Goal: Information Seeking & Learning: Learn about a topic

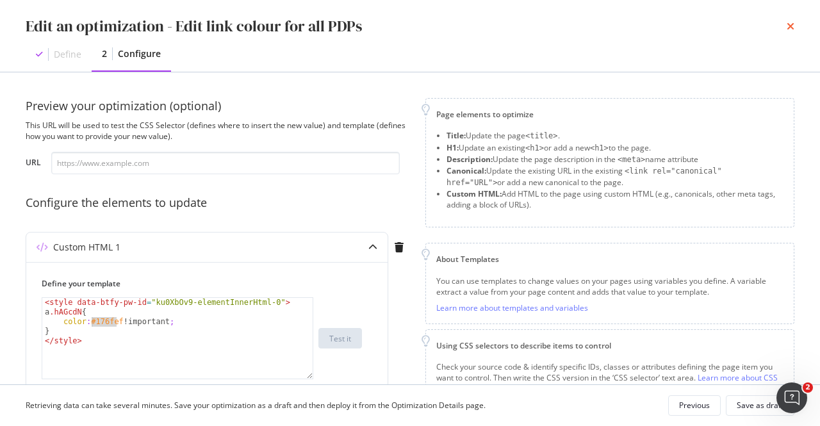
click at [789, 26] on icon "times" at bounding box center [790, 26] width 8 height 10
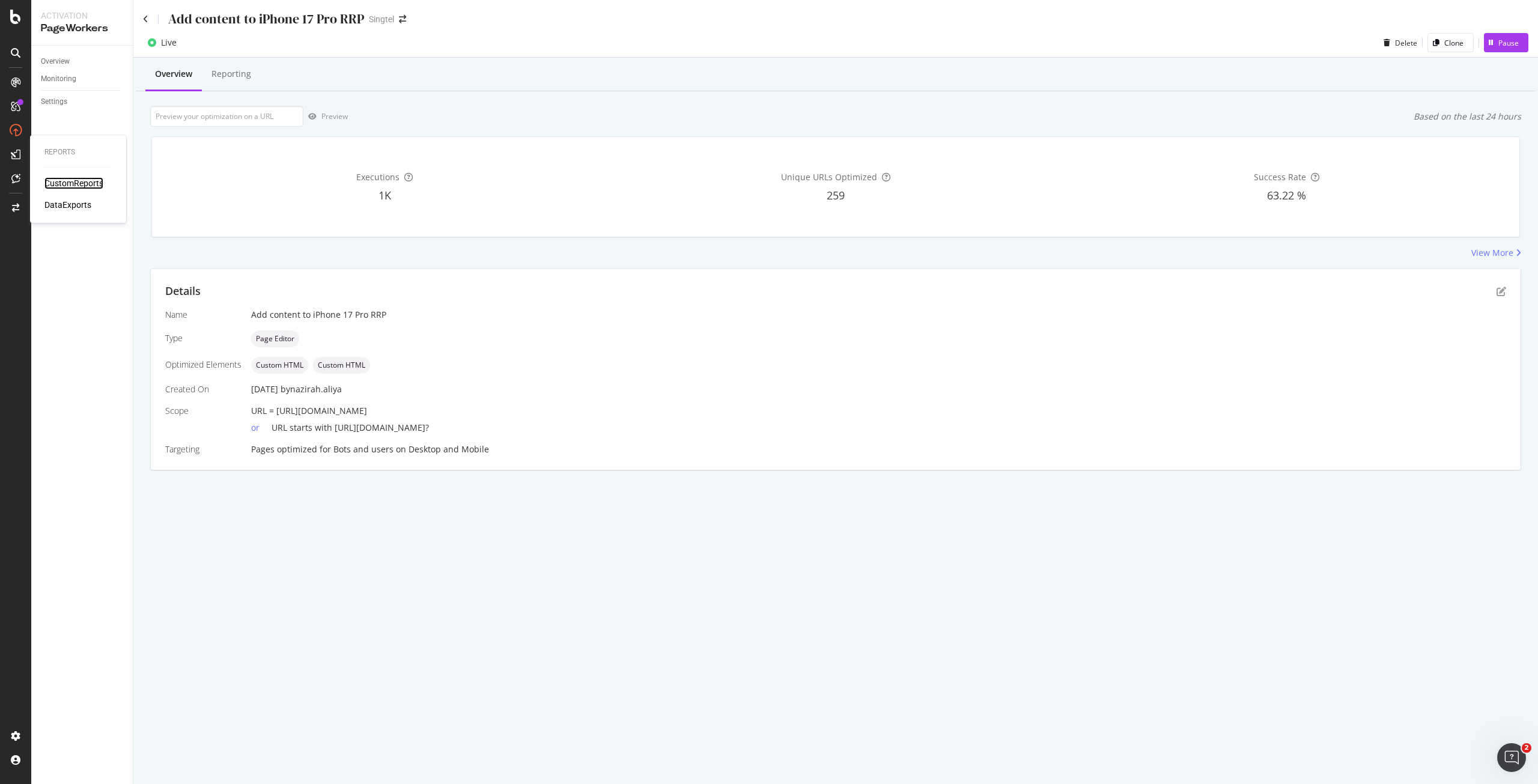
click at [67, 189] on div "CustomReports" at bounding box center [73, 183] width 59 height 12
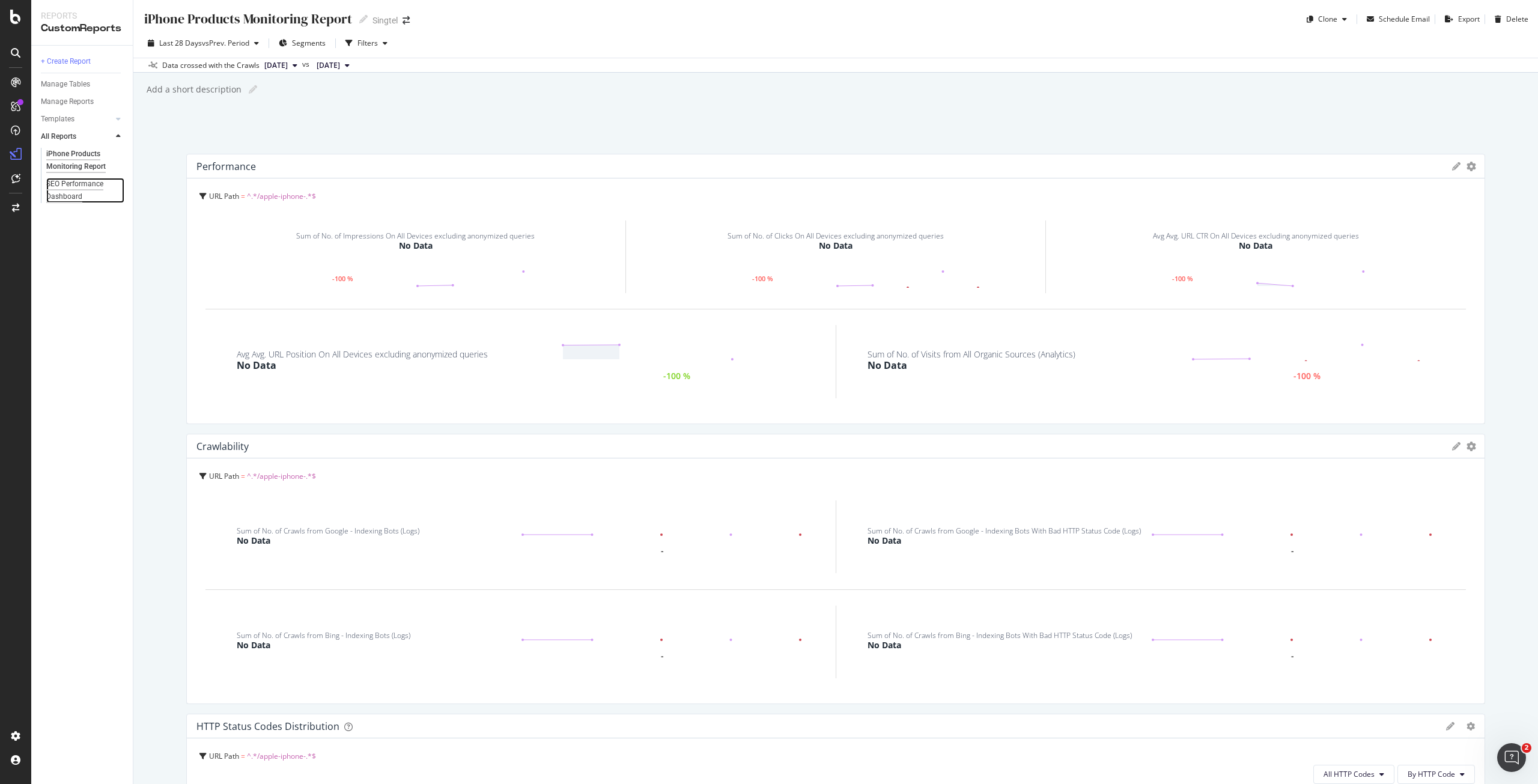
click at [87, 185] on div "SEO Performance Dashboard" at bounding box center [81, 190] width 69 height 25
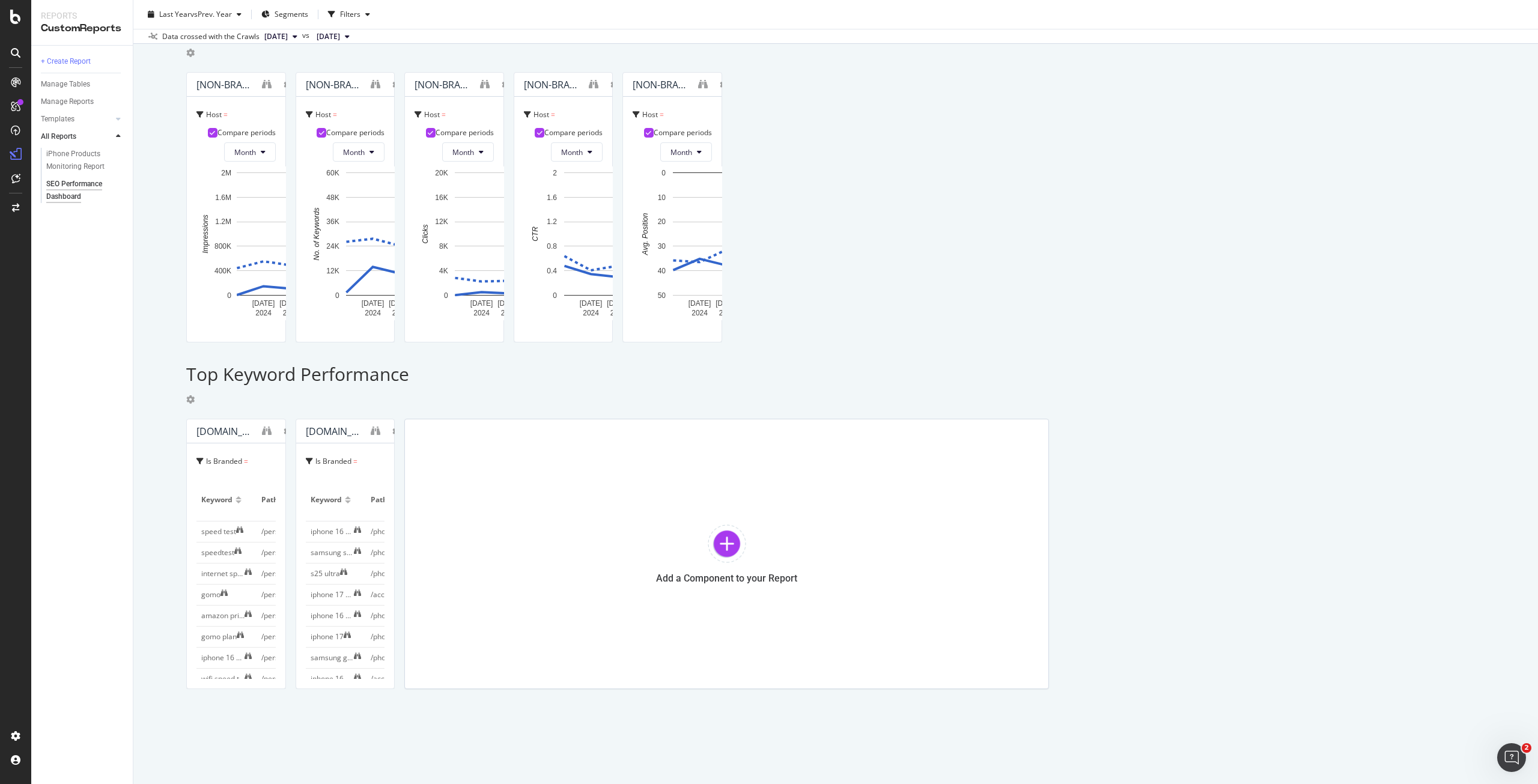
scroll to position [1751, 0]
click at [271, 399] on icon "binoculars" at bounding box center [266, 430] width 9 height 9
click at [769, 188] on div at bounding box center [1008, 189] width 5 height 5
click at [380, 399] on icon "binoculars" at bounding box center [375, 430] width 9 height 9
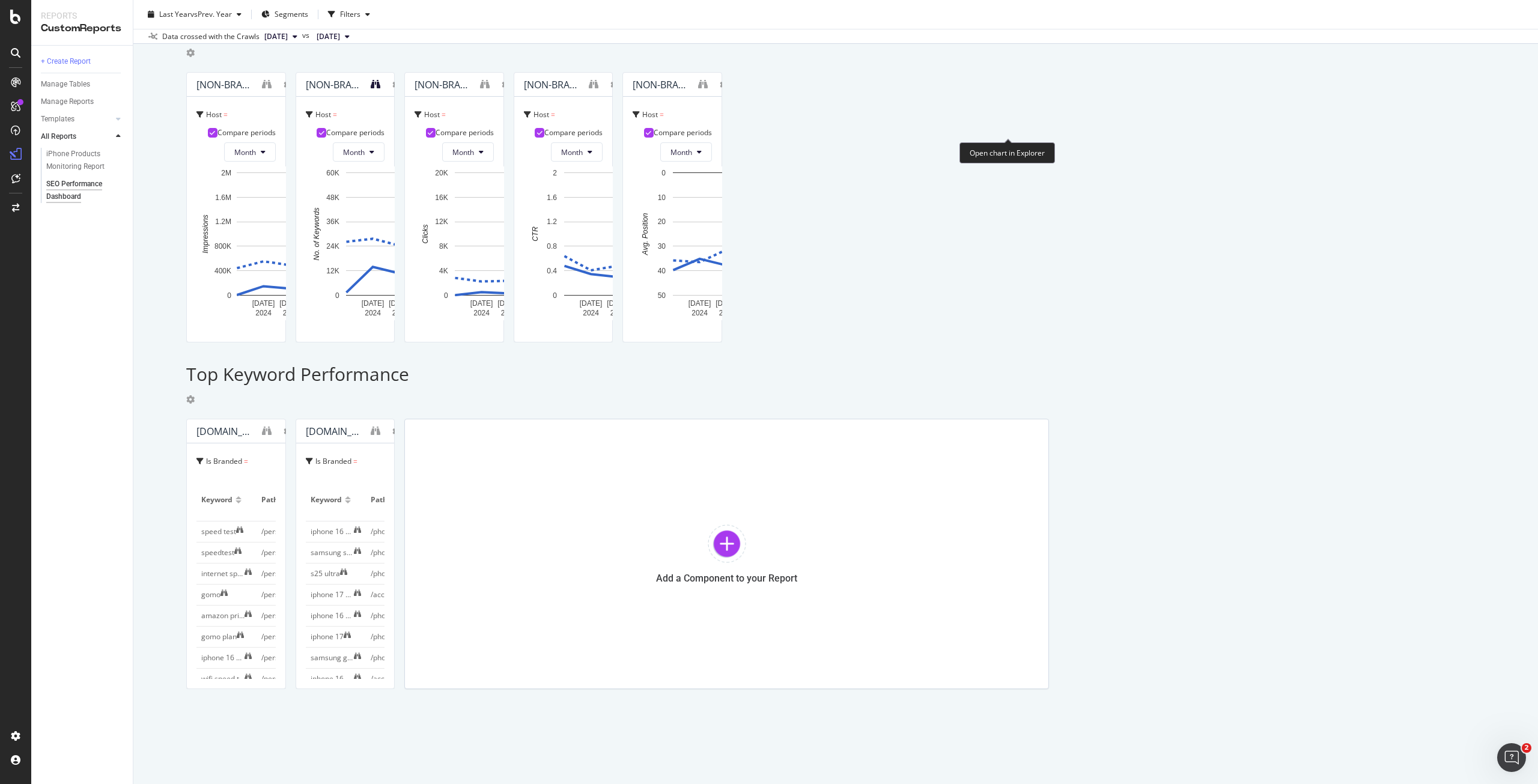
click at [380, 89] on icon "binoculars" at bounding box center [375, 84] width 9 height 9
click at [271, 399] on icon "binoculars" at bounding box center [266, 430] width 9 height 9
click at [380, 80] on icon "binoculars" at bounding box center [375, 84] width 9 height 9
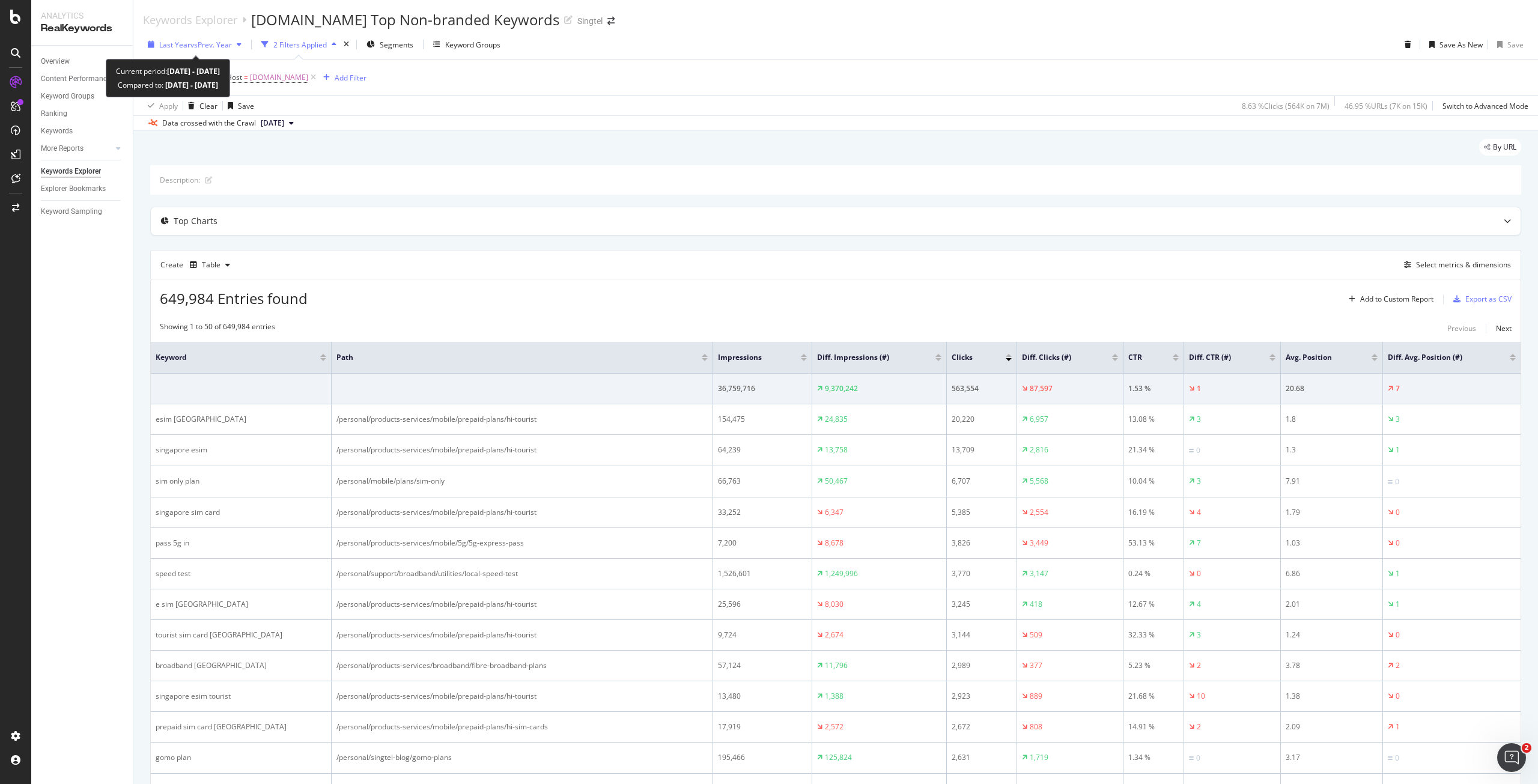
click at [230, 51] on div "Last Year vs Prev. Year" at bounding box center [194, 44] width 103 height 18
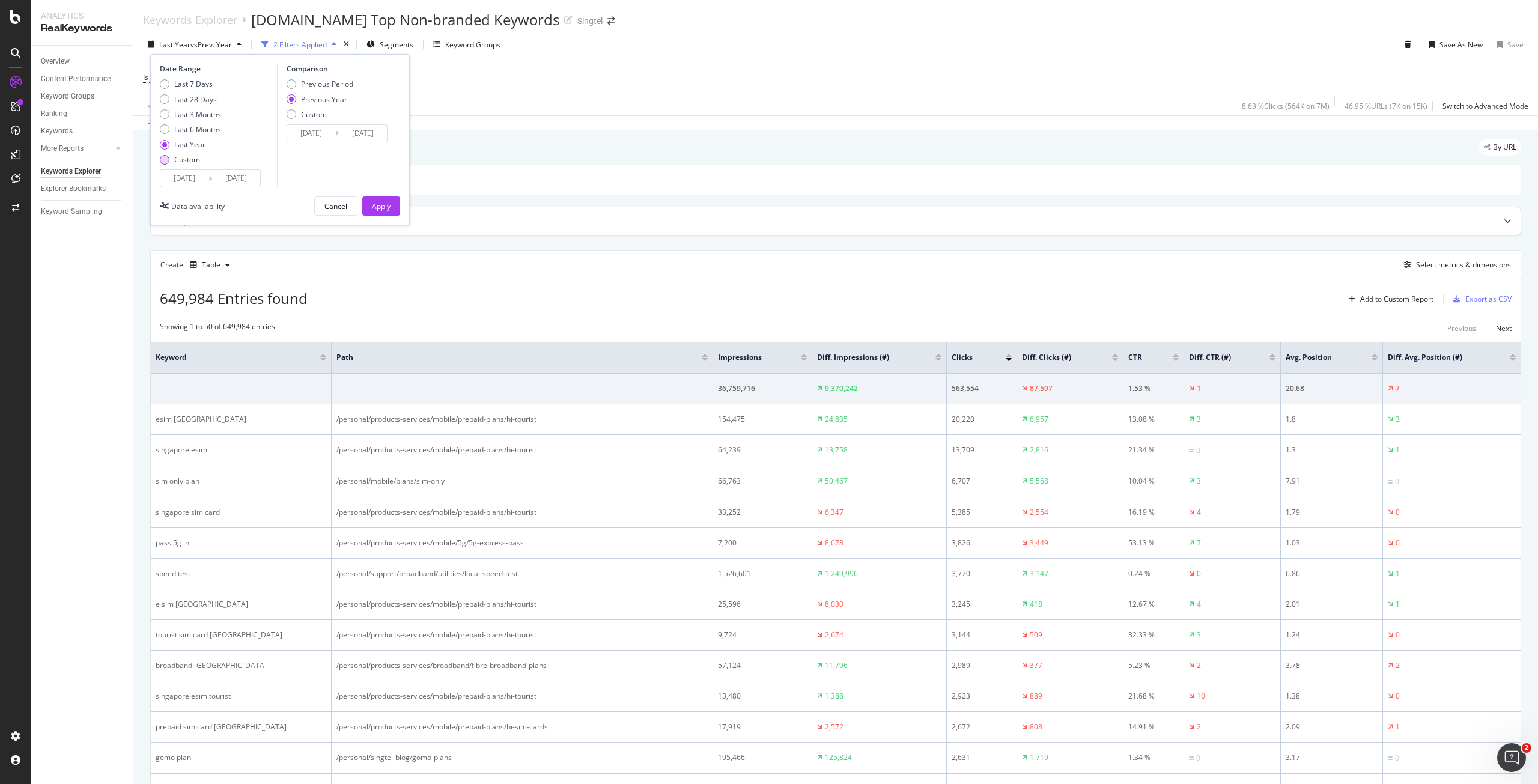
click at [200, 157] on div "Custom" at bounding box center [188, 159] width 26 height 10
type input "2025/09/02"
type input "2024/09/03"
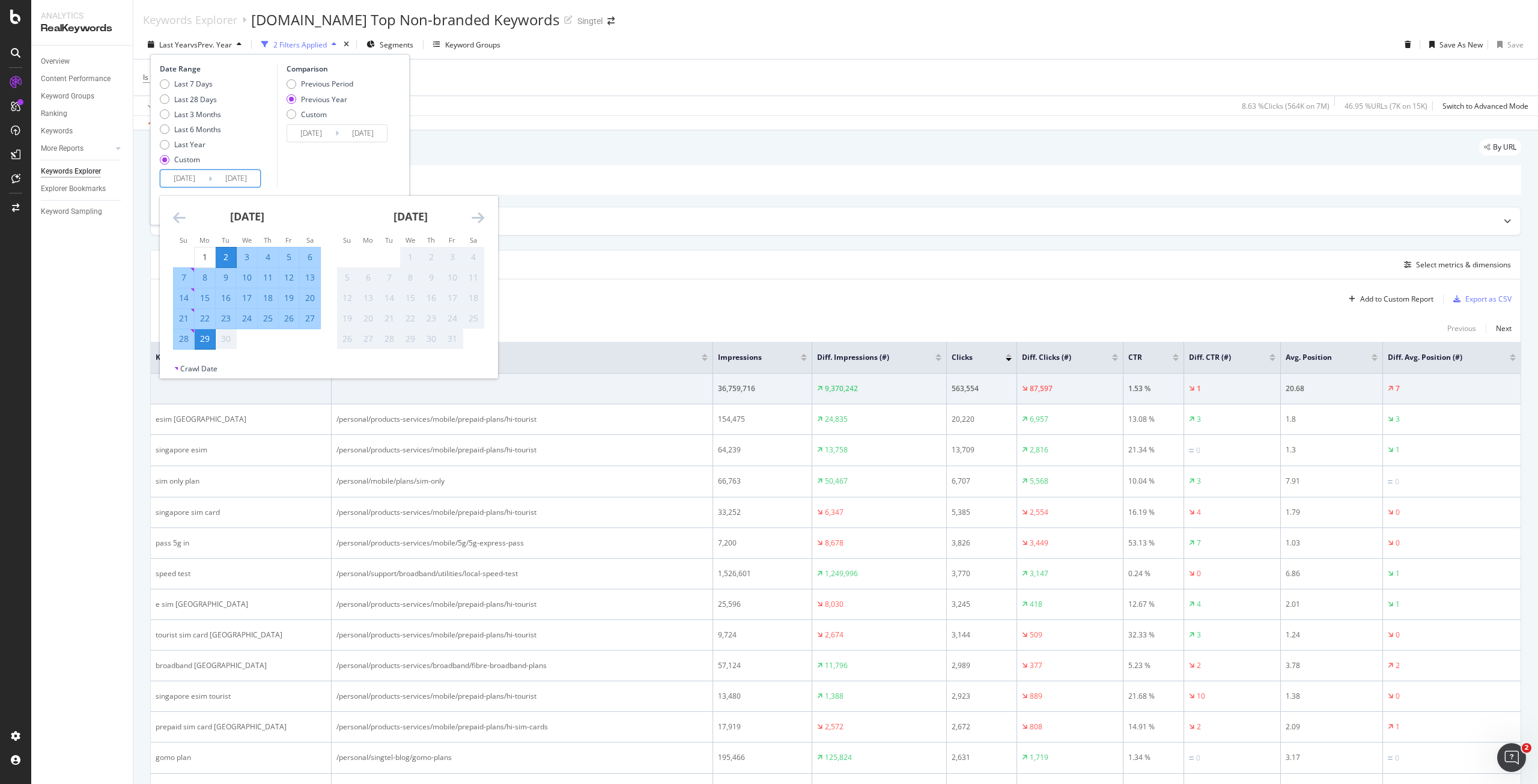
click at [200, 177] on input "2025/09/02" at bounding box center [184, 178] width 48 height 17
click at [186, 315] on div "21" at bounding box center [184, 318] width 21 height 12
type input "[DATE]"
click at [316, 319] on div "27" at bounding box center [311, 318] width 21 height 12
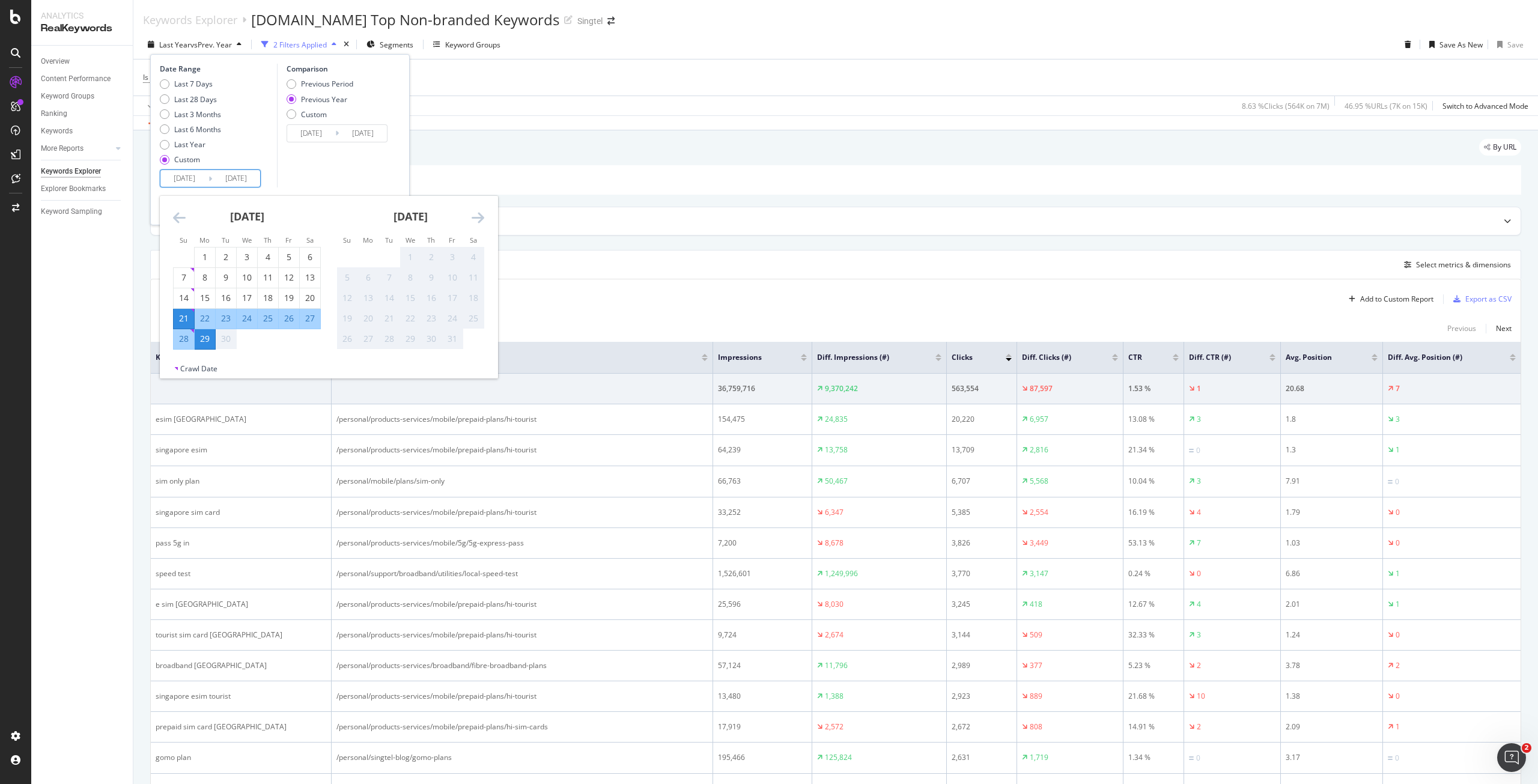
type input "2025/09/27"
type input "2024/09/28"
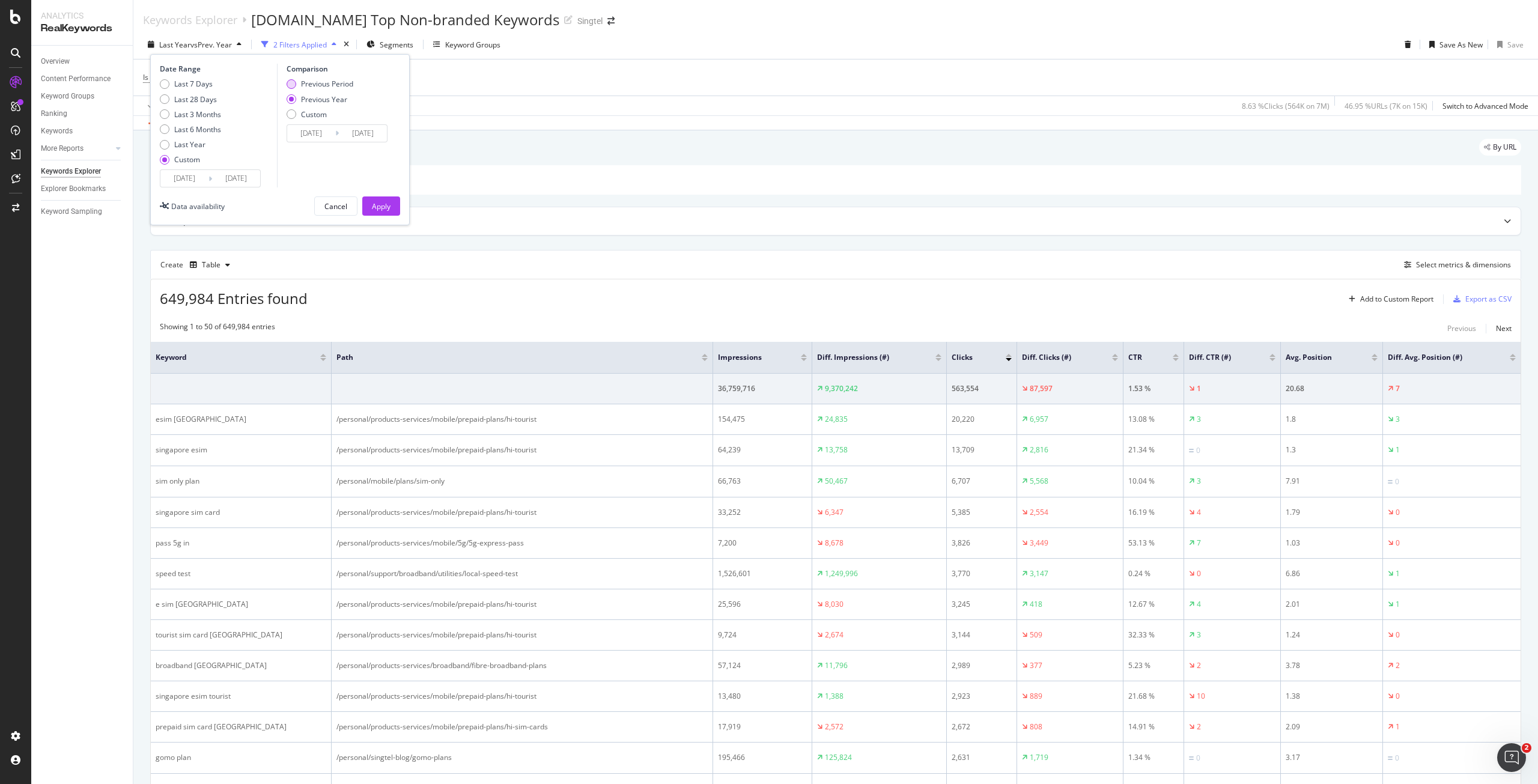
click at [326, 88] on div "Previous Period" at bounding box center [327, 83] width 53 height 10
type input "2025/09/14"
type input "2025/09/20"
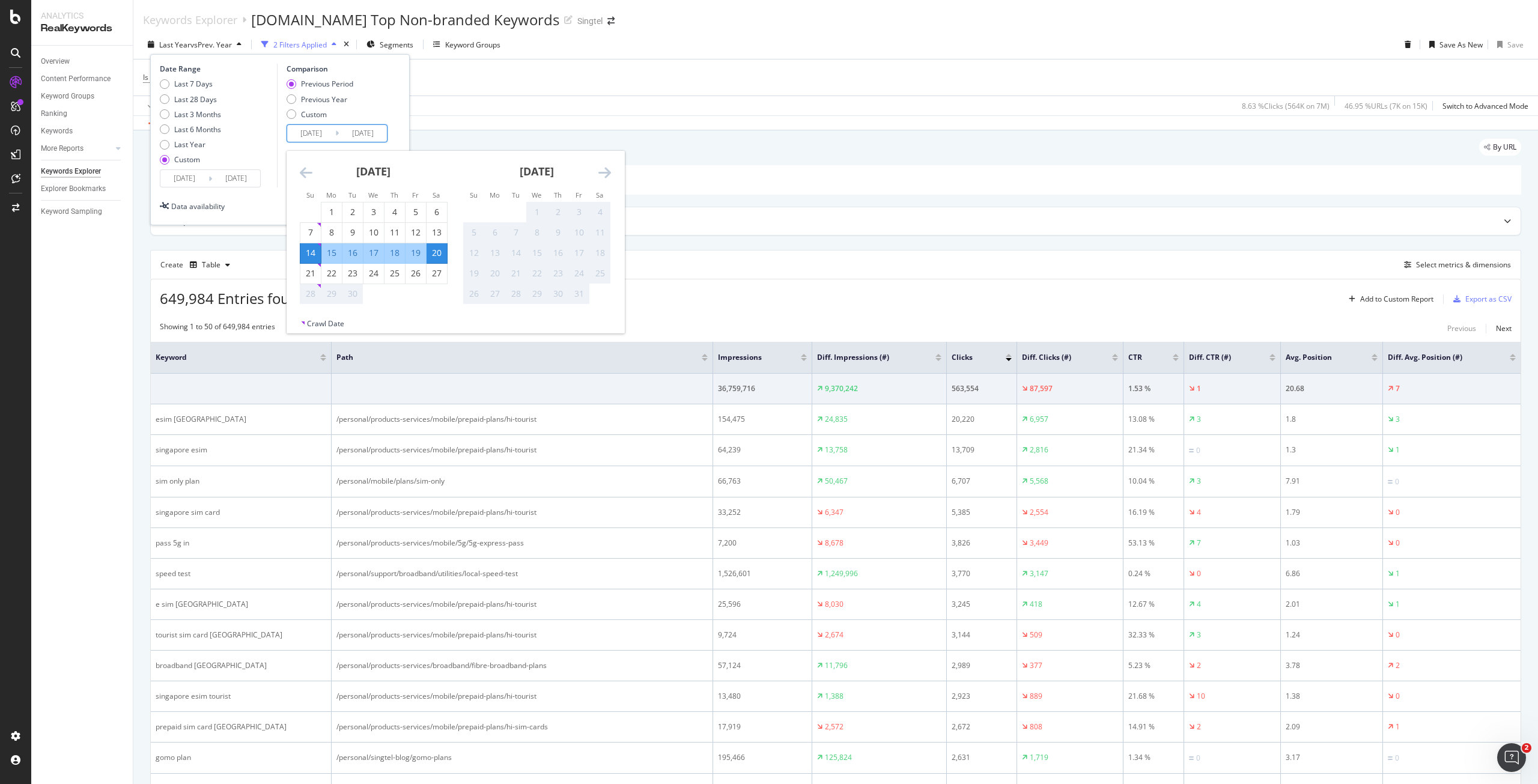
click at [318, 136] on input "2025/09/14" at bounding box center [311, 133] width 48 height 17
click at [392, 93] on div "Date Range Last 7 Days Last 28 Days Last 3 Months Last 6 Months Last Year Custo…" at bounding box center [280, 126] width 240 height 124
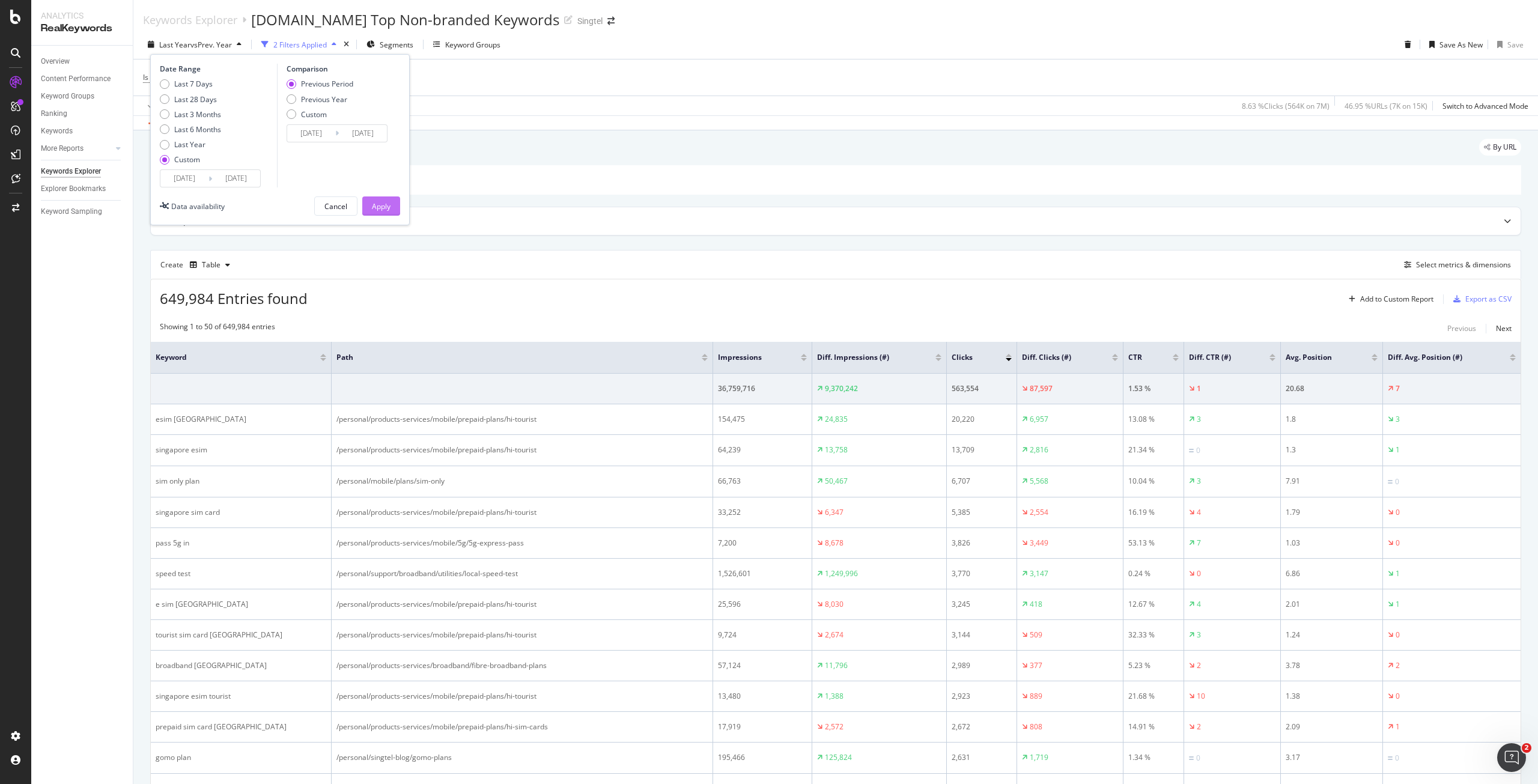
click at [389, 206] on div "Apply" at bounding box center [381, 206] width 19 height 10
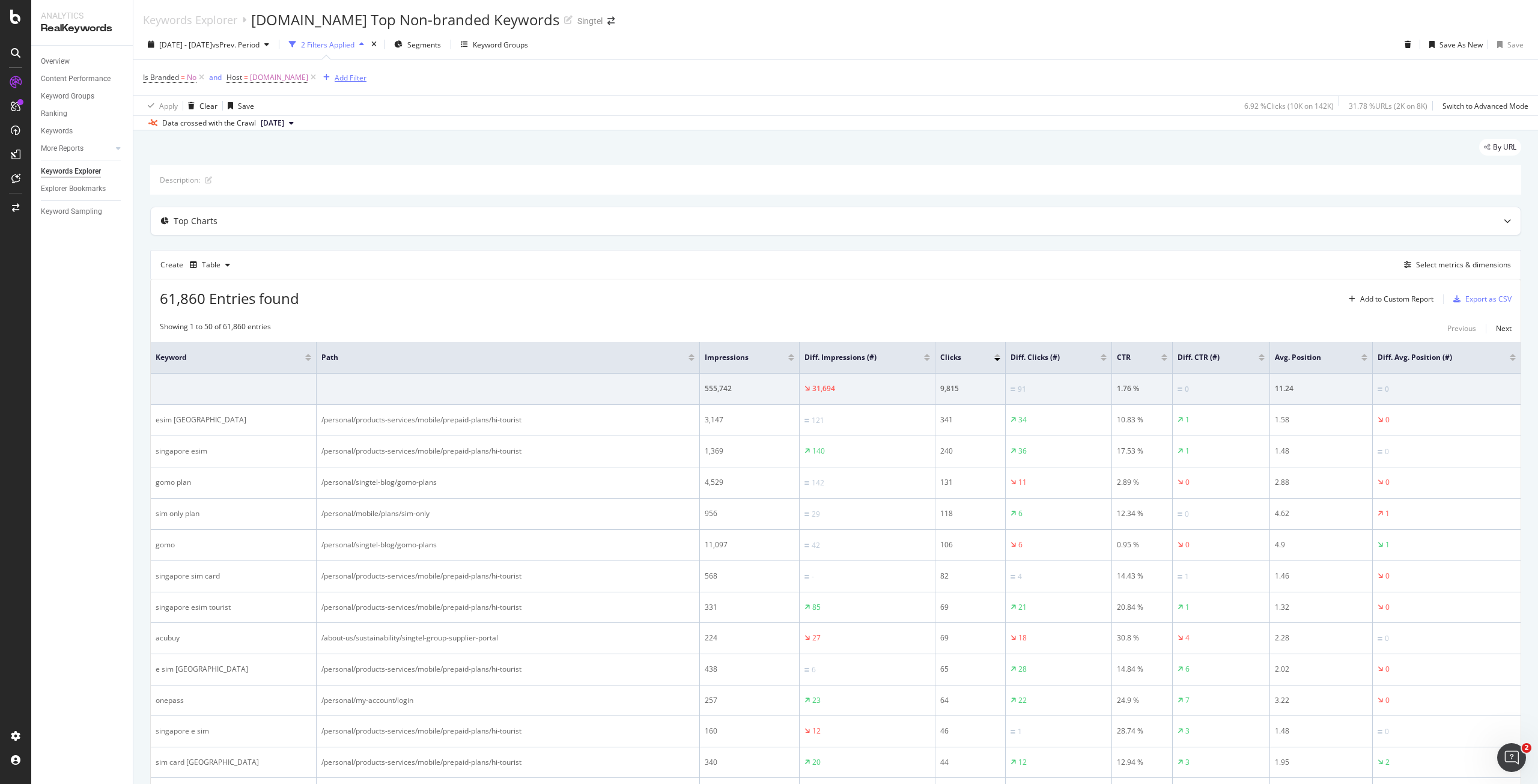
click at [342, 76] on div "Add Filter" at bounding box center [351, 77] width 32 height 10
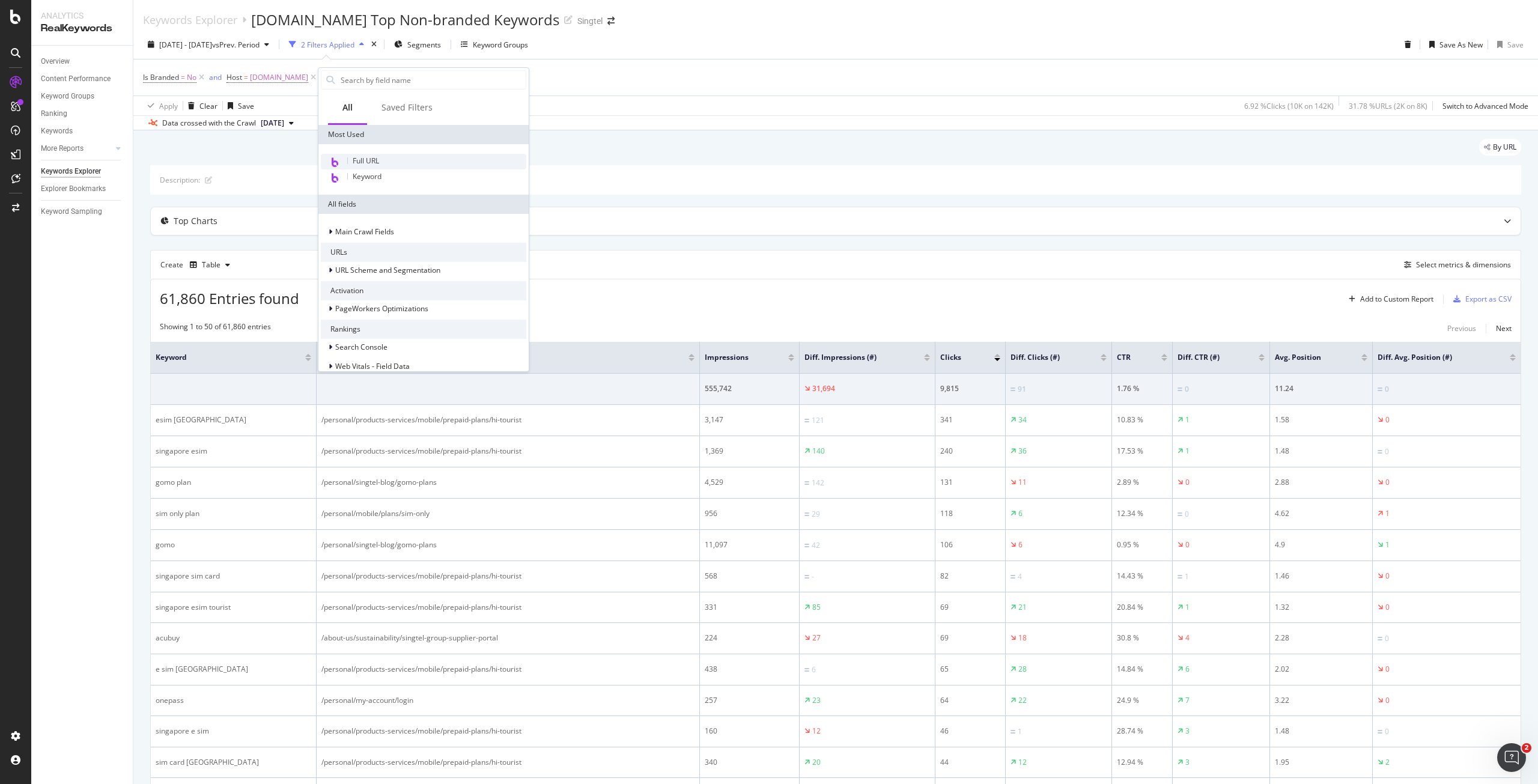
click at [387, 163] on div "Full URL" at bounding box center [423, 161] width 206 height 16
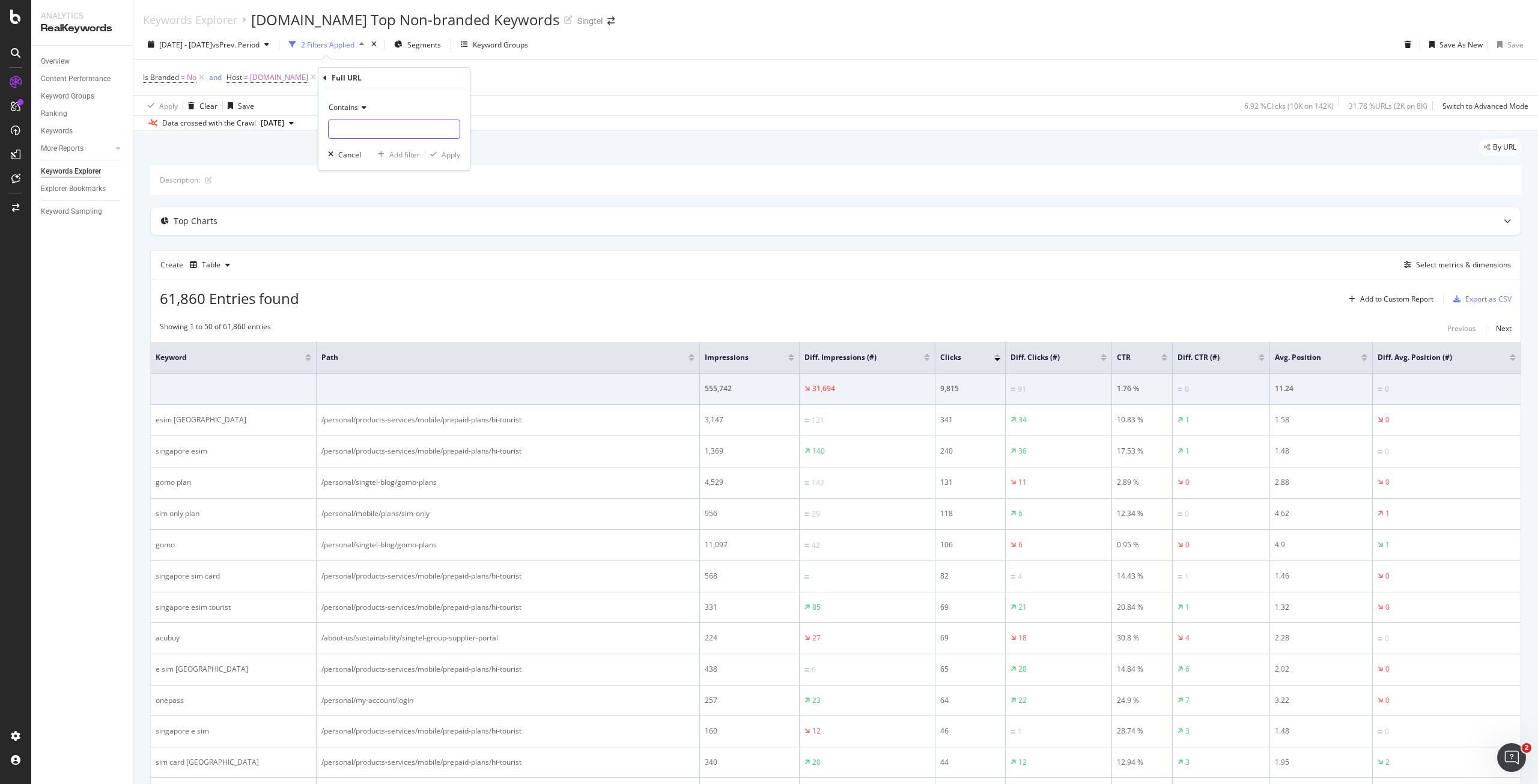
click at [388, 126] on input "text" at bounding box center [394, 128] width 131 height 19
paste input "^(https:\/\/www\.singtel\.com\/personal\/(products-services\/mobile\/info\/ipho…"
type input "^(https:\/\/www\.singtel\.com\/personal\/(products-services\/mobile\/info\/ipho…"
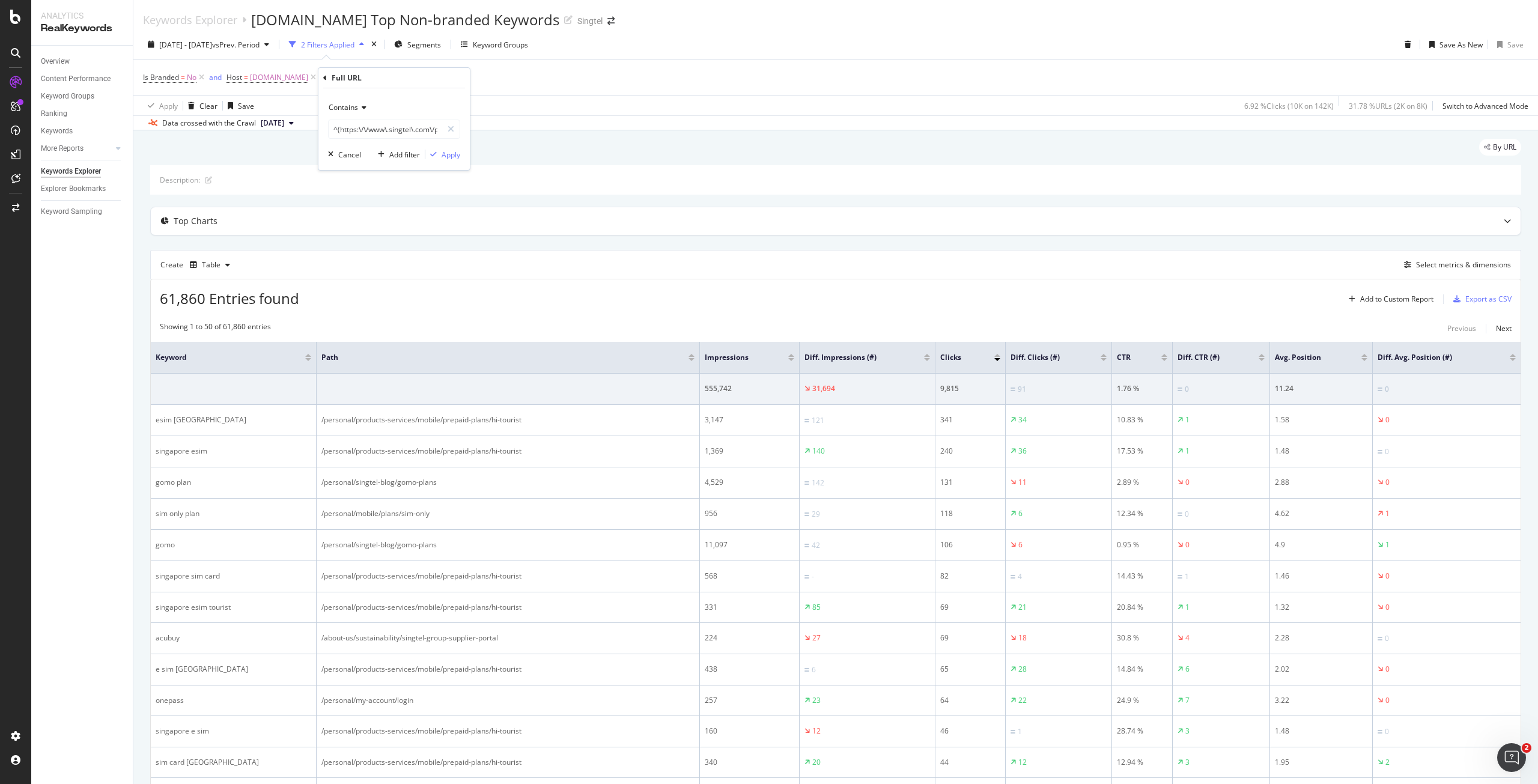
click at [365, 105] on icon at bounding box center [362, 108] width 8 height 8
click at [385, 255] on div "Matches regex" at bounding box center [395, 257] width 129 height 16
click at [453, 151] on div "Apply" at bounding box center [451, 154] width 19 height 10
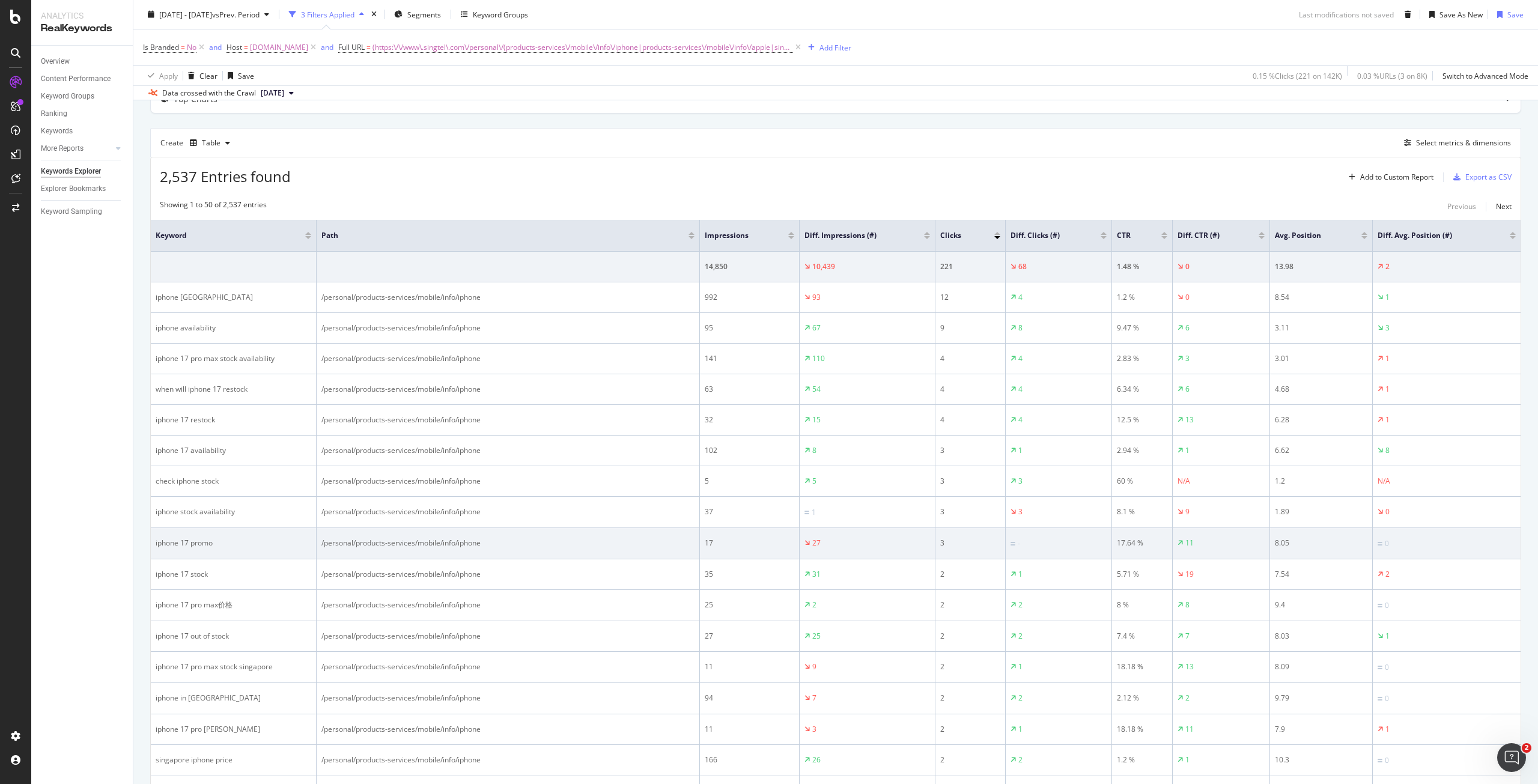
scroll to position [103, 0]
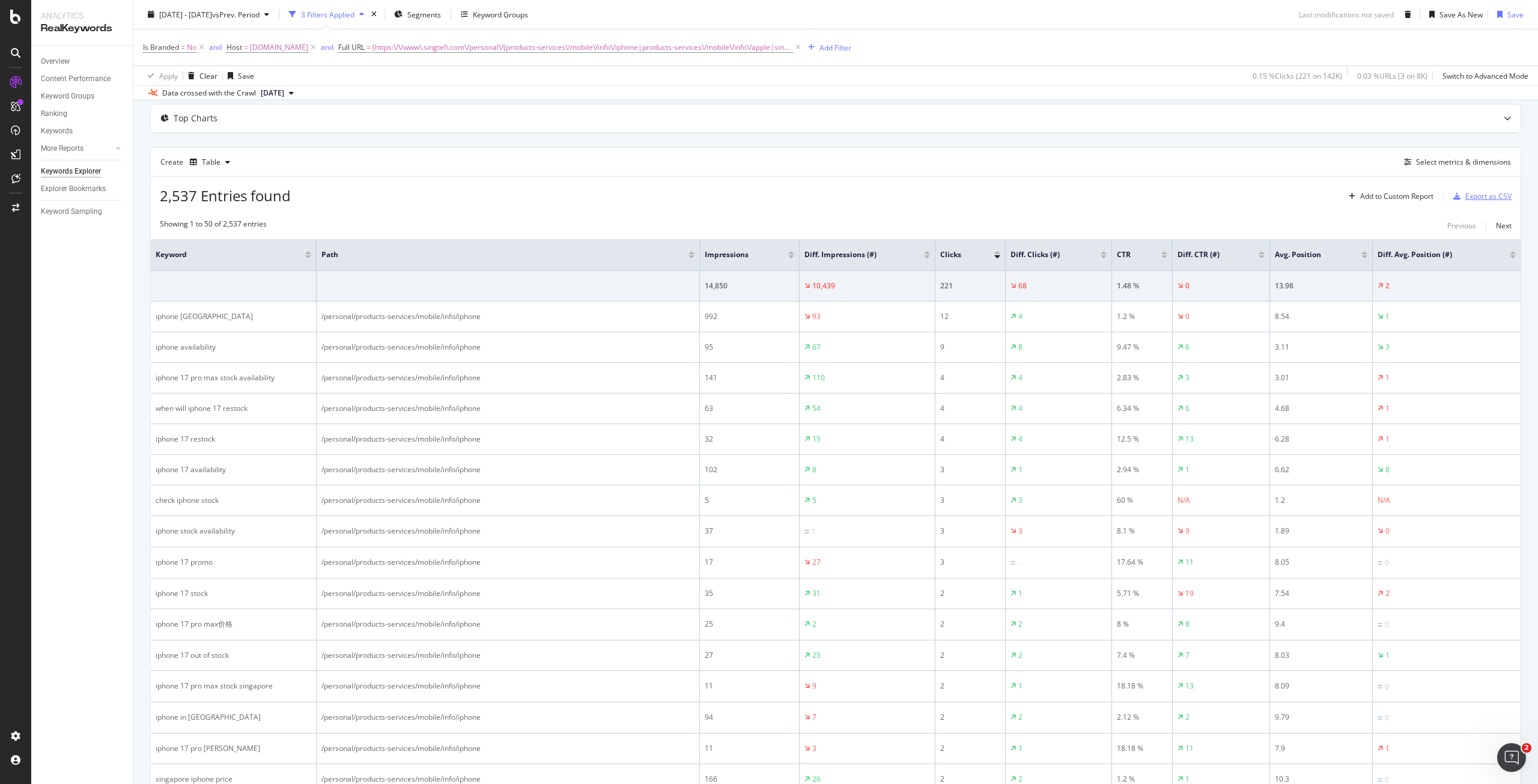
click at [1466, 198] on div "Export as CSV" at bounding box center [1488, 196] width 46 height 10
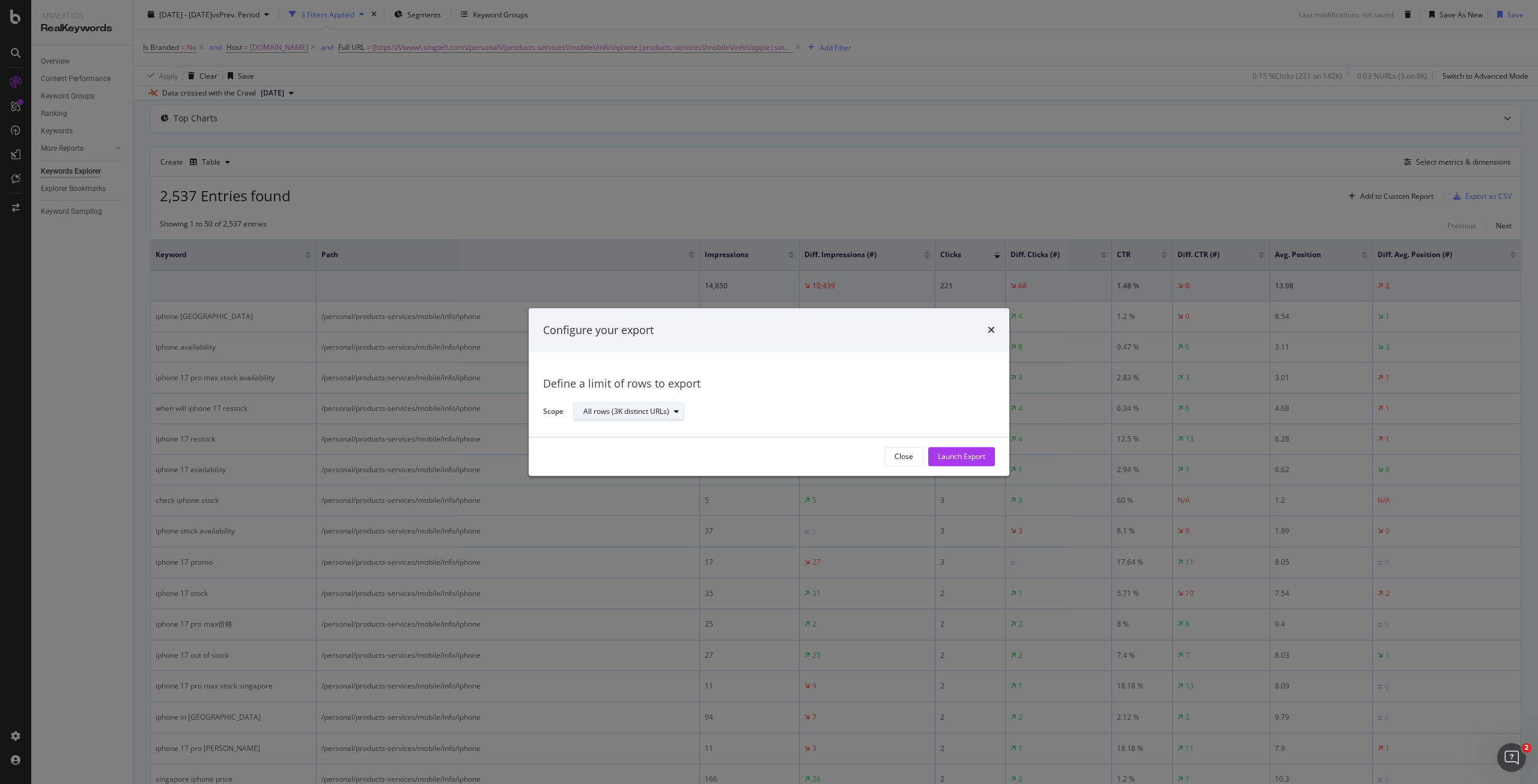
click at [647, 417] on div "All rows (3K distinct URLs)" at bounding box center [633, 412] width 100 height 17
click at [643, 449] on div "Define a limit" at bounding box center [635, 452] width 113 height 15
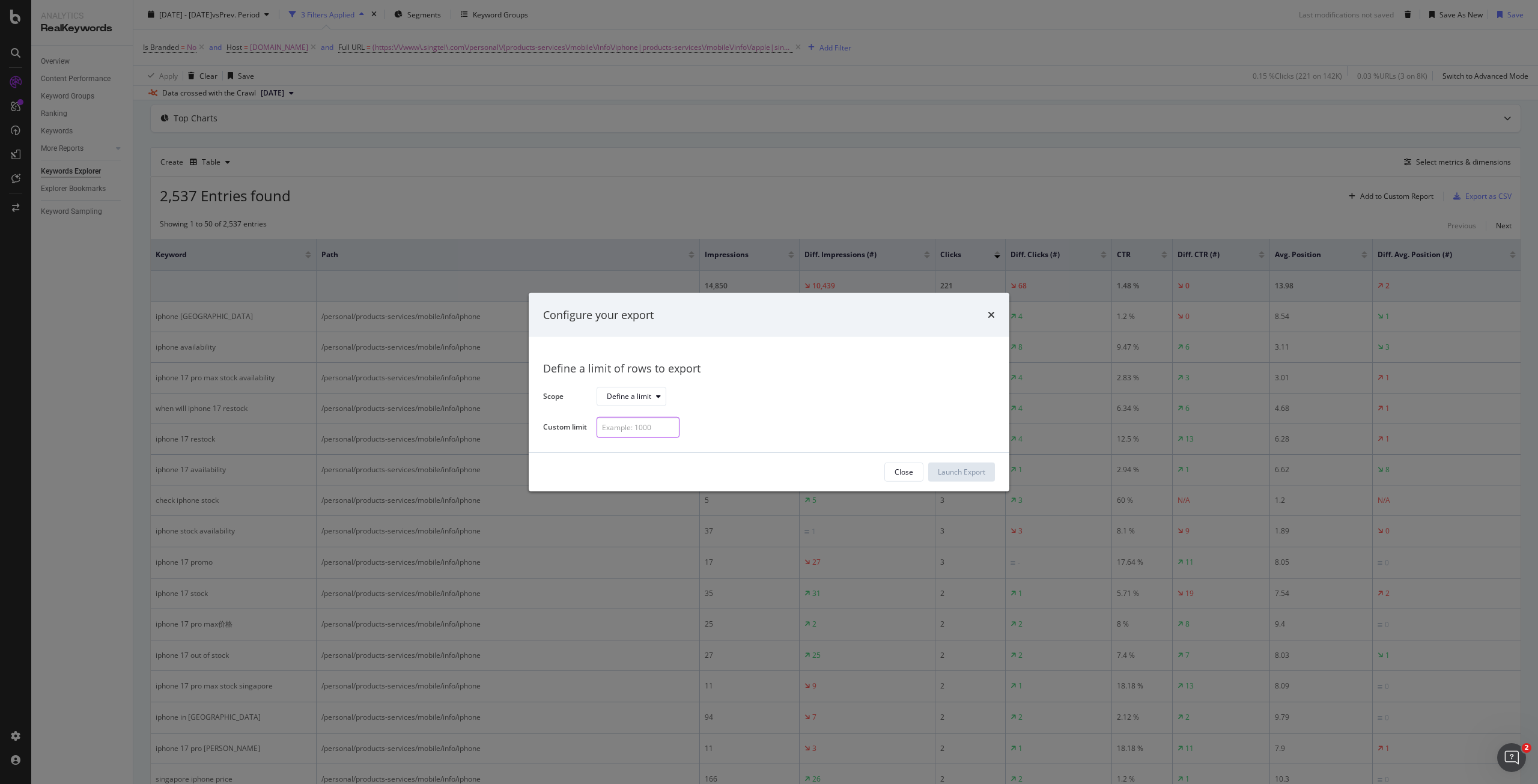
click at [634, 430] on input "modal" at bounding box center [638, 427] width 83 height 21
type input "100"
click at [975, 466] on div "Launch Export" at bounding box center [962, 472] width 48 height 18
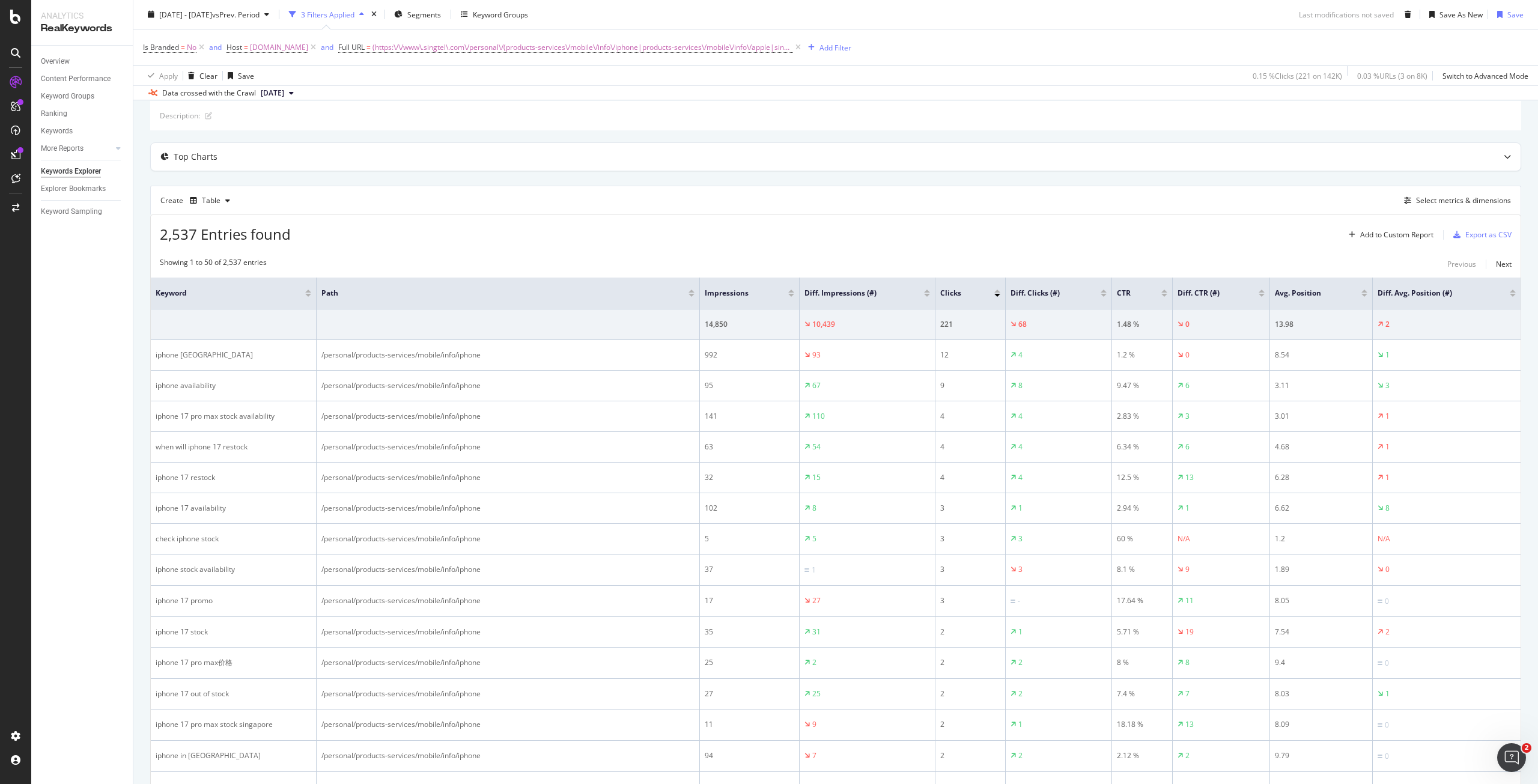
scroll to position [0, 0]
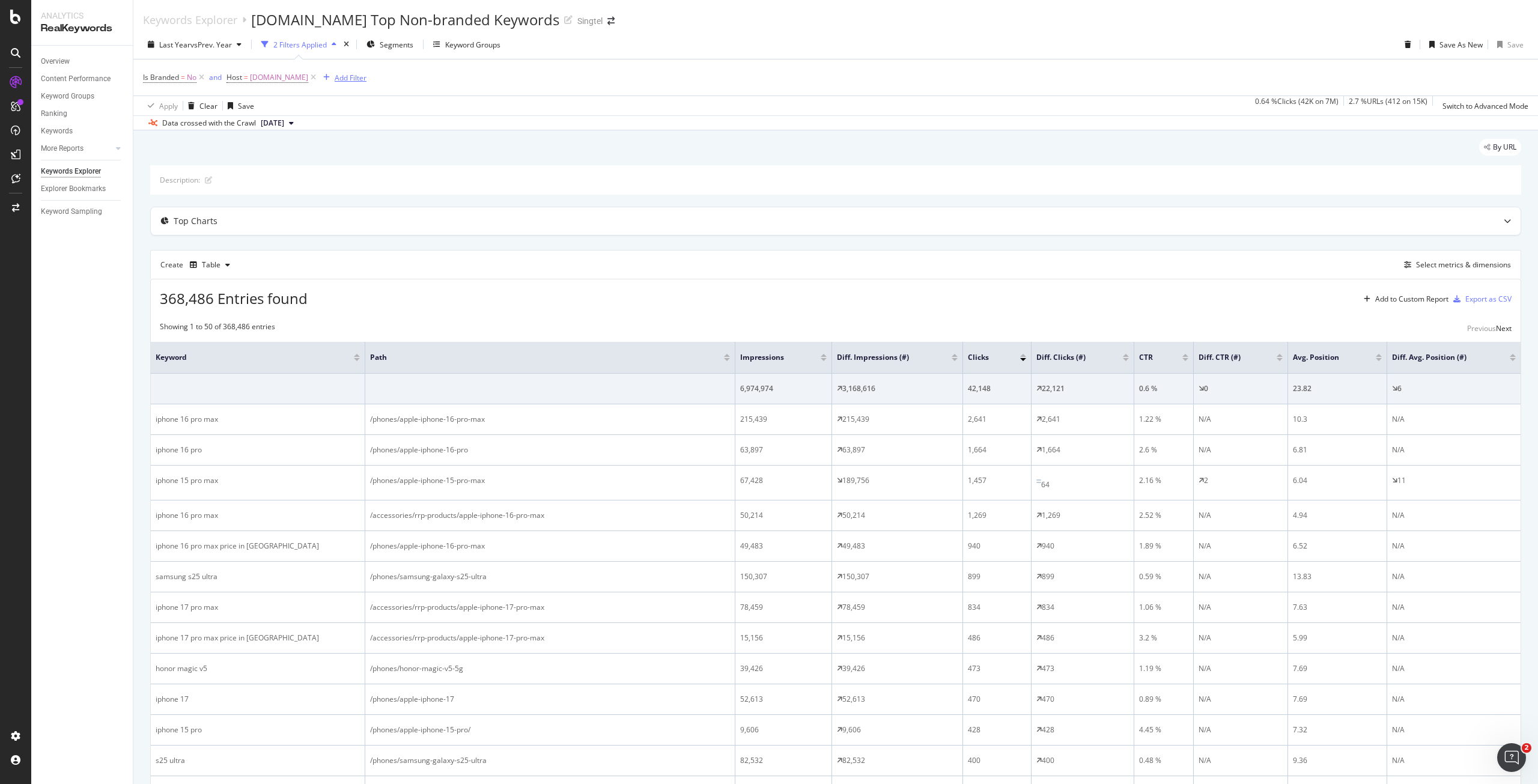
click at [343, 76] on div "Add Filter" at bounding box center [351, 77] width 32 height 10
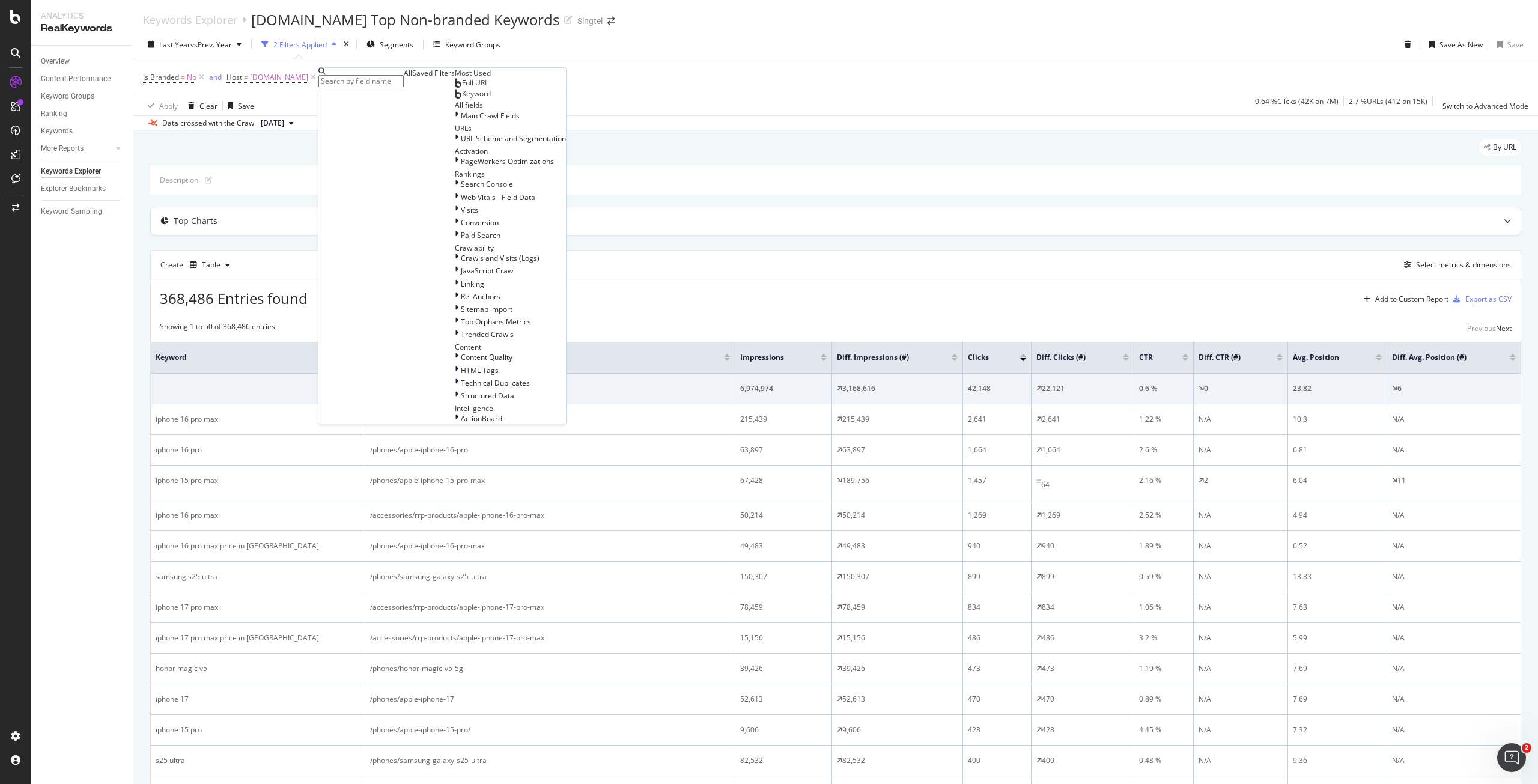
click at [462, 87] on span "Full URL" at bounding box center [475, 83] width 26 height 10
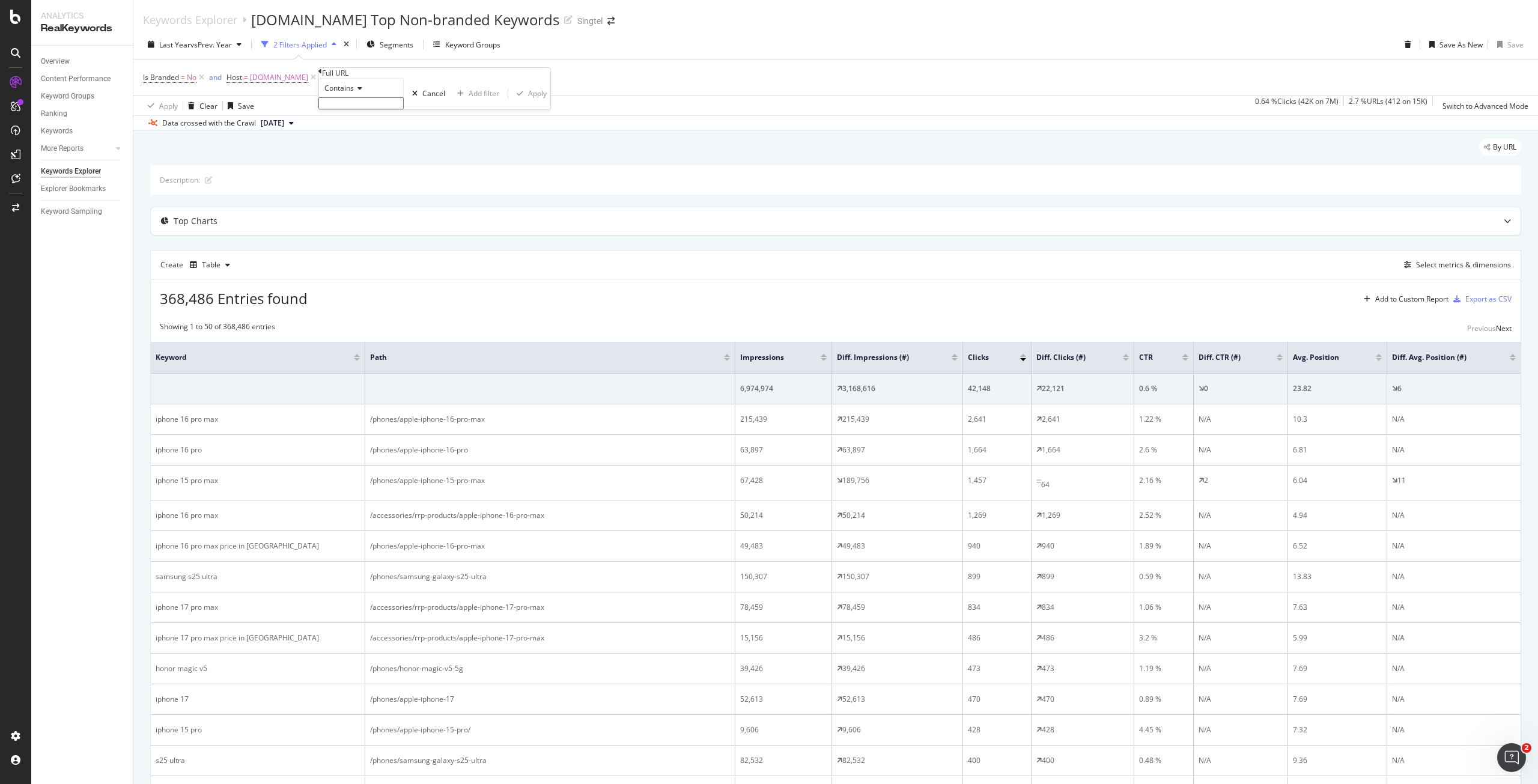
click at [369, 110] on input "text" at bounding box center [360, 103] width 85 height 12
paste input "https:\/\/shop\.singtel\.com\/(phones|accessories\/rrp-products)\/apple-iphone-…"
type input "https:\/\/shop\.singtel\.com\/(phones|accessories\/rrp-products)\/apple-iphone-…"
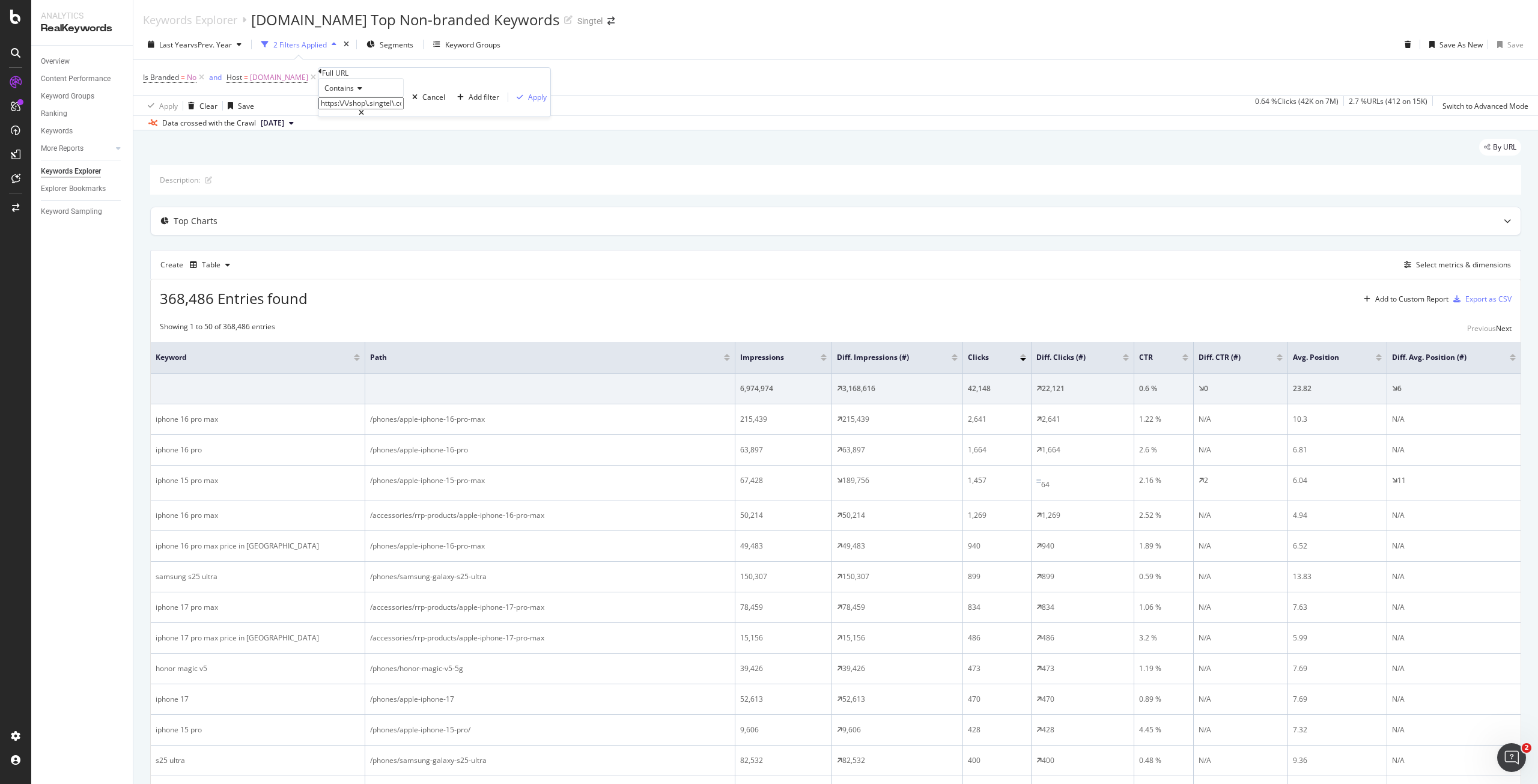
click at [362, 92] on icon at bounding box center [358, 88] width 8 height 8
click at [372, 210] on span "Matches regex" at bounding box center [346, 204] width 50 height 10
click at [442, 116] on div "Matches regex https:\/\/shop\.singtel\.com\/(phones|accessories\/rrp-products)\…" at bounding box center [434, 97] width 232 height 38
click at [528, 102] on div "Apply" at bounding box center [538, 97] width 19 height 10
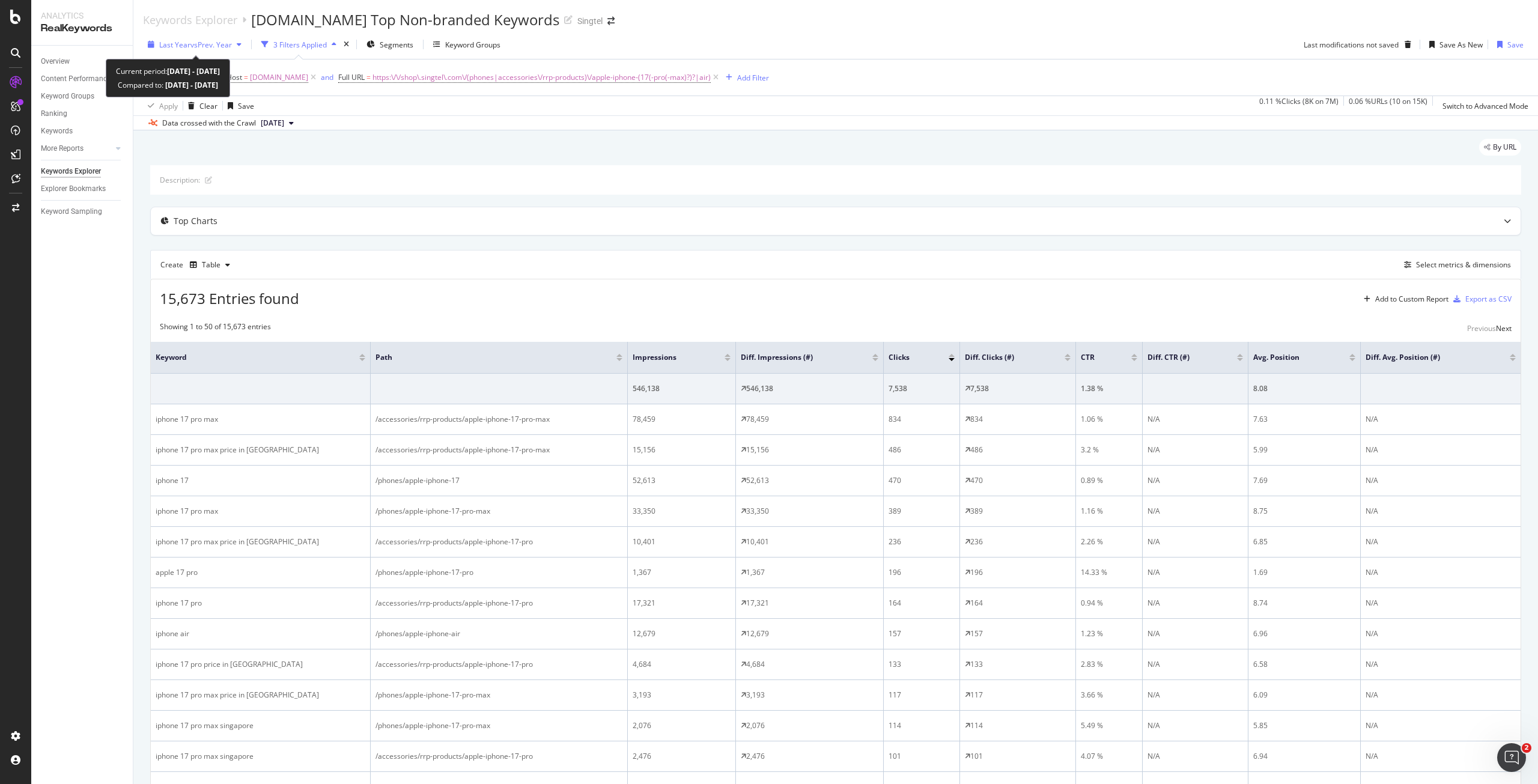
click at [223, 40] on span "vs Prev. Year" at bounding box center [211, 44] width 41 height 10
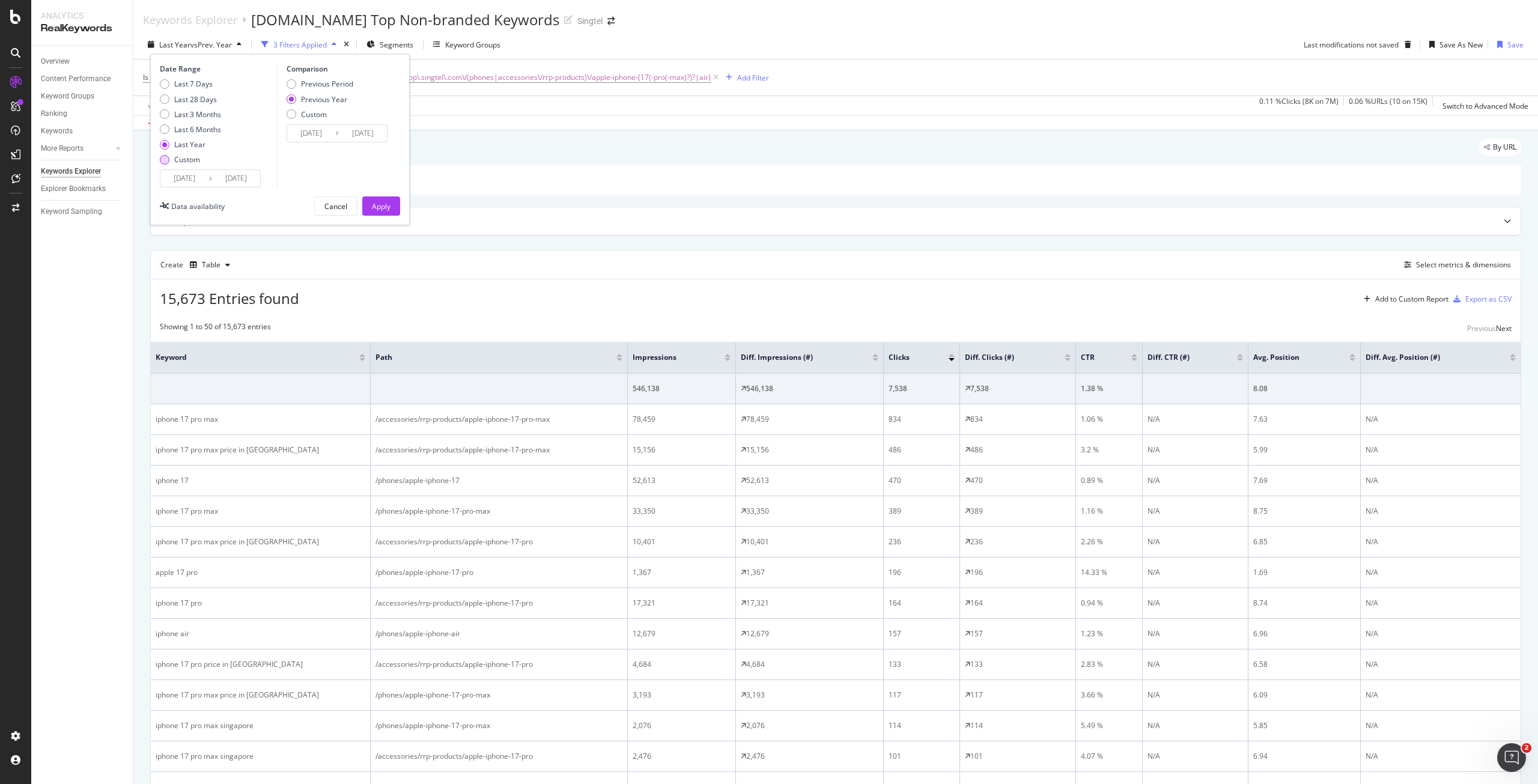
click at [190, 155] on div "Custom" at bounding box center [188, 159] width 26 height 10
type input "[DATE]"
click at [199, 188] on div "2025/09/02 Navigate forward to interact with the calendar and select a date. Pr…" at bounding box center [210, 178] width 101 height 18
click at [198, 180] on input "[DATE]" at bounding box center [184, 178] width 48 height 17
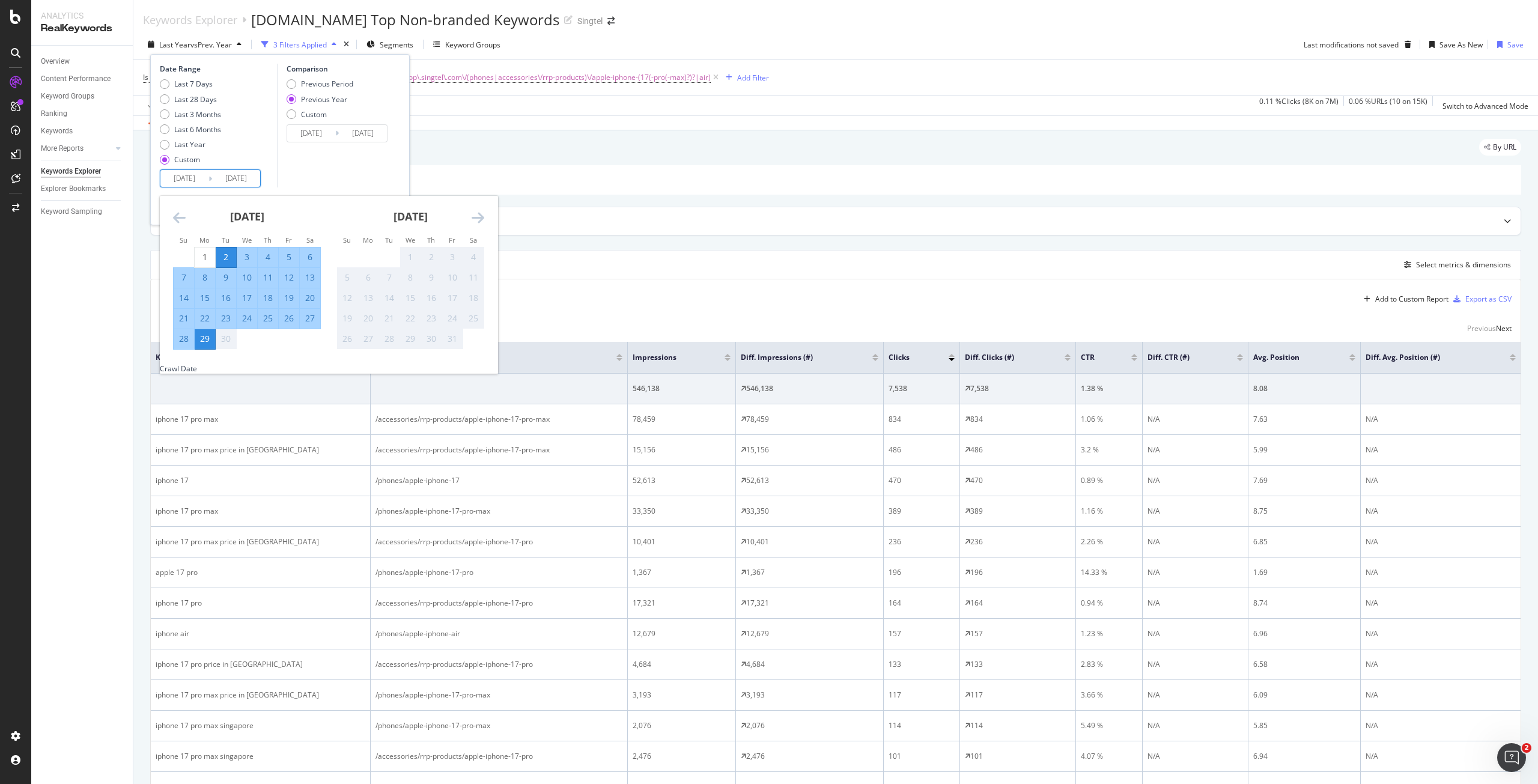
click at [187, 319] on div "21" at bounding box center [184, 318] width 21 height 12
type input "2025/09/21"
type input "2024/09/22"
click at [312, 316] on div "27" at bounding box center [311, 318] width 21 height 12
type input "2025/09/27"
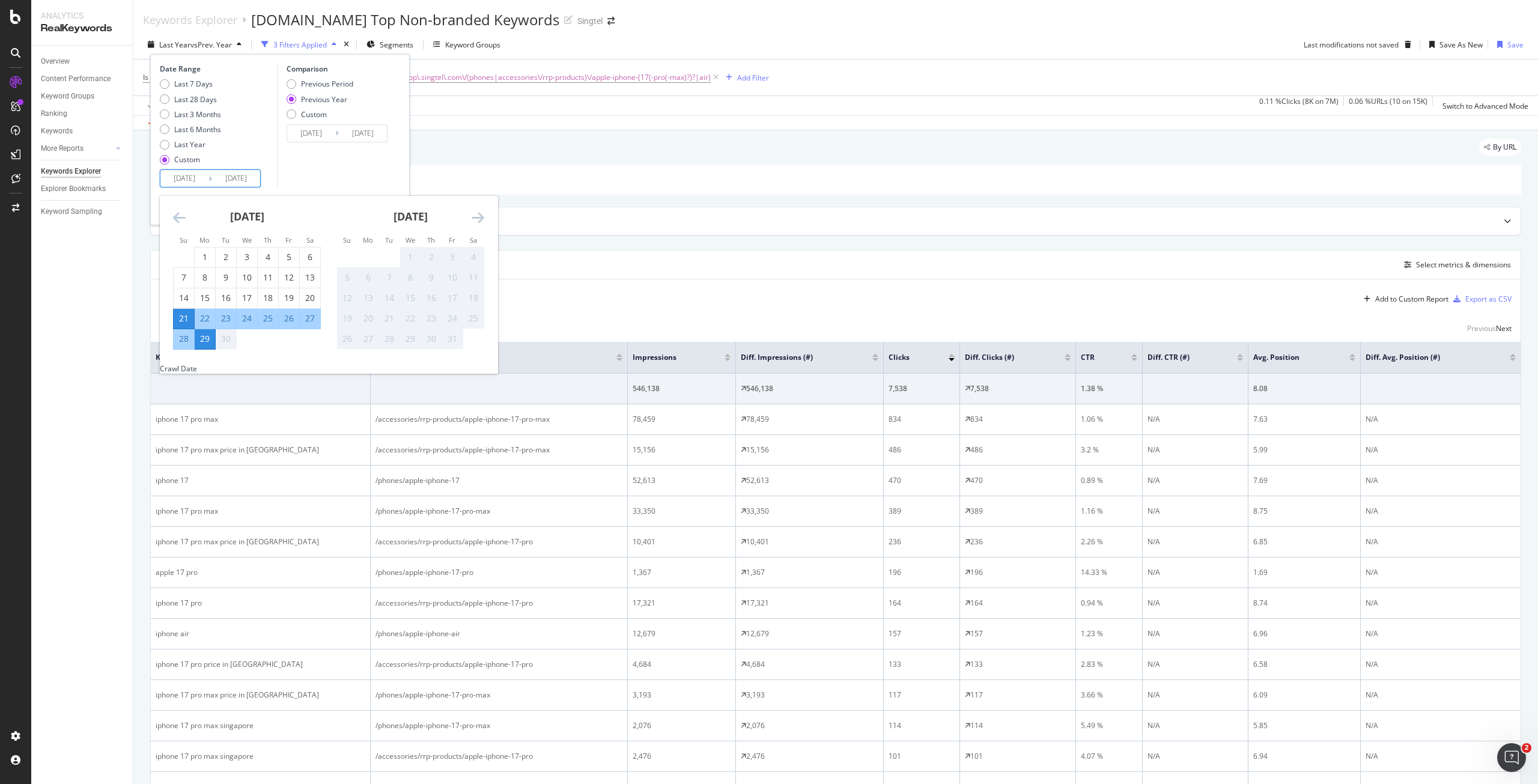
type input "2024/09/28"
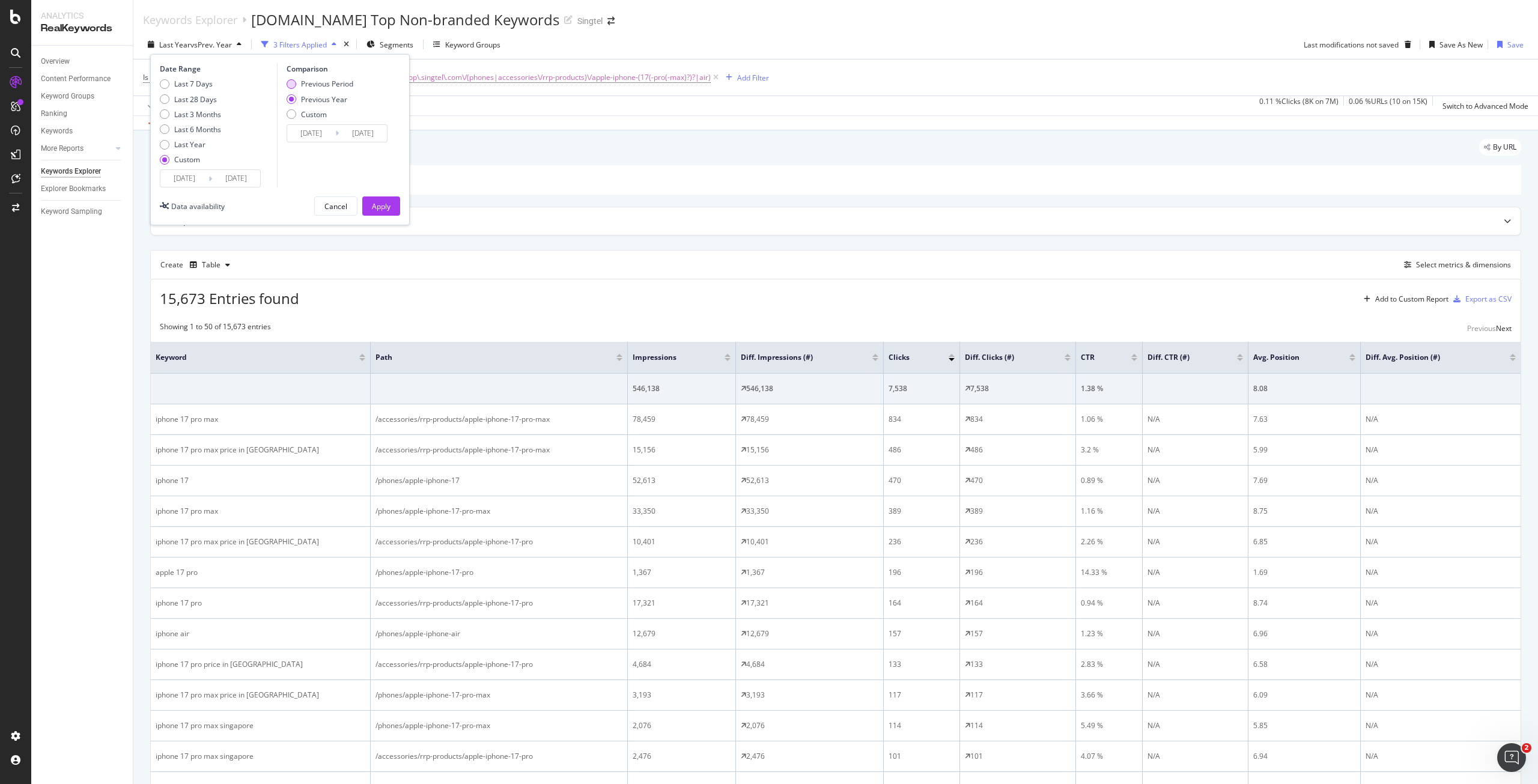
click at [319, 87] on div "Previous Period" at bounding box center [327, 83] width 53 height 10
type input "2025/09/14"
type input "2025/09/20"
click at [378, 203] on div "Apply" at bounding box center [381, 206] width 19 height 10
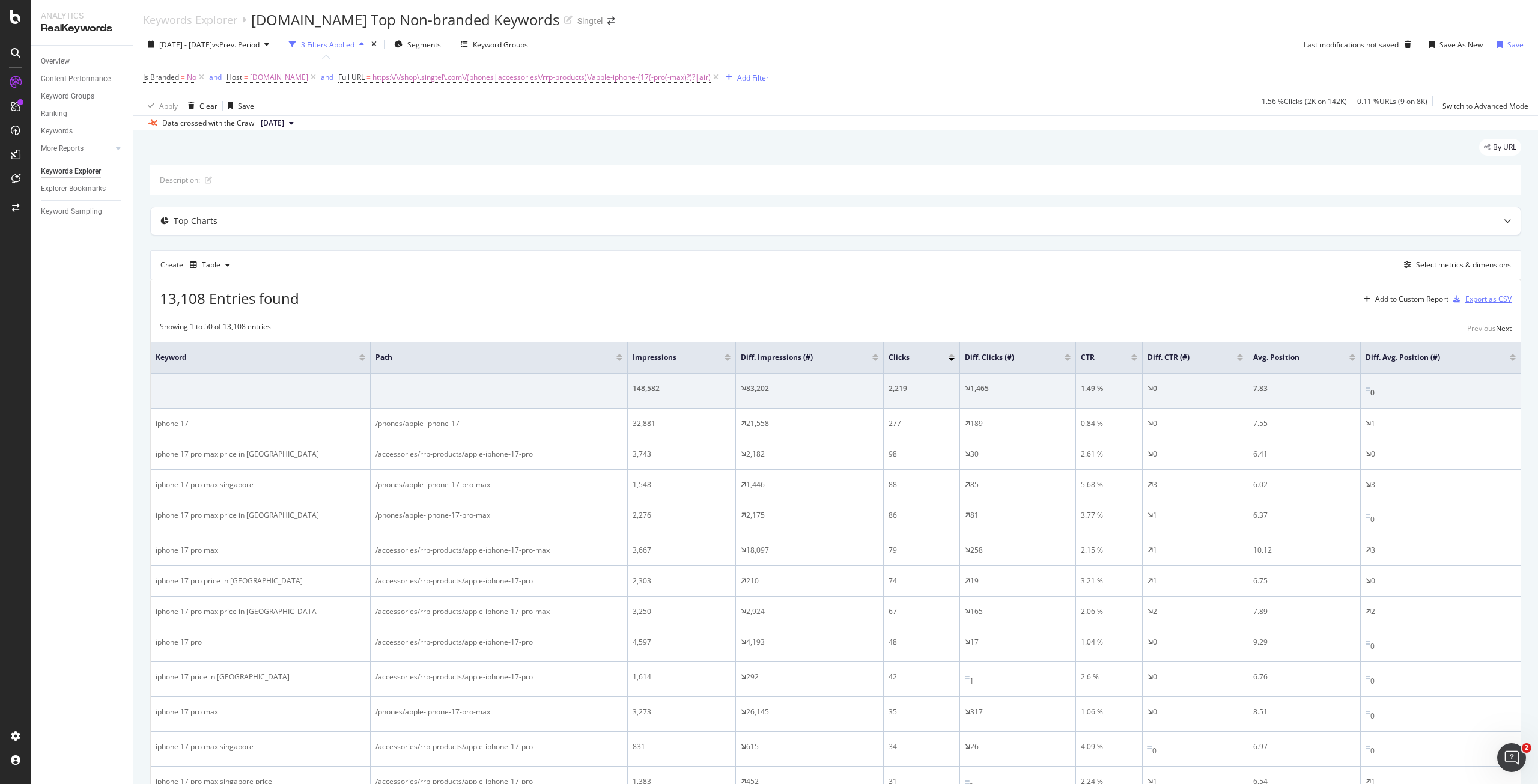
click at [1469, 301] on div "Export as CSV" at bounding box center [1488, 298] width 46 height 10
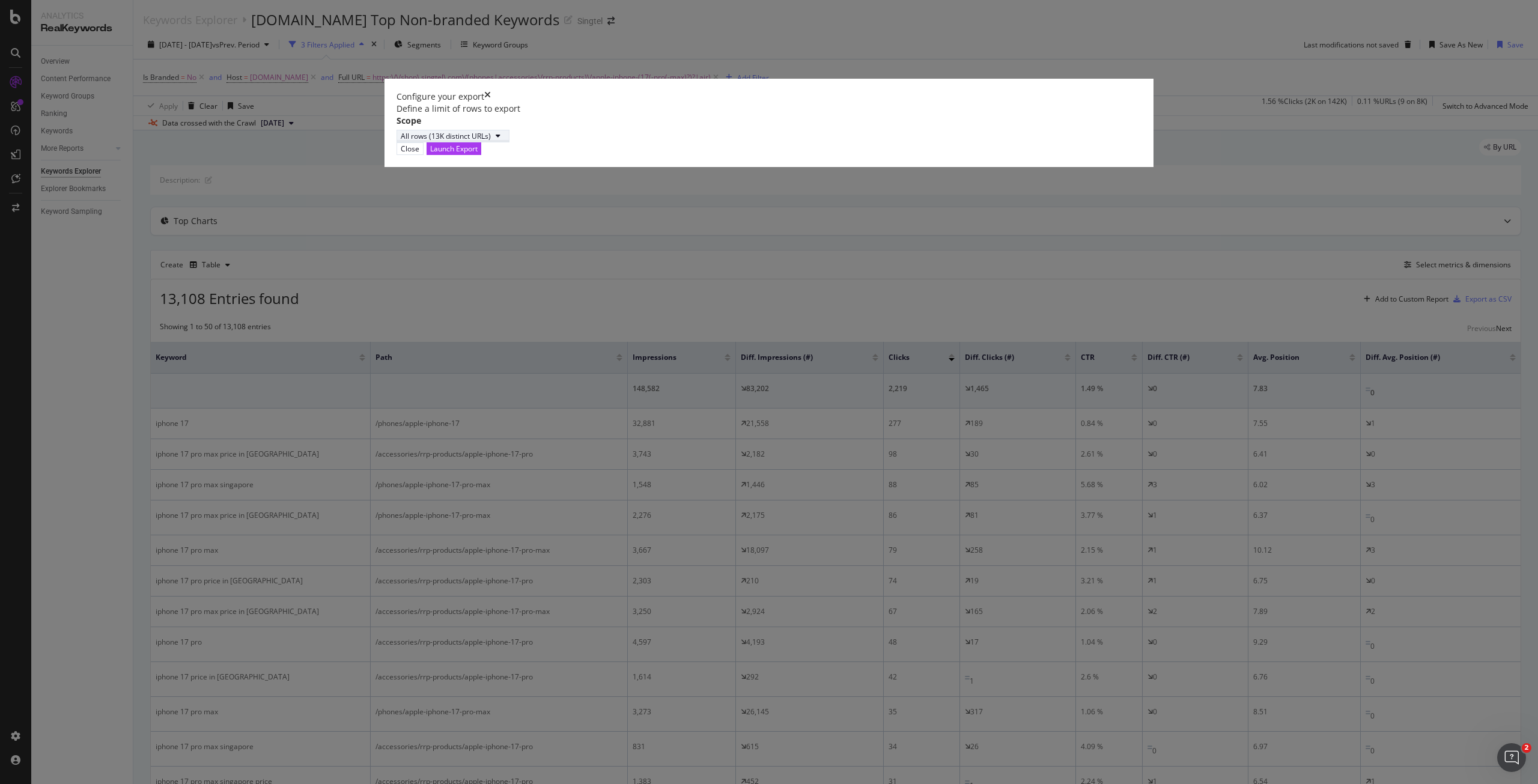
click at [491, 141] on div "All rows (13K distinct URLs)" at bounding box center [446, 136] width 90 height 10
click at [648, 450] on div "Define a limit" at bounding box center [637, 452] width 116 height 15
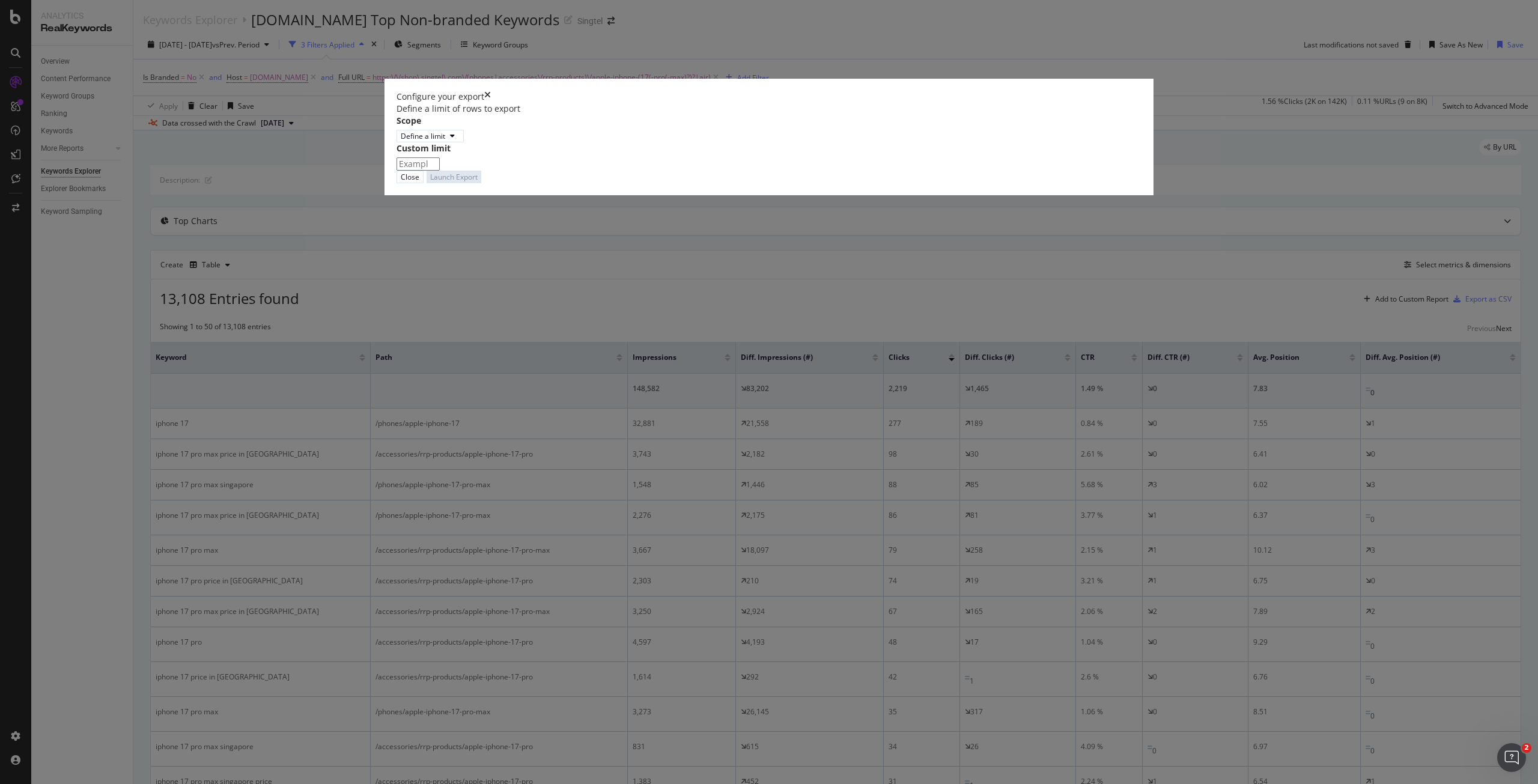
click at [440, 171] on input "modal" at bounding box center [419, 164] width 43 height 13
type input "100"
click at [478, 190] on div "Launch Export" at bounding box center [454, 185] width 48 height 10
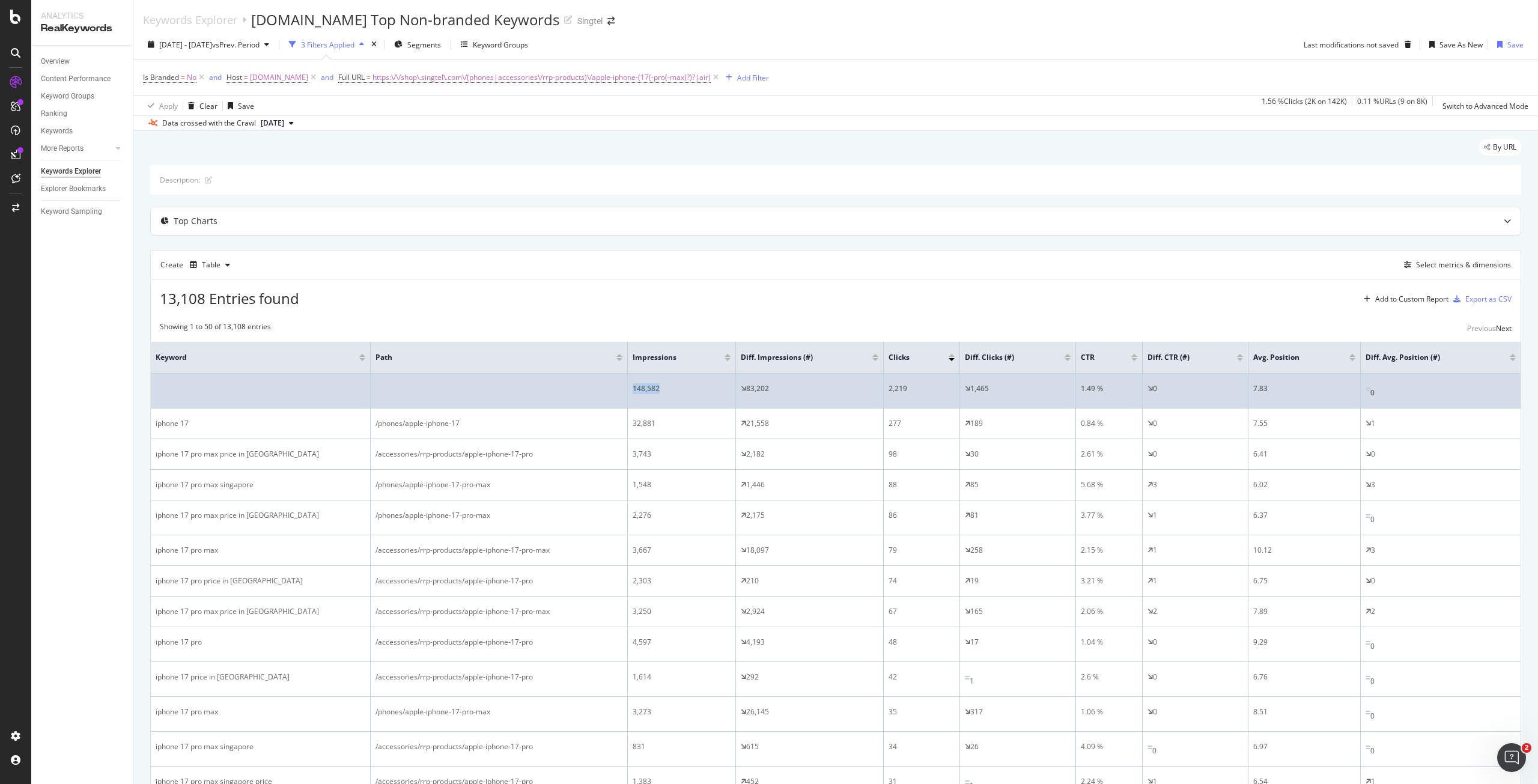
drag, startPoint x: 676, startPoint y: 378, endPoint x: 628, endPoint y: 392, distance: 50.0
click at [628, 392] on tr "148,582 83,202 2,219 1,465 1.49 % 0 7.83 0" at bounding box center [836, 390] width 1370 height 35
copy tr "148,582"
drag, startPoint x: 788, startPoint y: 384, endPoint x: 748, endPoint y: 383, distance: 40.0
click at [748, 384] on div "83,202" at bounding box center [810, 389] width 138 height 11
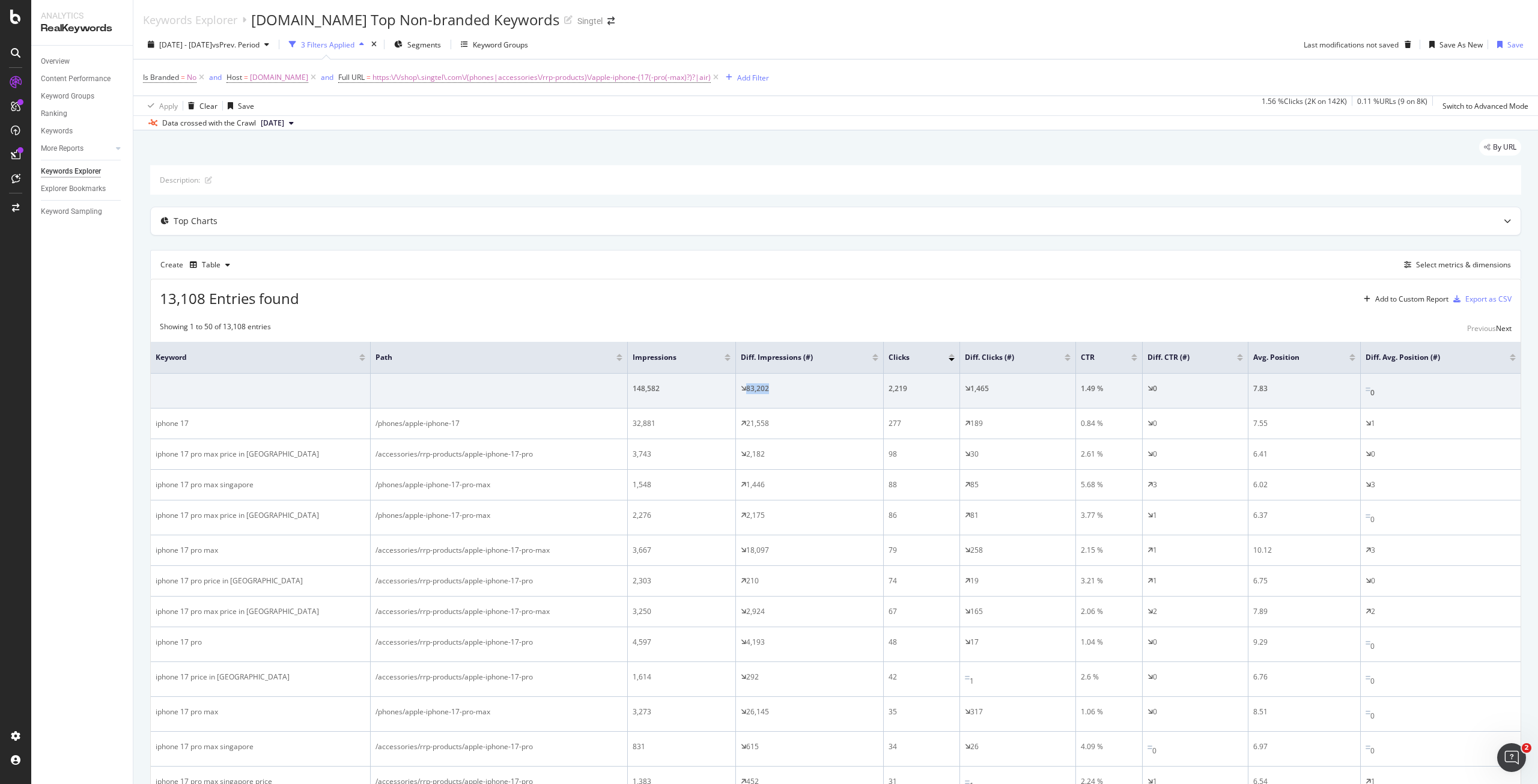
copy div "83,202"
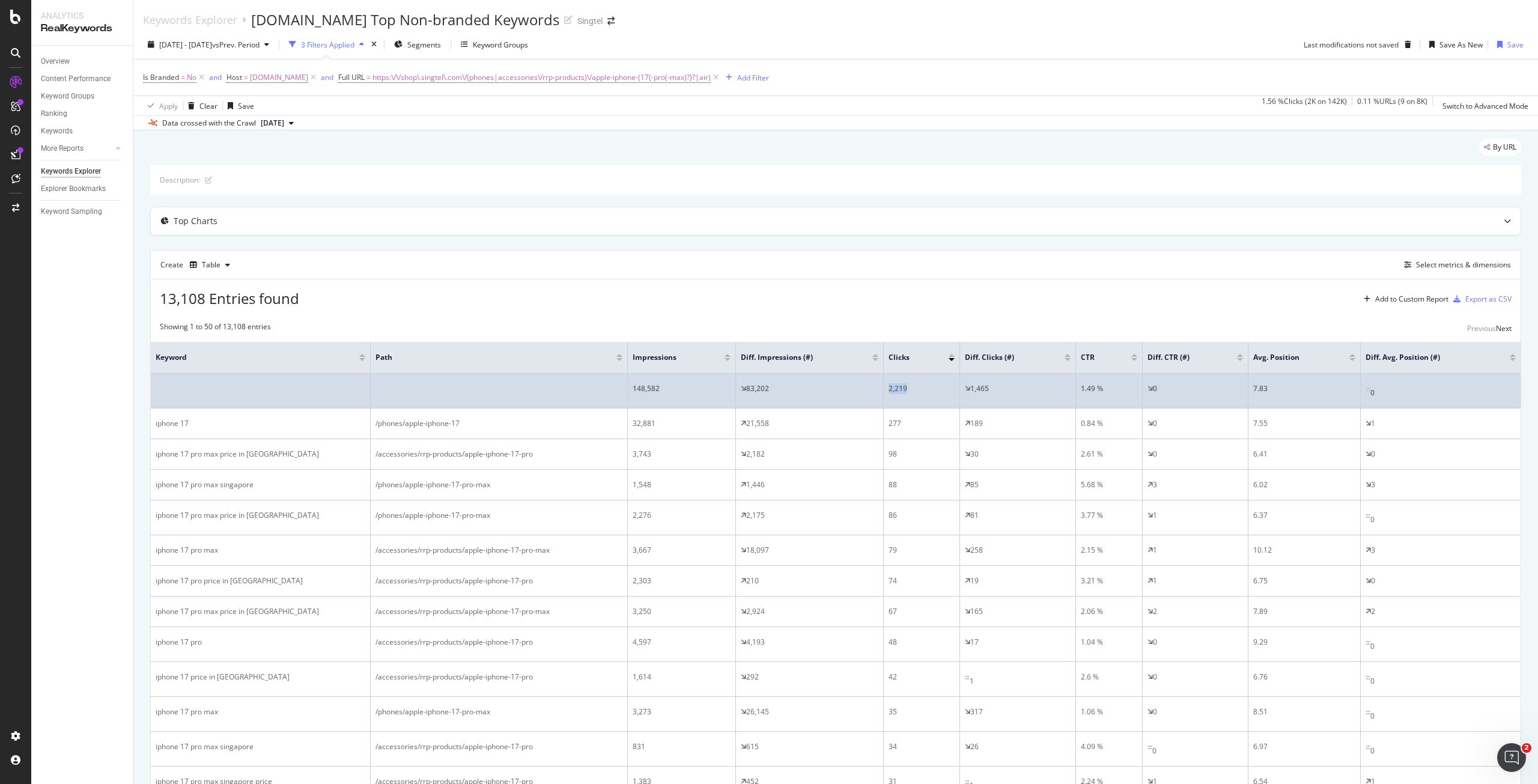
drag, startPoint x: 925, startPoint y: 384, endPoint x: 883, endPoint y: 385, distance: 42.0
click at [883, 385] on tr "148,582 83,202 2,219 1,465 1.49 % 0 7.83 0" at bounding box center [836, 390] width 1370 height 35
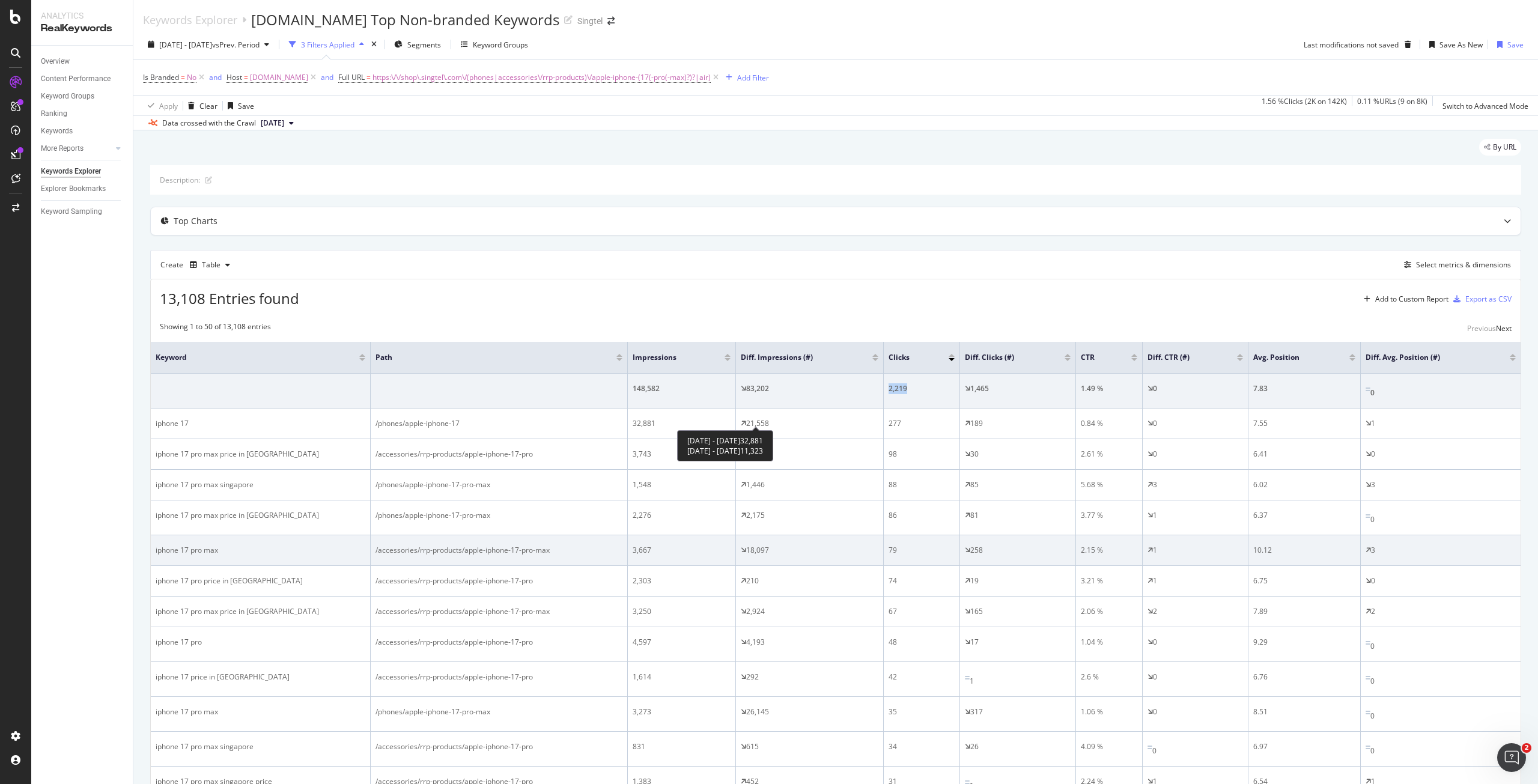
copy tr "2,219"
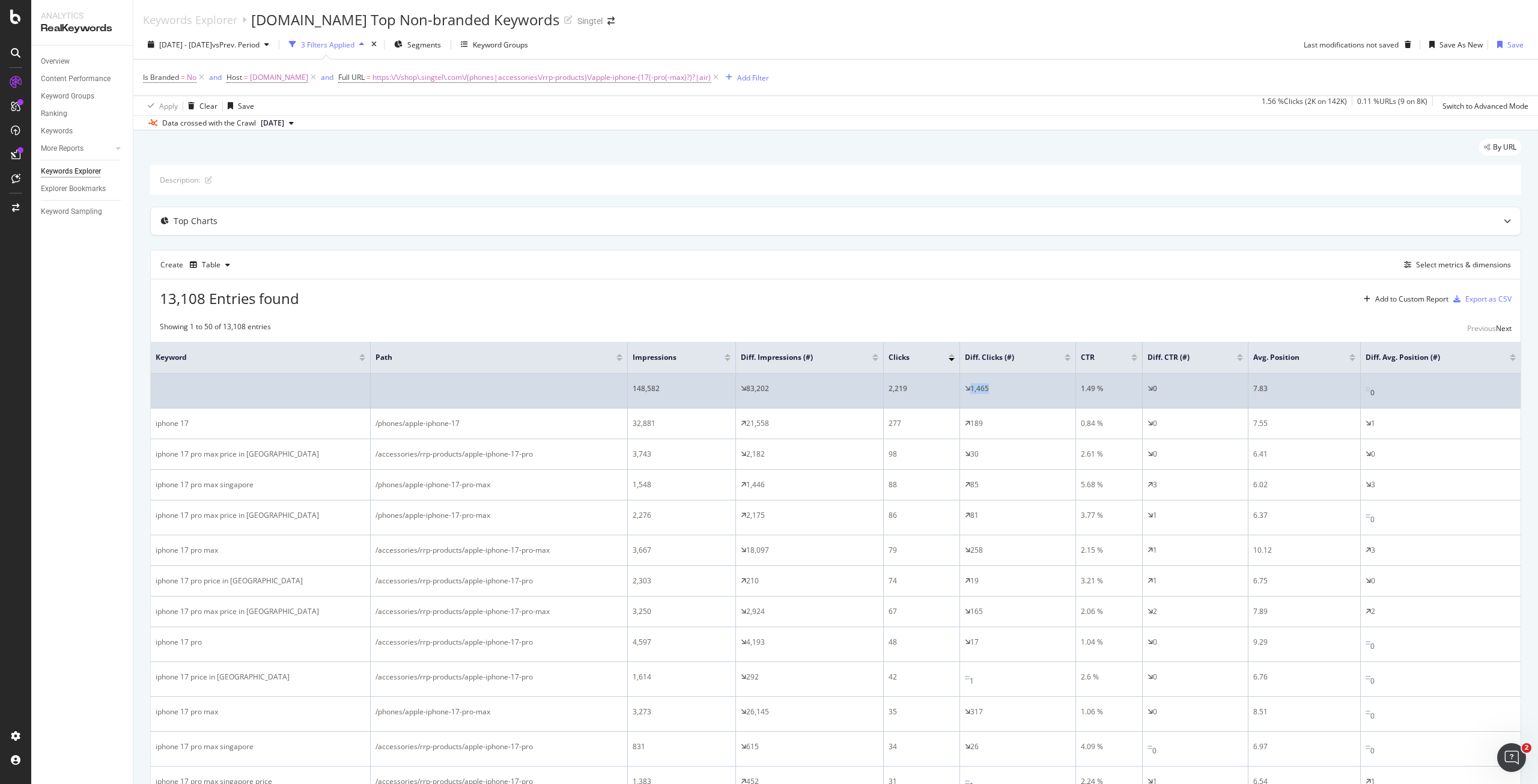
drag, startPoint x: 1037, startPoint y: 384, endPoint x: 956, endPoint y: 392, distance: 81.4
click at [956, 392] on tr "148,582 83,202 2,219 1,465 1.49 % 0 7.83 0" at bounding box center [836, 390] width 1370 height 35
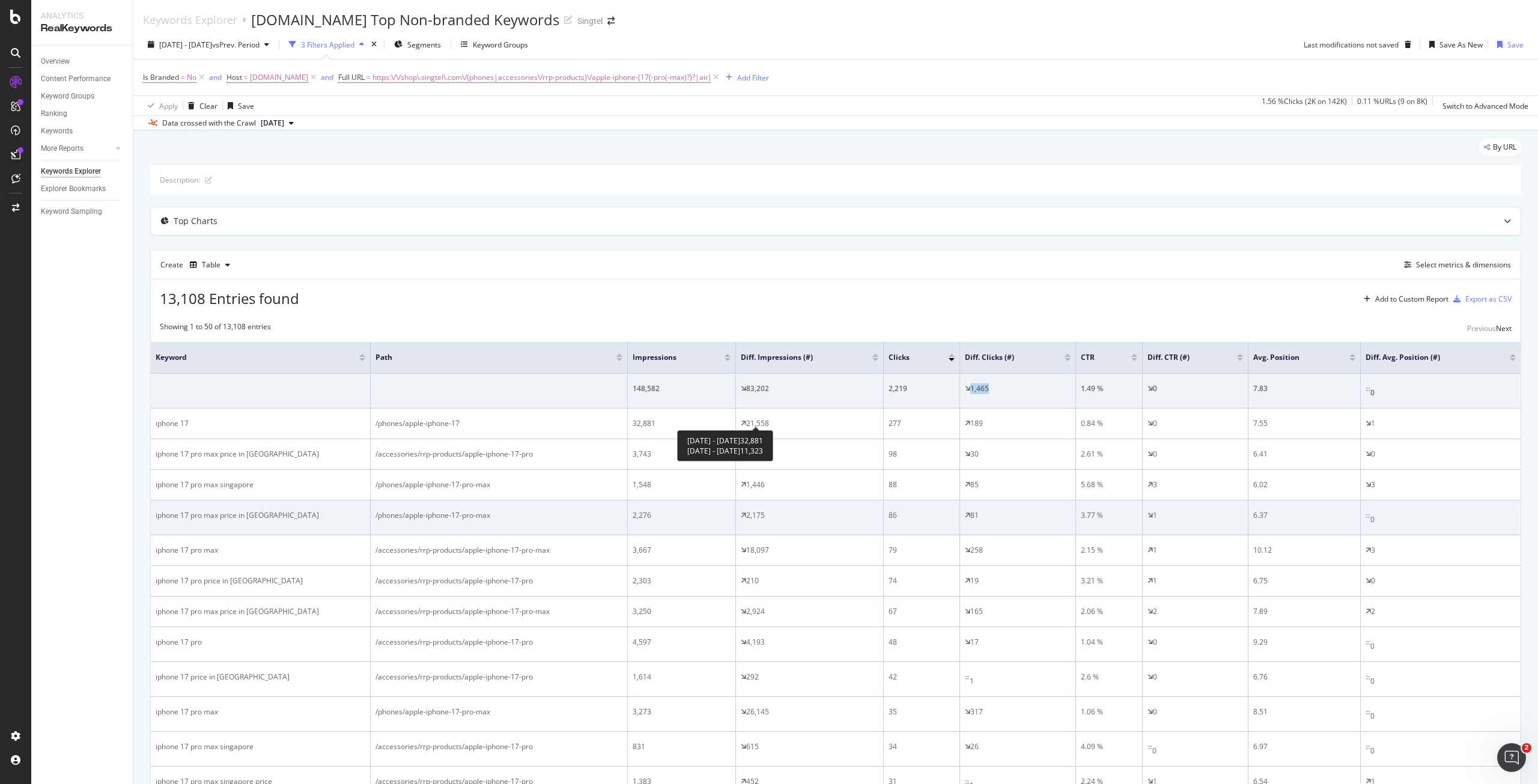
copy tr "1,465"
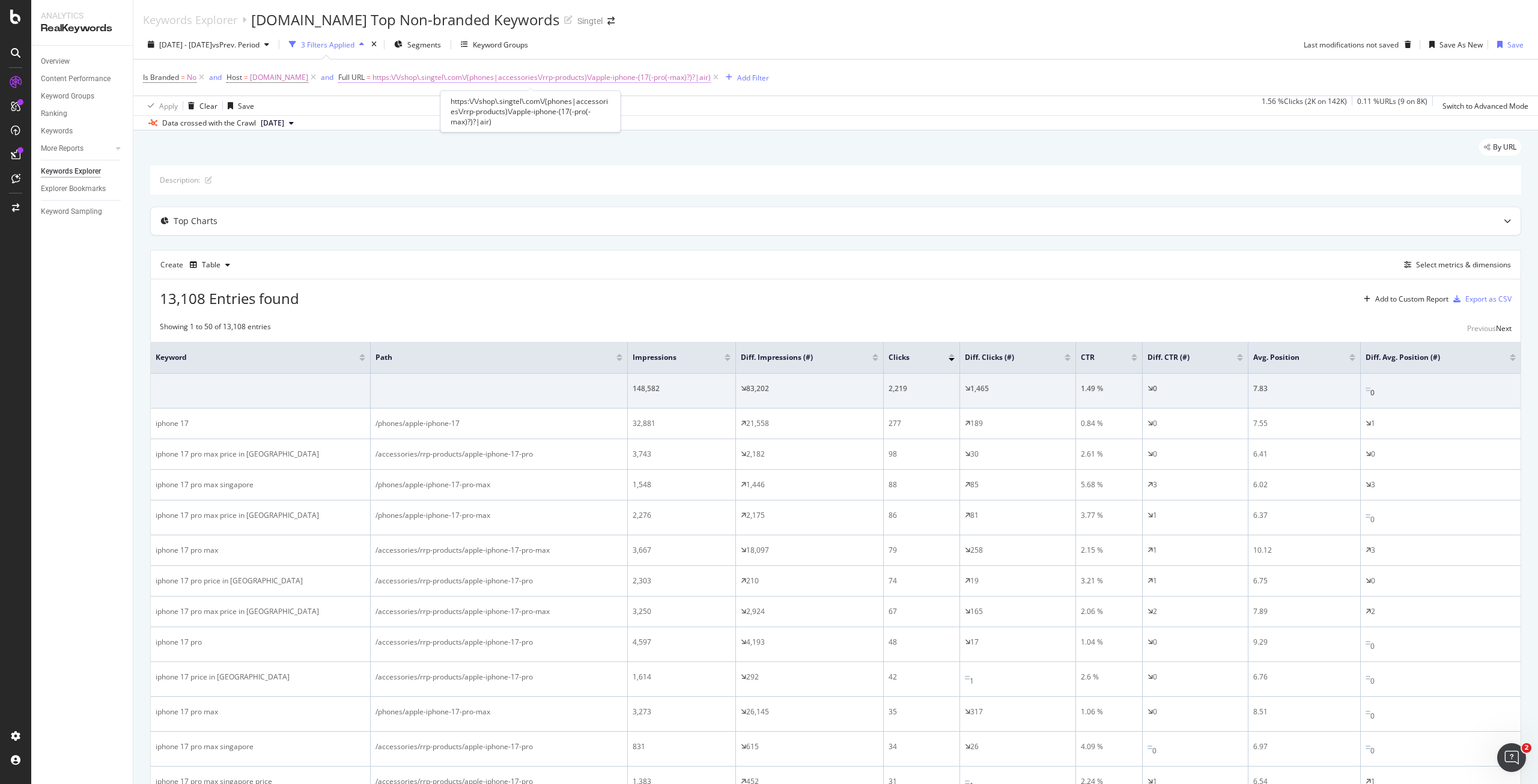
click at [584, 72] on span "https:\/\/shop\.singtel\.com\/(phones|accessories\/rrp-products)\/apple-iphone-…" at bounding box center [541, 78] width 339 height 17
click at [388, 108] on input "https:\/\/shop\.singtel\.com\/(phones|accessories\/rrp-products)\/apple-iphone-…" at bounding box center [381, 101] width 85 height 12
type input "/apple-iphone"
click at [548, 100] on div "Apply" at bounding box center [557, 95] width 19 height 10
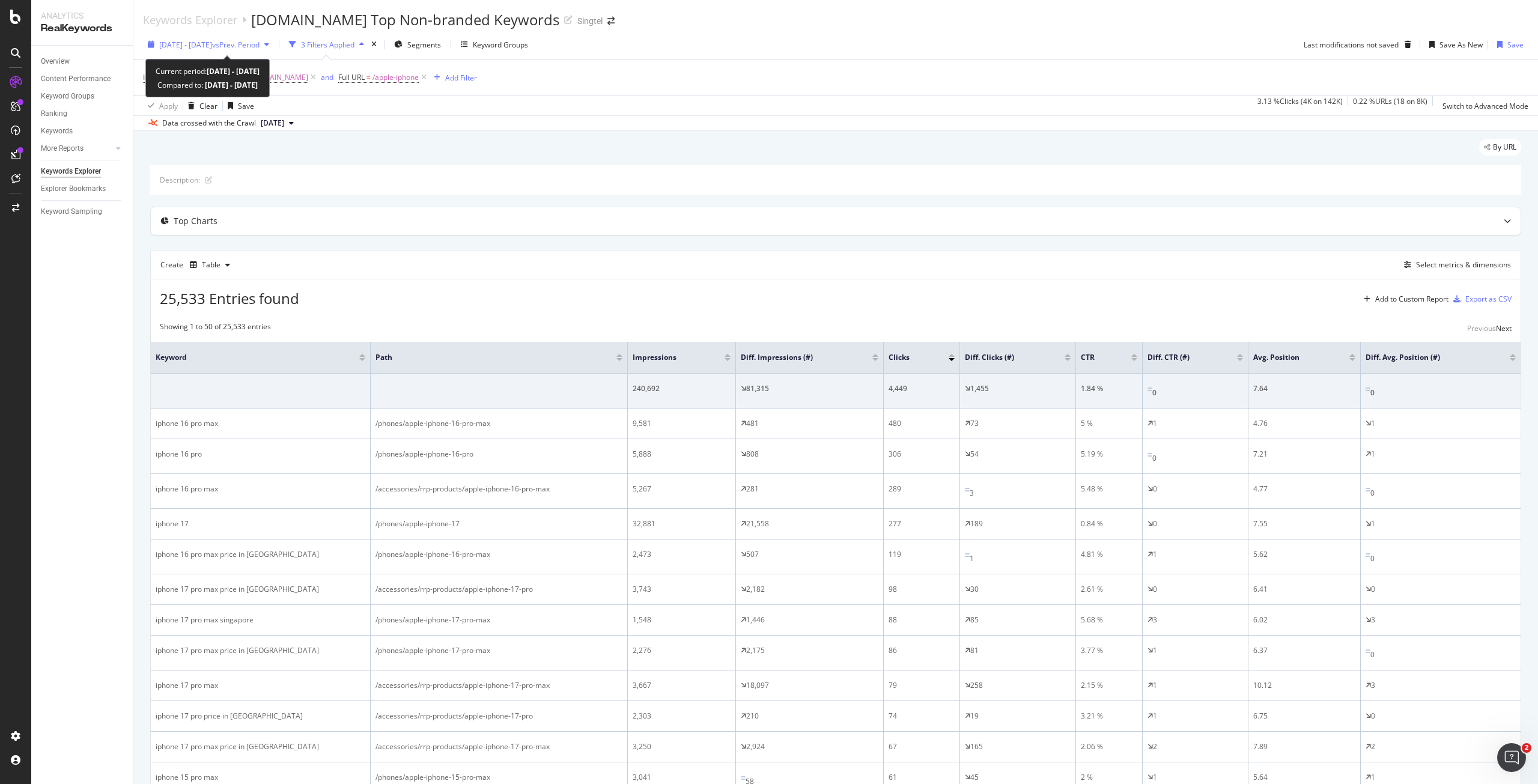
click at [260, 45] on span "vs Prev. Period" at bounding box center [236, 44] width 48 height 10
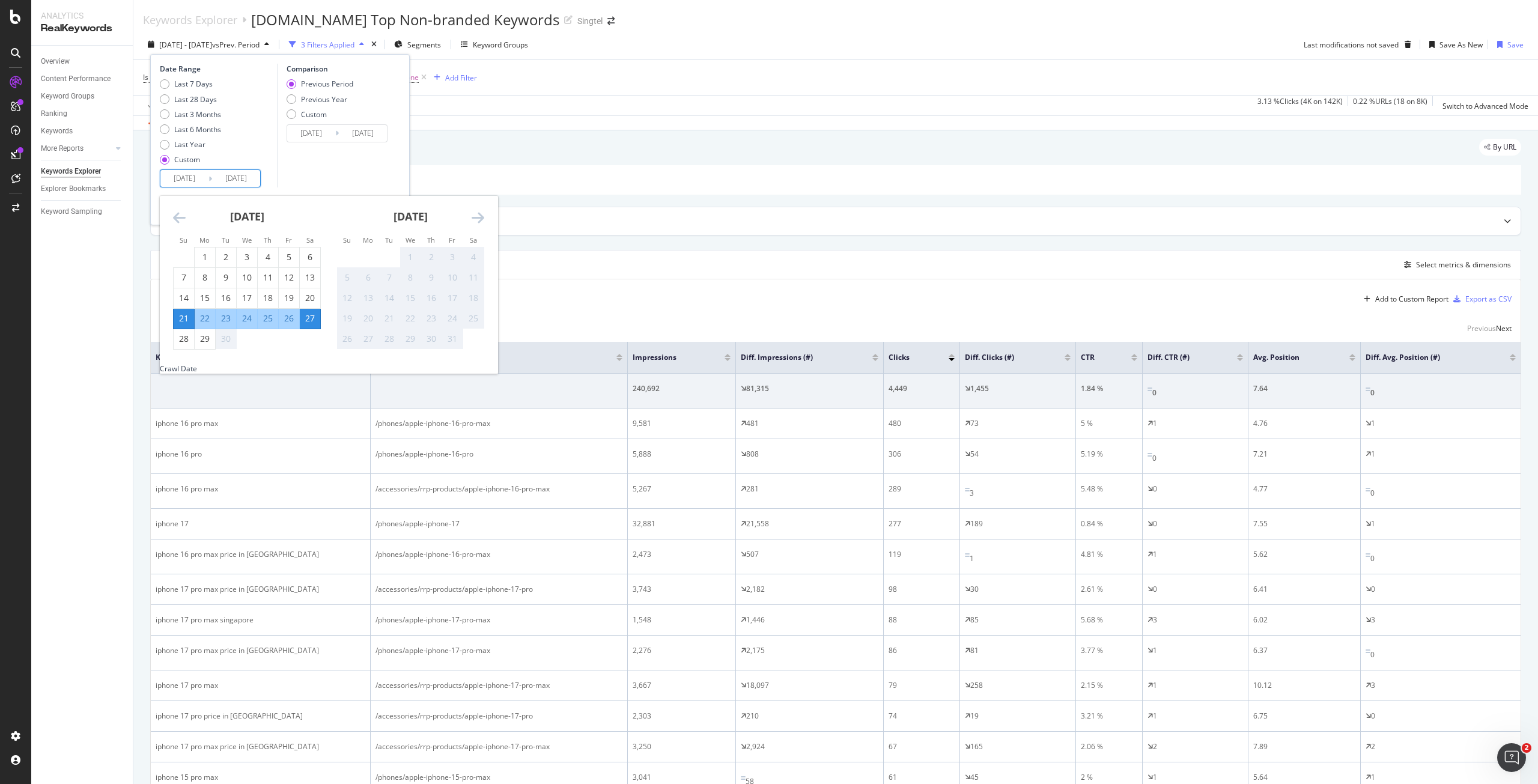
click at [190, 181] on input "2025/09/21" at bounding box center [184, 178] width 48 height 17
click at [203, 258] on div "1" at bounding box center [205, 257] width 21 height 12
type input "[DATE]"
type input "2025/08/05"
type input "2025/08/31"
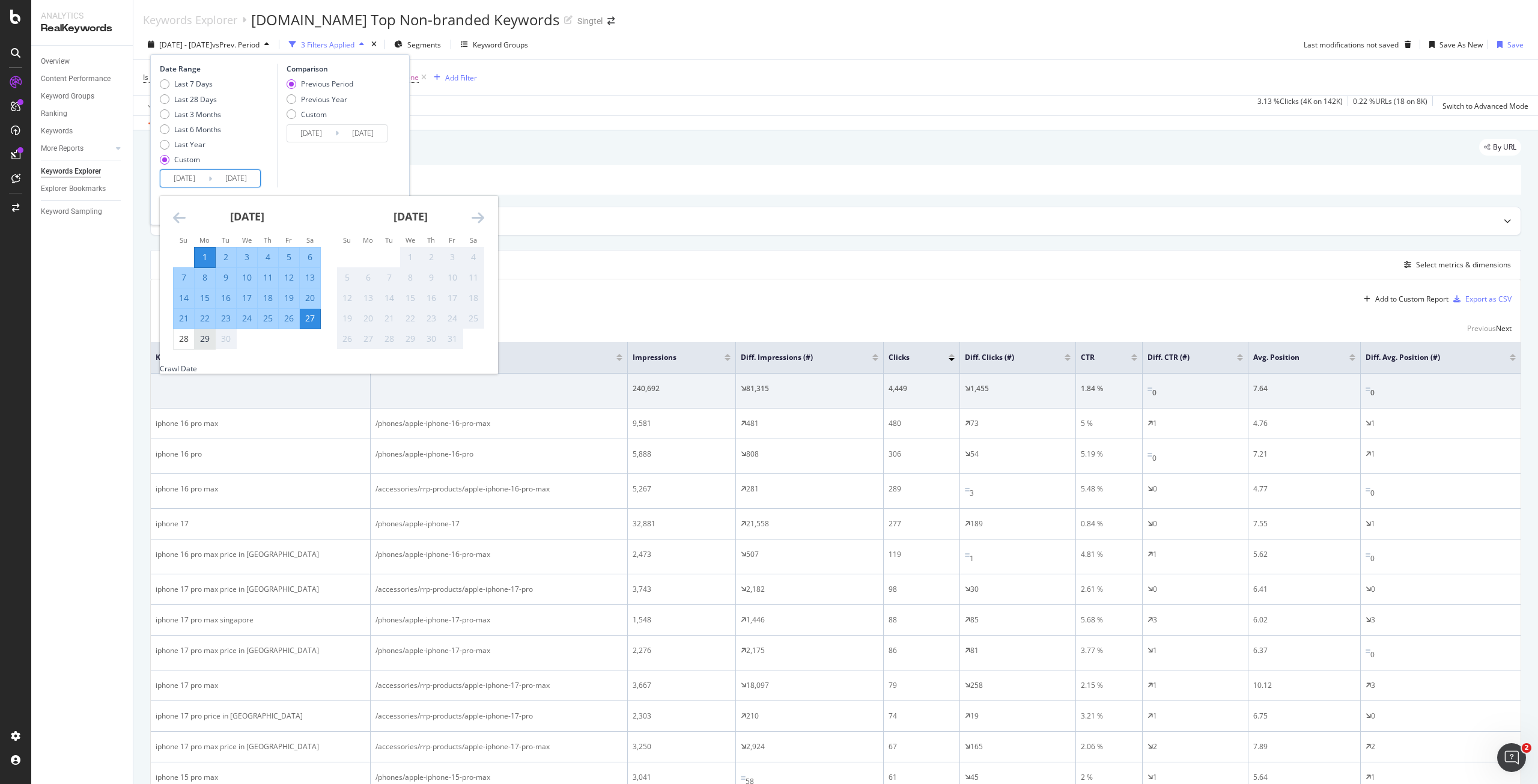
click at [209, 345] on div "29" at bounding box center [205, 339] width 21 height 12
type input "[DATE]"
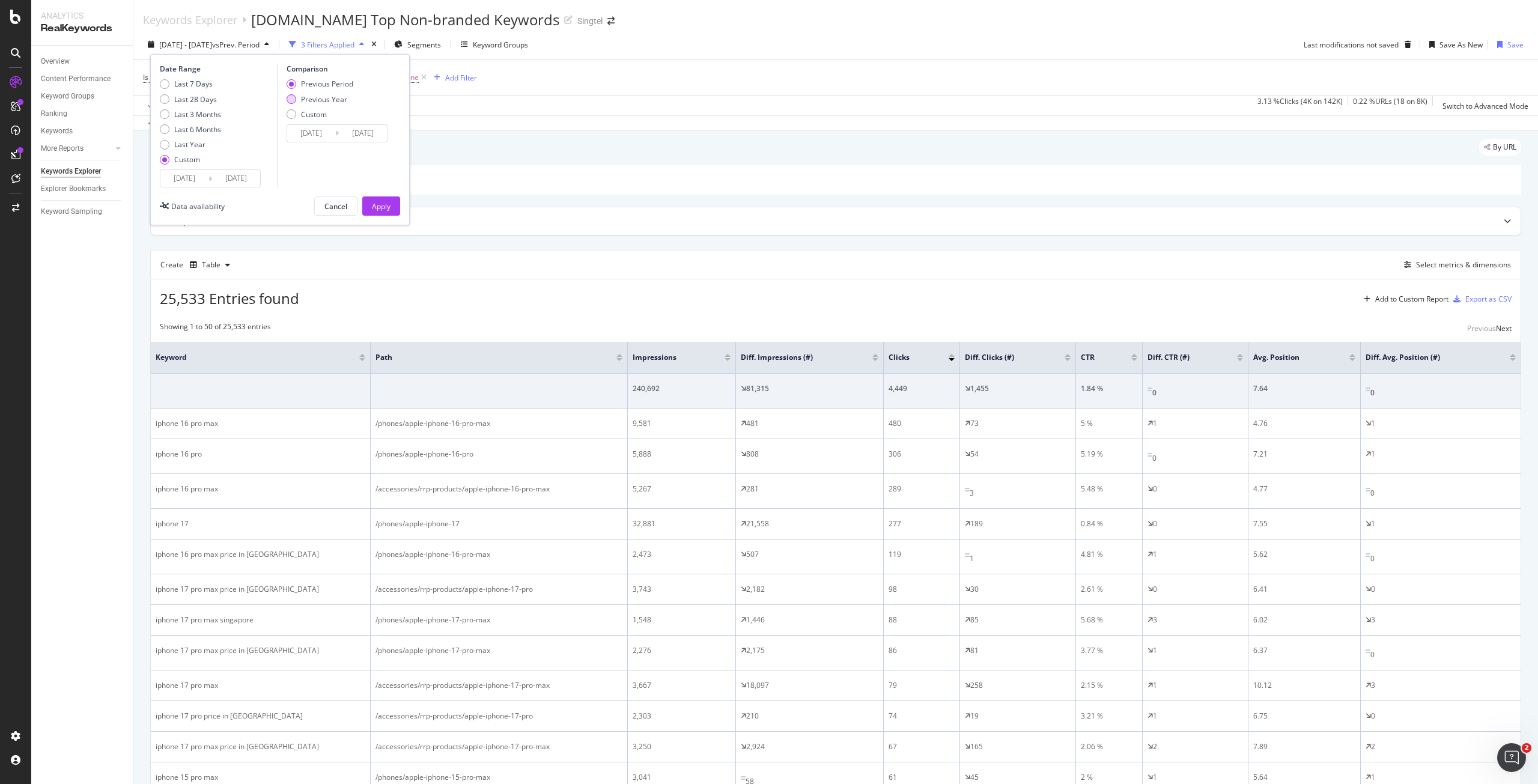
click at [323, 99] on div "Previous Year" at bounding box center [324, 99] width 46 height 10
type input "[DATE]"
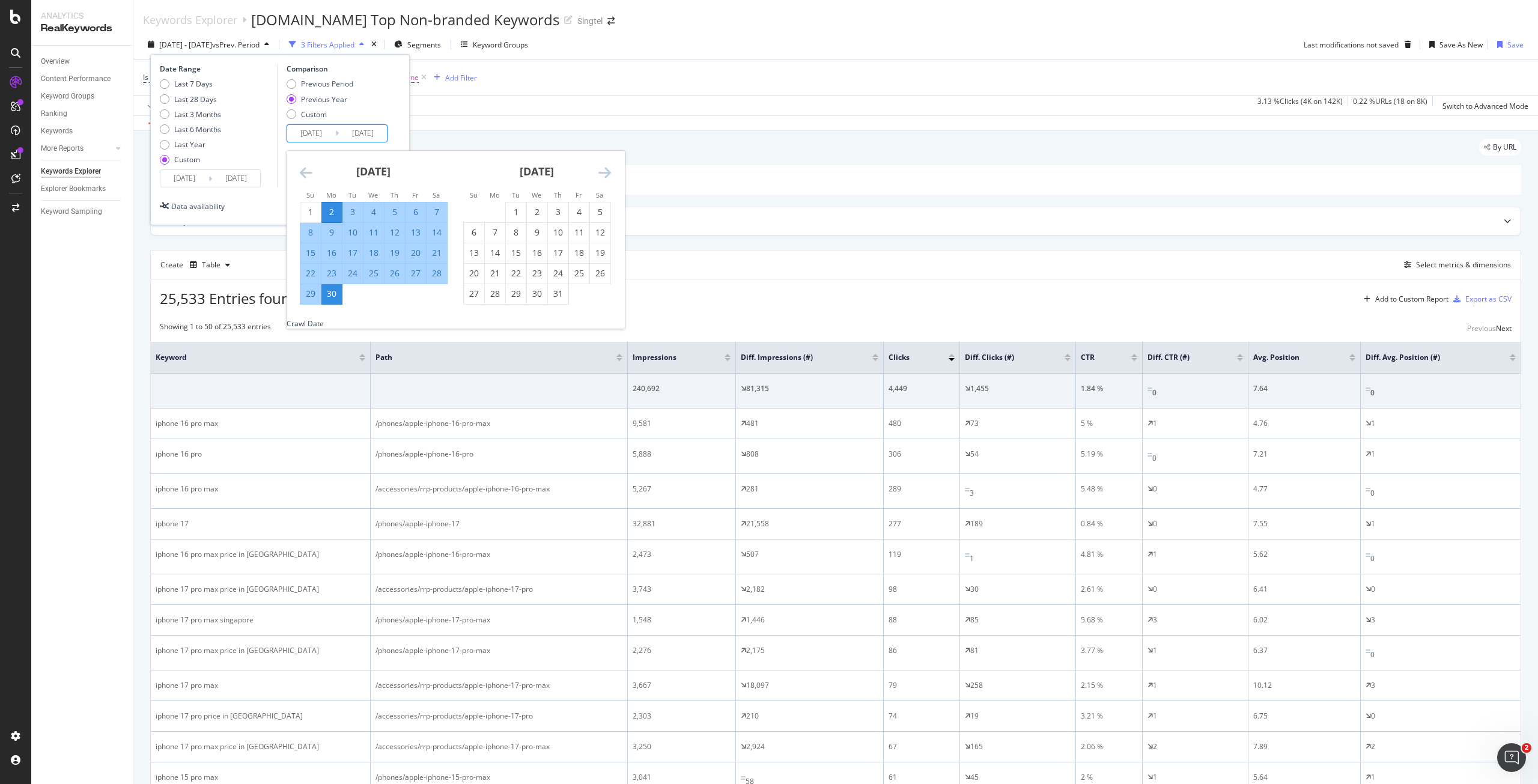
click at [315, 135] on input "[DATE]" at bounding box center [311, 133] width 48 height 17
click at [311, 218] on div "1" at bounding box center [311, 212] width 21 height 12
type input "[DATE]"
click at [312, 299] on div "29" at bounding box center [311, 294] width 21 height 12
type input "[DATE]"
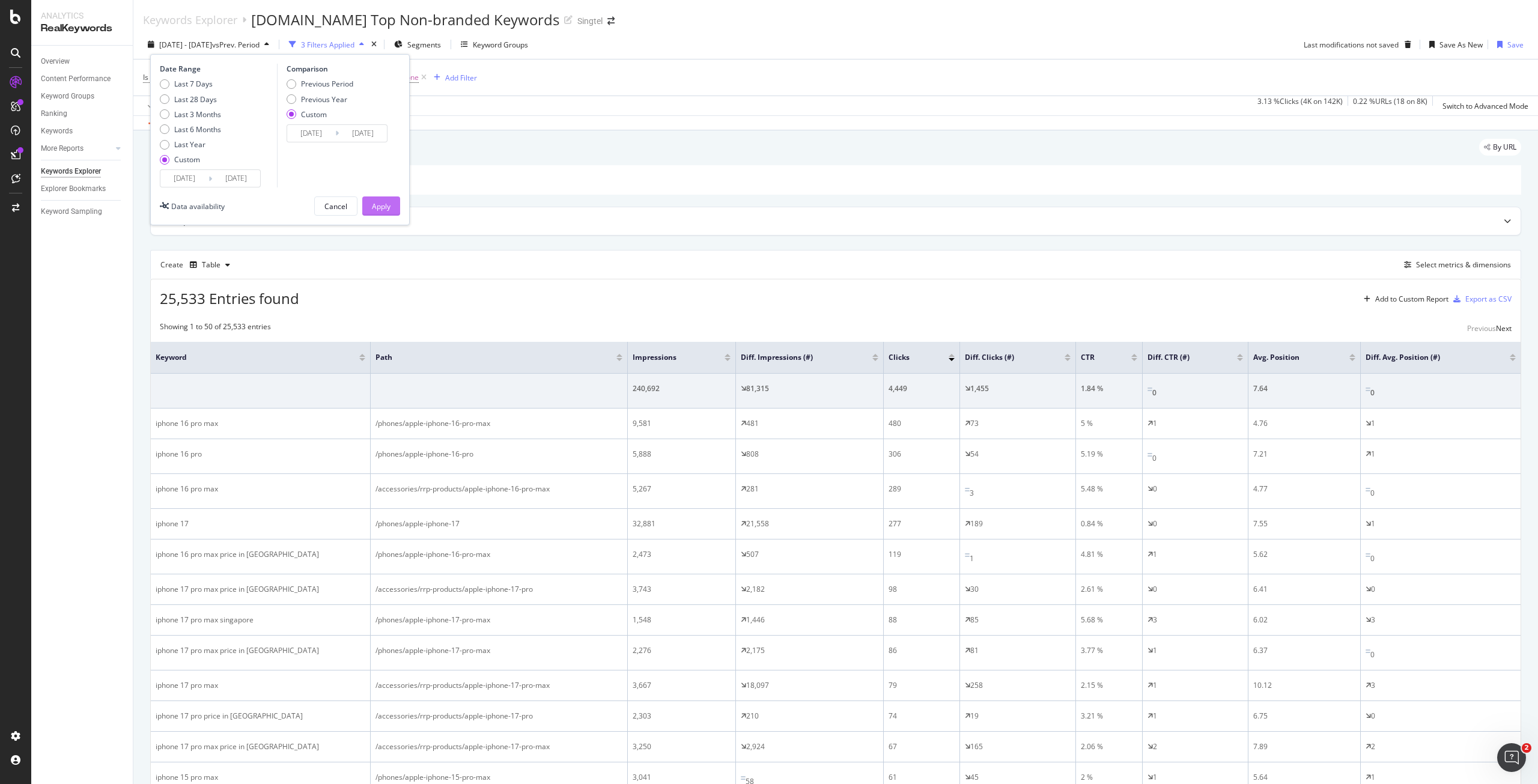
click at [388, 206] on div "Apply" at bounding box center [381, 206] width 19 height 10
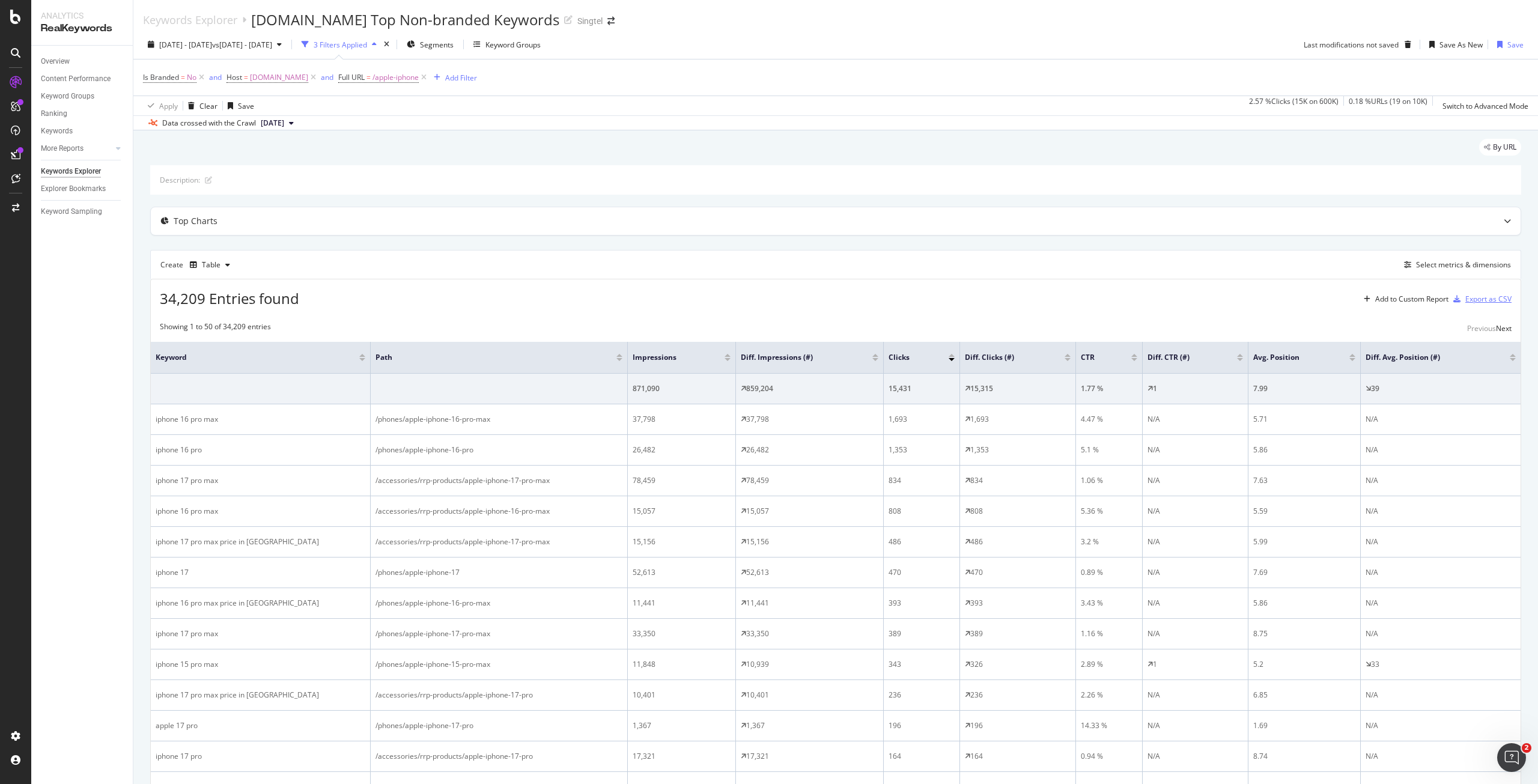
click at [1466, 294] on div "Export as CSV" at bounding box center [1488, 298] width 46 height 10
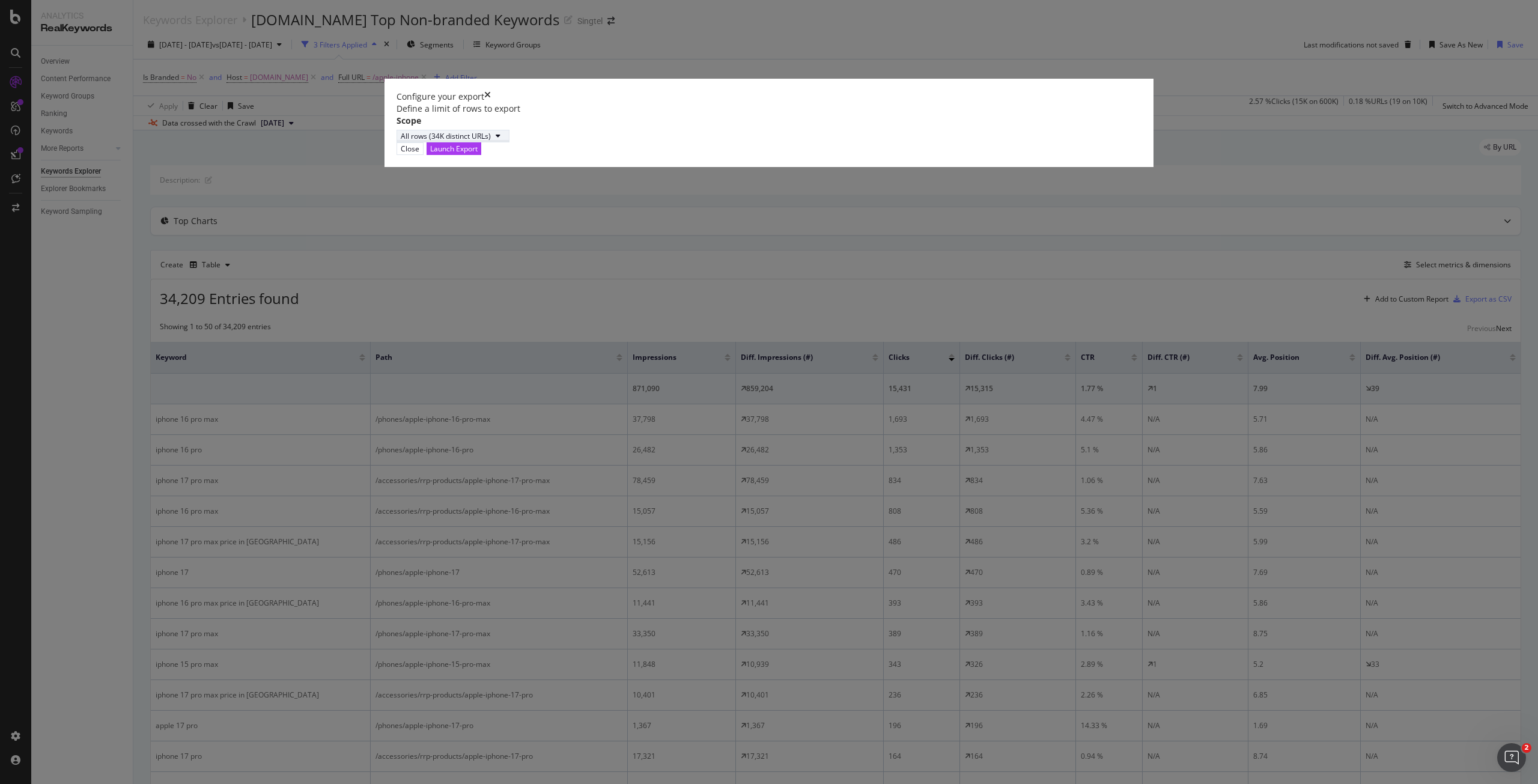
click at [491, 141] on div "All rows (34K distinct URLs)" at bounding box center [446, 136] width 90 height 10
click at [660, 453] on div "Define a limit" at bounding box center [637, 452] width 116 height 15
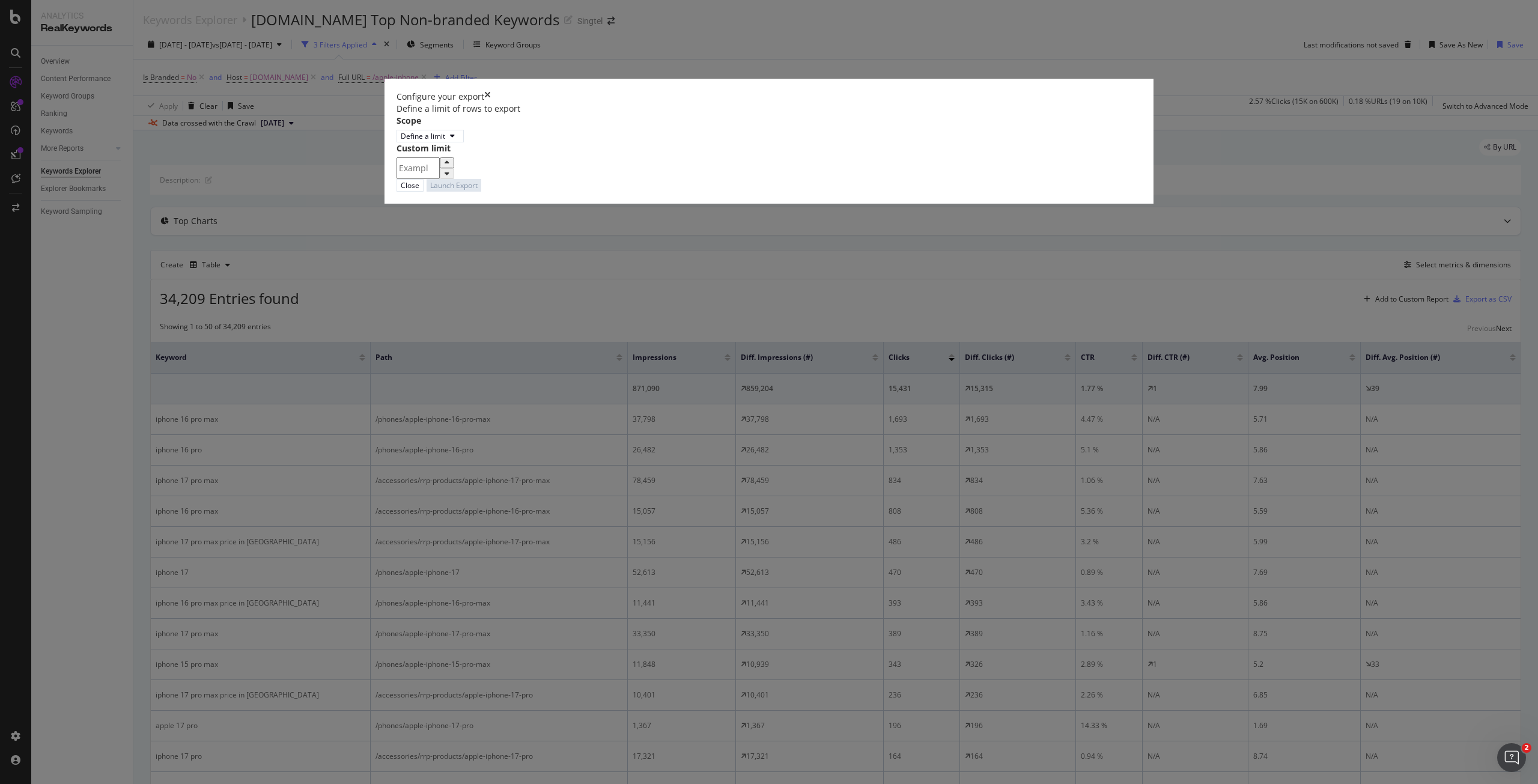
click at [440, 179] on input "modal" at bounding box center [419, 168] width 43 height 22
type input "100"
click at [478, 191] on div "Launch Export" at bounding box center [454, 185] width 48 height 11
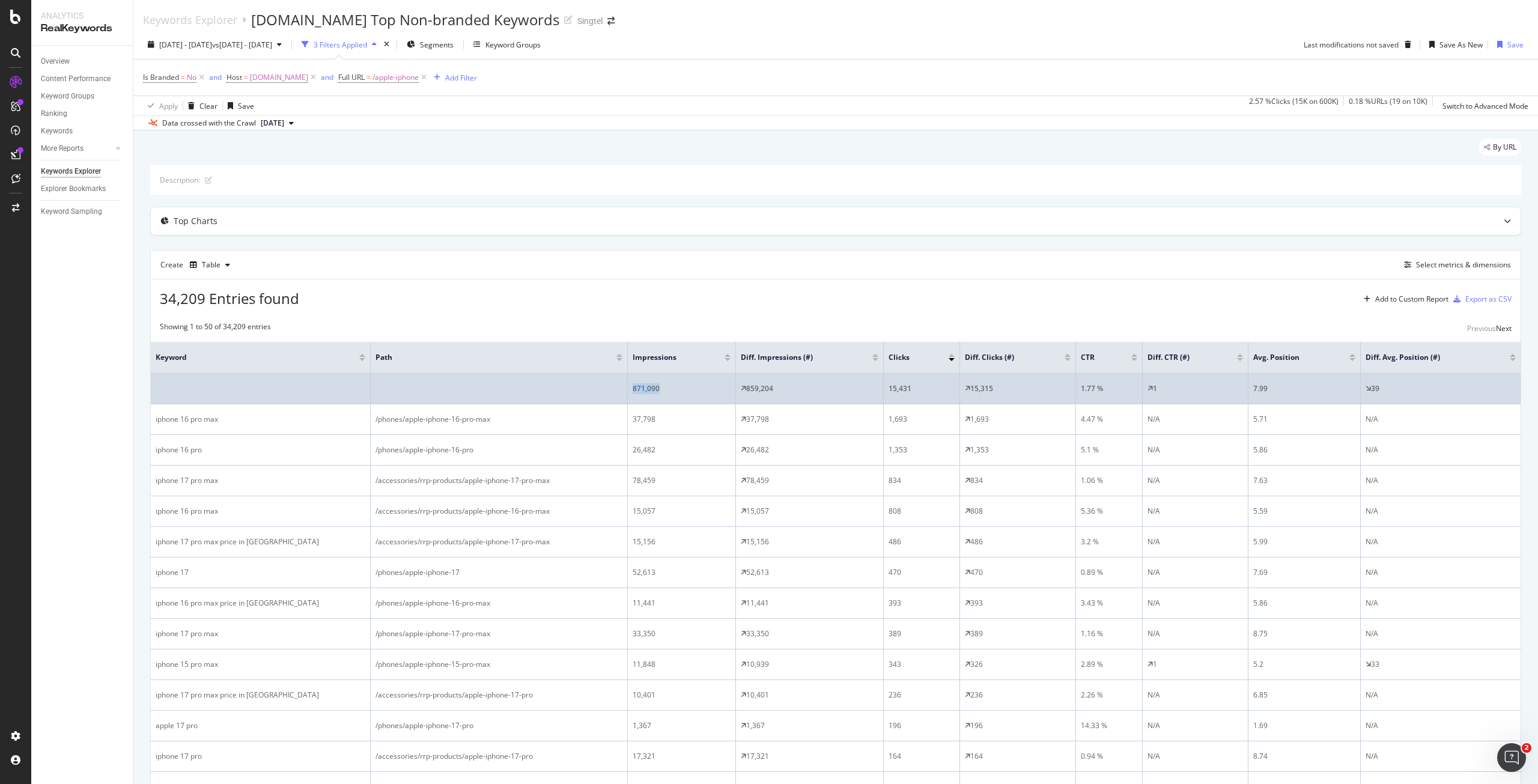
drag, startPoint x: 681, startPoint y: 392, endPoint x: 631, endPoint y: 396, distance: 50.2
click at [631, 396] on td "871,090" at bounding box center [681, 388] width 108 height 31
copy div "871,090"
drag, startPoint x: 823, startPoint y: 388, endPoint x: 749, endPoint y: 393, distance: 74.2
click at [749, 393] on div "859,204" at bounding box center [810, 389] width 138 height 11
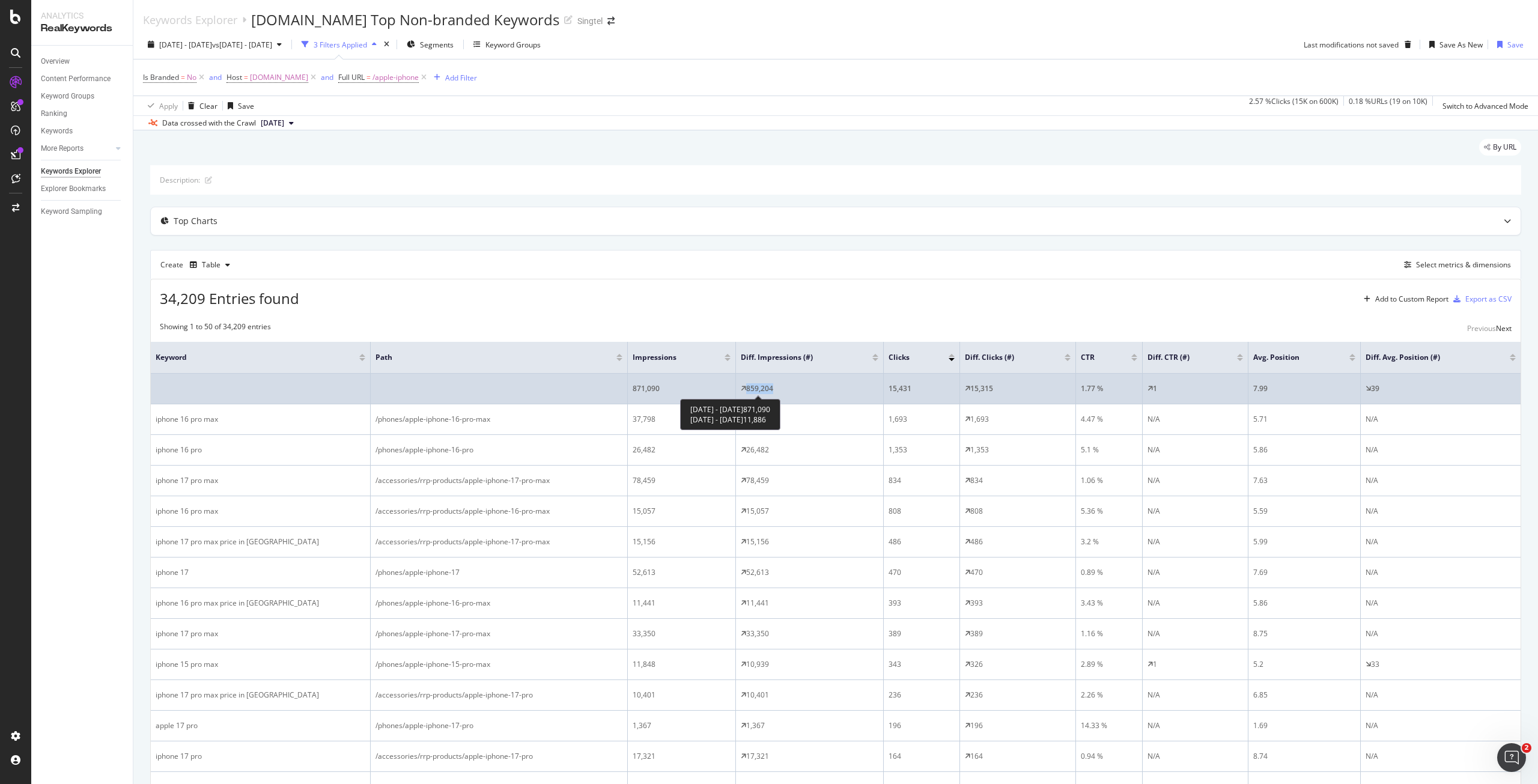
copy div "859,204"
drag, startPoint x: 949, startPoint y: 388, endPoint x: 883, endPoint y: 387, distance: 66.0
click at [883, 387] on tr "871,090 859,204 15,431 15,315 1.77 % 1 7.99 39" at bounding box center [836, 388] width 1370 height 31
copy tr "15,431"
drag, startPoint x: 1042, startPoint y: 397, endPoint x: 973, endPoint y: 388, distance: 69.6
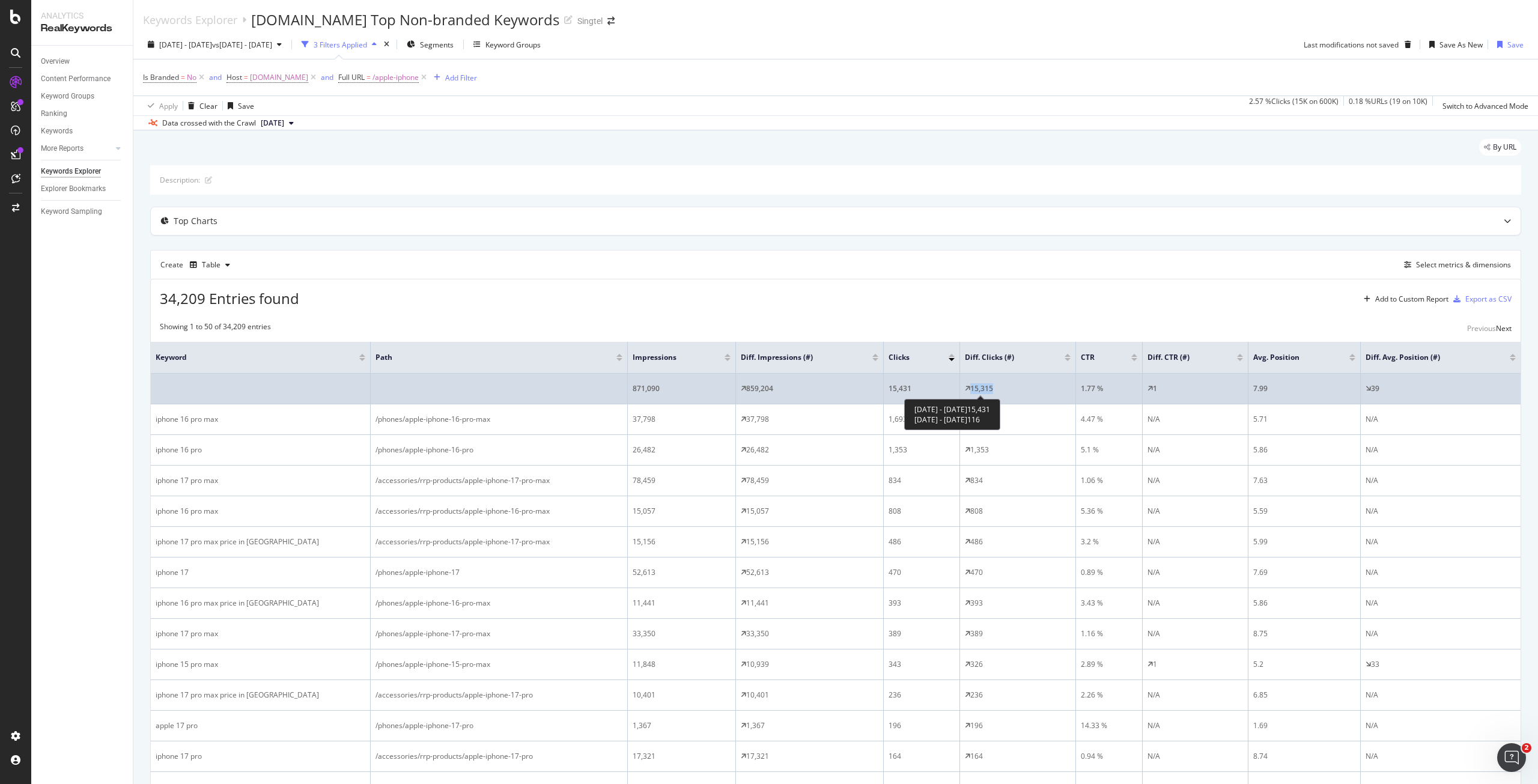
click at [973, 388] on td "15,315" at bounding box center [1018, 388] width 116 height 31
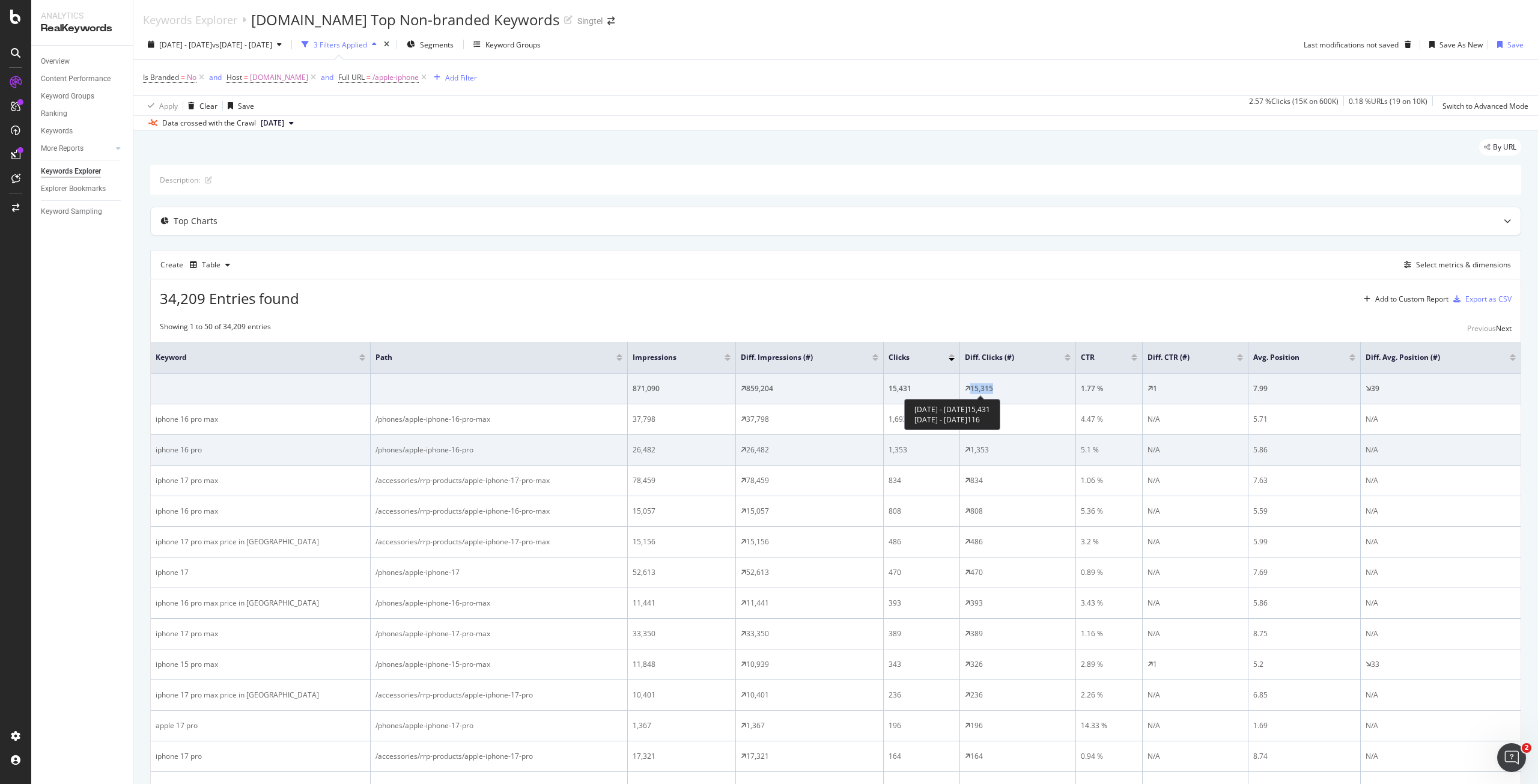
copy div "15,315"
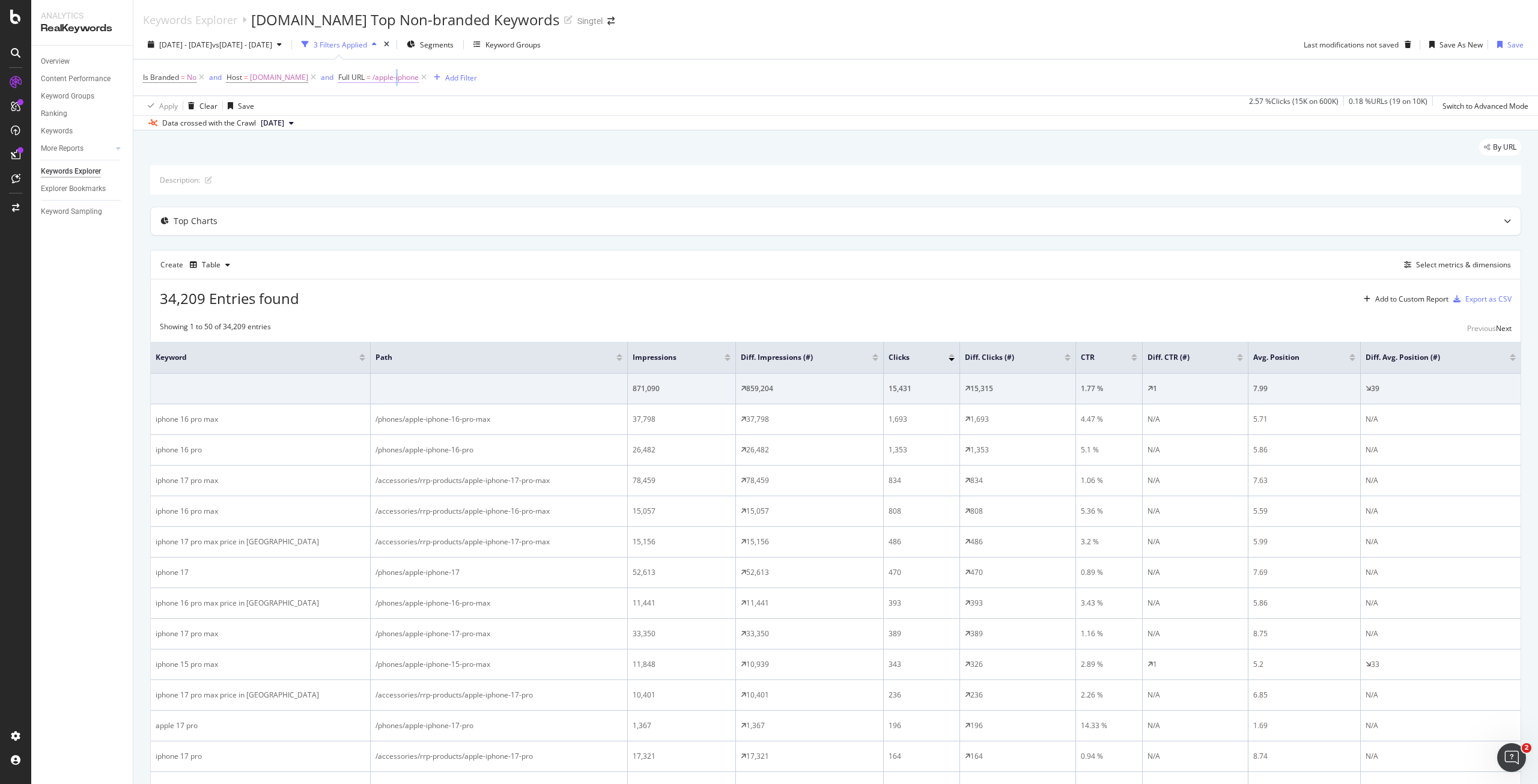
click at [398, 72] on span "/apple-iphone" at bounding box center [395, 78] width 46 height 17
click at [421, 108] on input "/apple-iphone" at bounding box center [381, 101] width 85 height 12
click at [420, 108] on input "/apple-iphone" at bounding box center [381, 101] width 85 height 12
click at [403, 90] on icon at bounding box center [398, 86] width 8 height 8
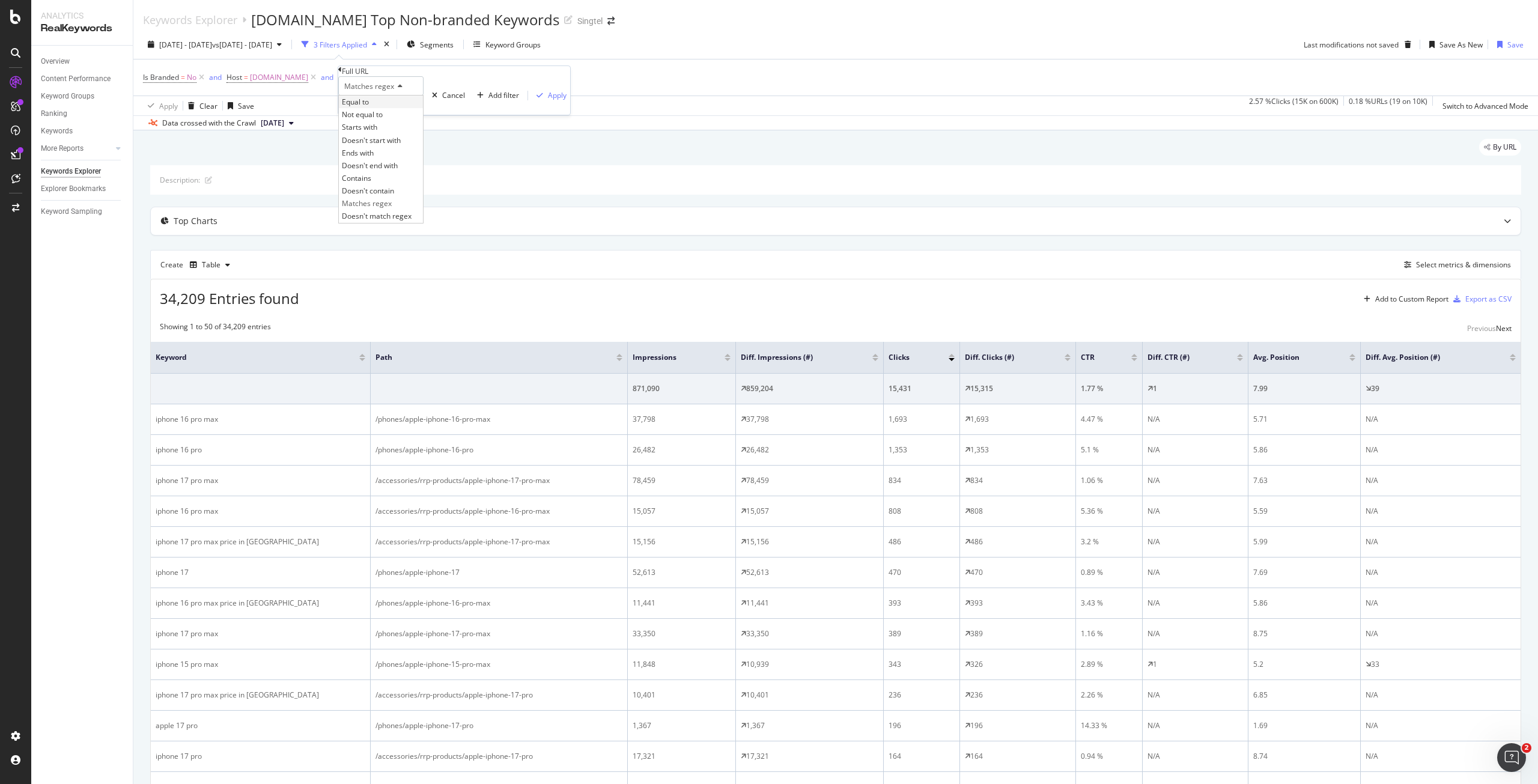
click at [369, 107] on span "Equal to" at bounding box center [355, 101] width 27 height 10
click at [380, 90] on icon at bounding box center [375, 86] width 8 height 8
click at [384, 185] on div "Contains" at bounding box center [381, 177] width 84 height 12
click at [370, 108] on input "text" at bounding box center [381, 101] width 85 height 12
type input "/apple-iphone"
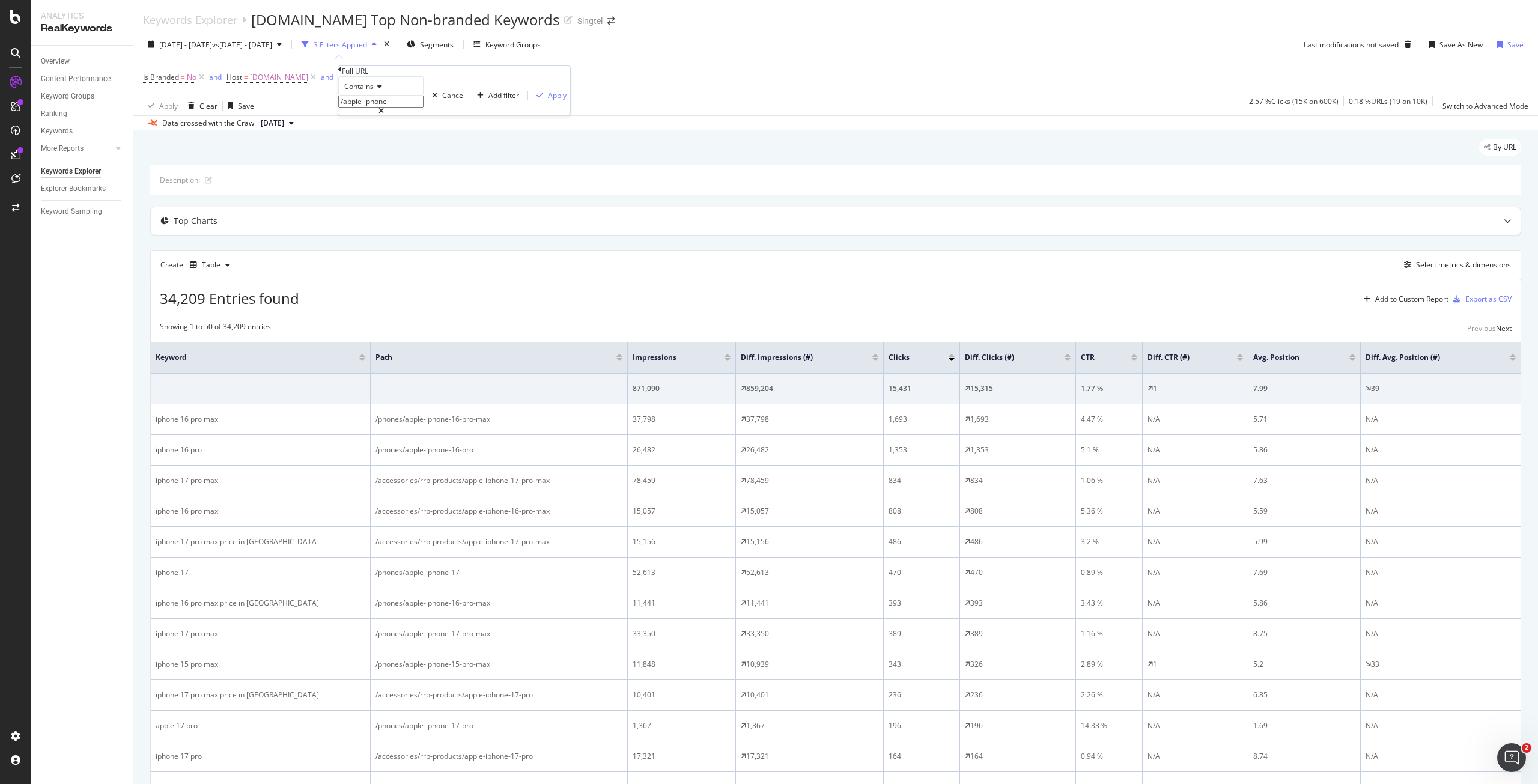
click at [548, 100] on div "Apply" at bounding box center [557, 95] width 19 height 10
click at [412, 79] on span "^.*/apple-iphone.*$" at bounding box center [405, 78] width 67 height 17
click at [380, 90] on icon at bounding box center [377, 86] width 8 height 8
drag, startPoint x: 388, startPoint y: 249, endPoint x: 385, endPoint y: 241, distance: 8.5
click at [388, 209] on div "Matches regex" at bounding box center [381, 203] width 84 height 12
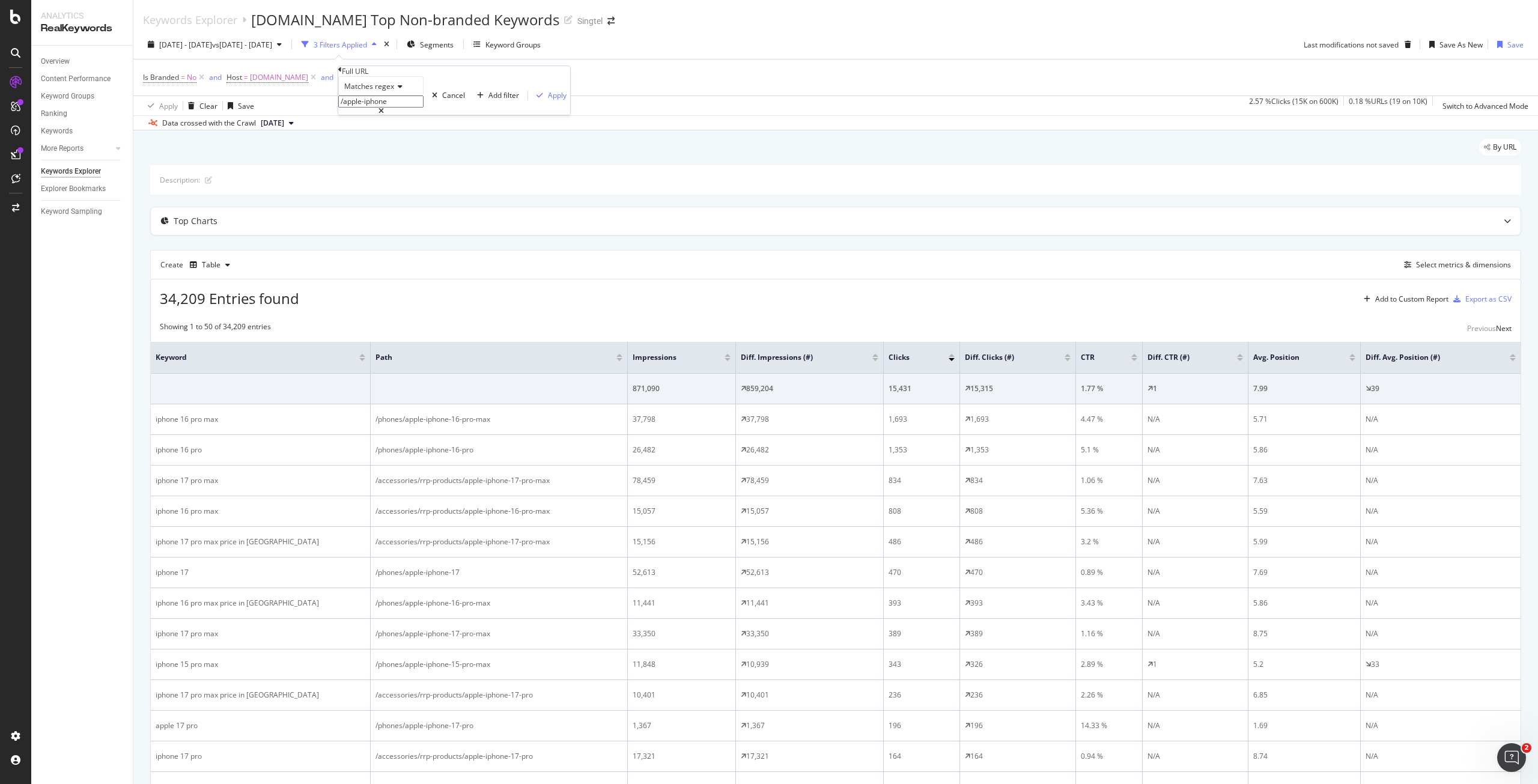
click at [386, 108] on input "/apple-iphone" at bounding box center [381, 101] width 85 height 12
paste input "https:\/\/shop\.singtel\.com\/(phones|accessories\/rrp-products)\/apple-iphone-…"
type input "https:\/\/shop\.singtel\.com\/(phones|accessories\/rrp-products)\/apple-iphone-…"
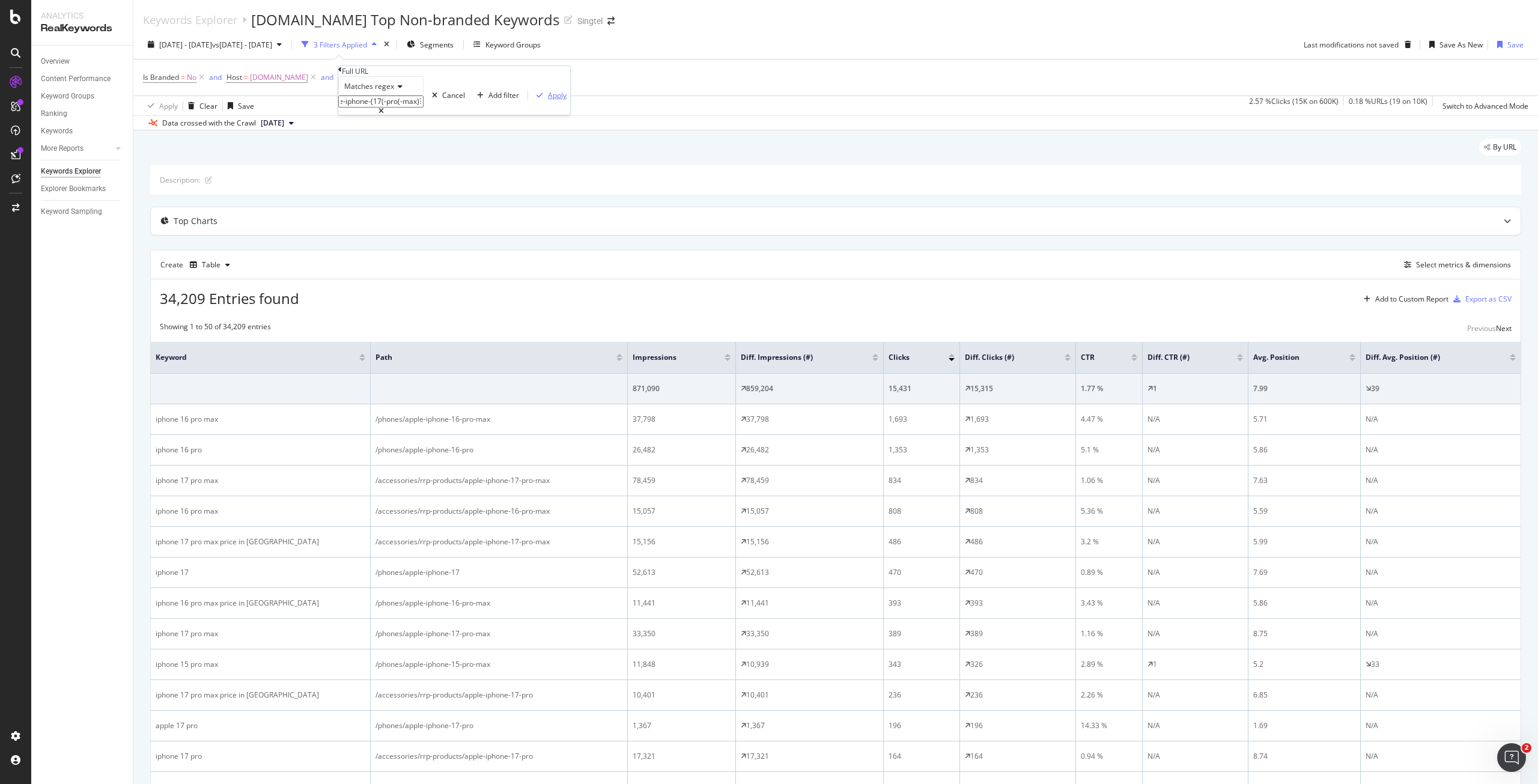
scroll to position [0, 0]
click at [548, 100] on div "Apply" at bounding box center [557, 95] width 19 height 10
click at [1466, 297] on div "Export as CSV" at bounding box center [1488, 298] width 46 height 10
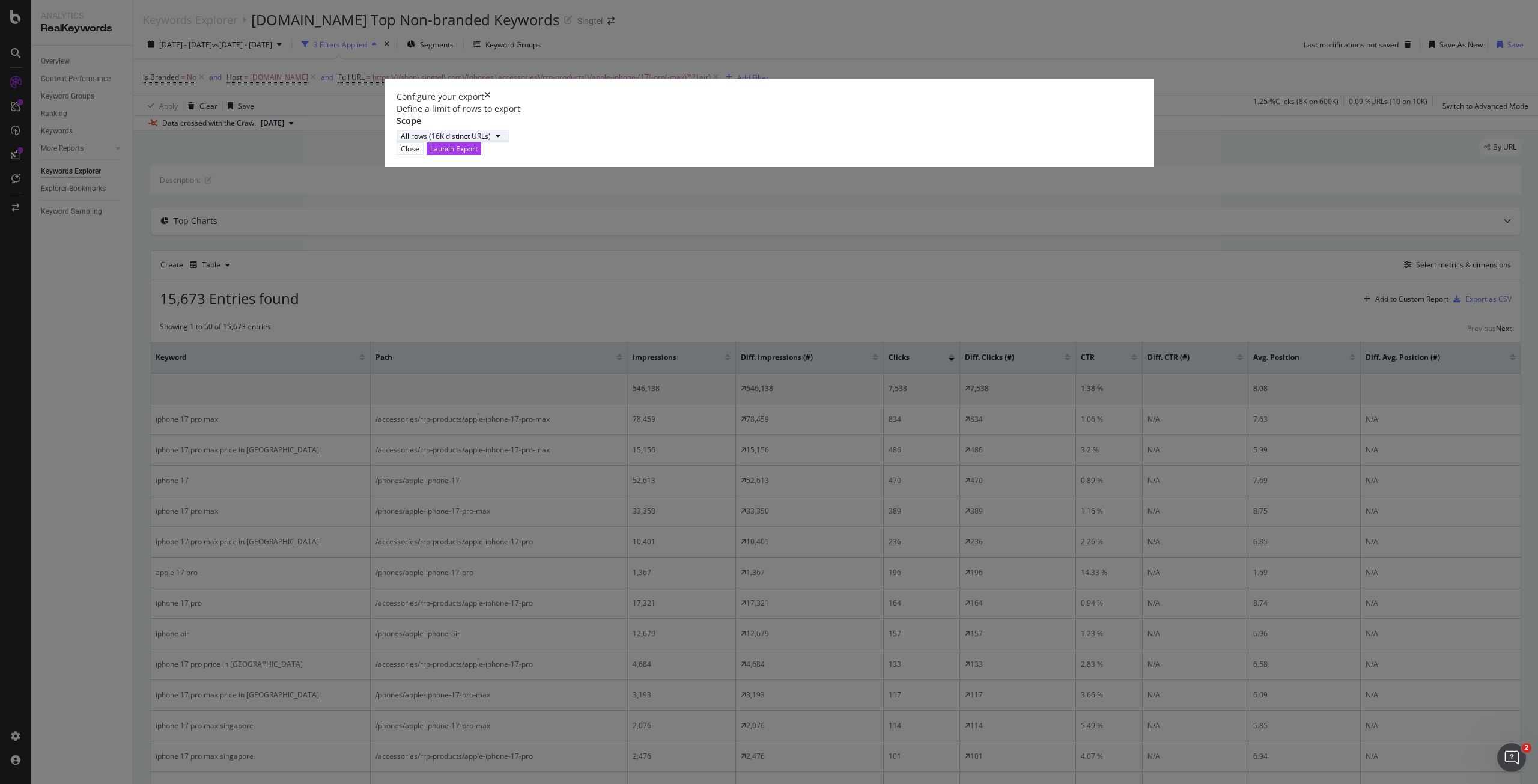
click at [491, 141] on div "All rows (16K distinct URLs)" at bounding box center [446, 136] width 90 height 10
click at [632, 454] on div "Define a limit" at bounding box center [610, 451] width 44 height 10
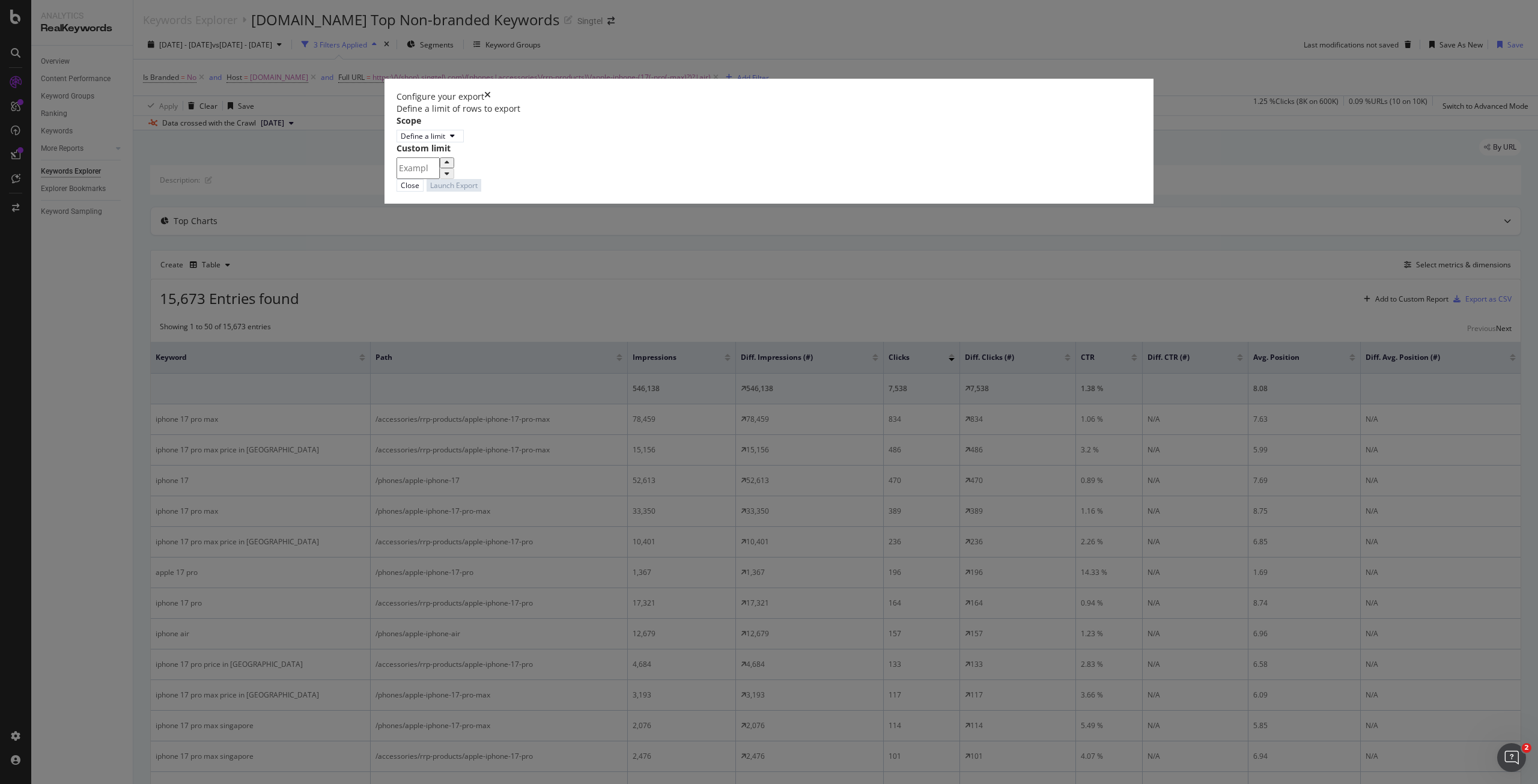
click at [440, 179] on input "modal" at bounding box center [419, 168] width 43 height 22
type input "50"
click at [478, 190] on div "Launch Export" at bounding box center [454, 185] width 48 height 10
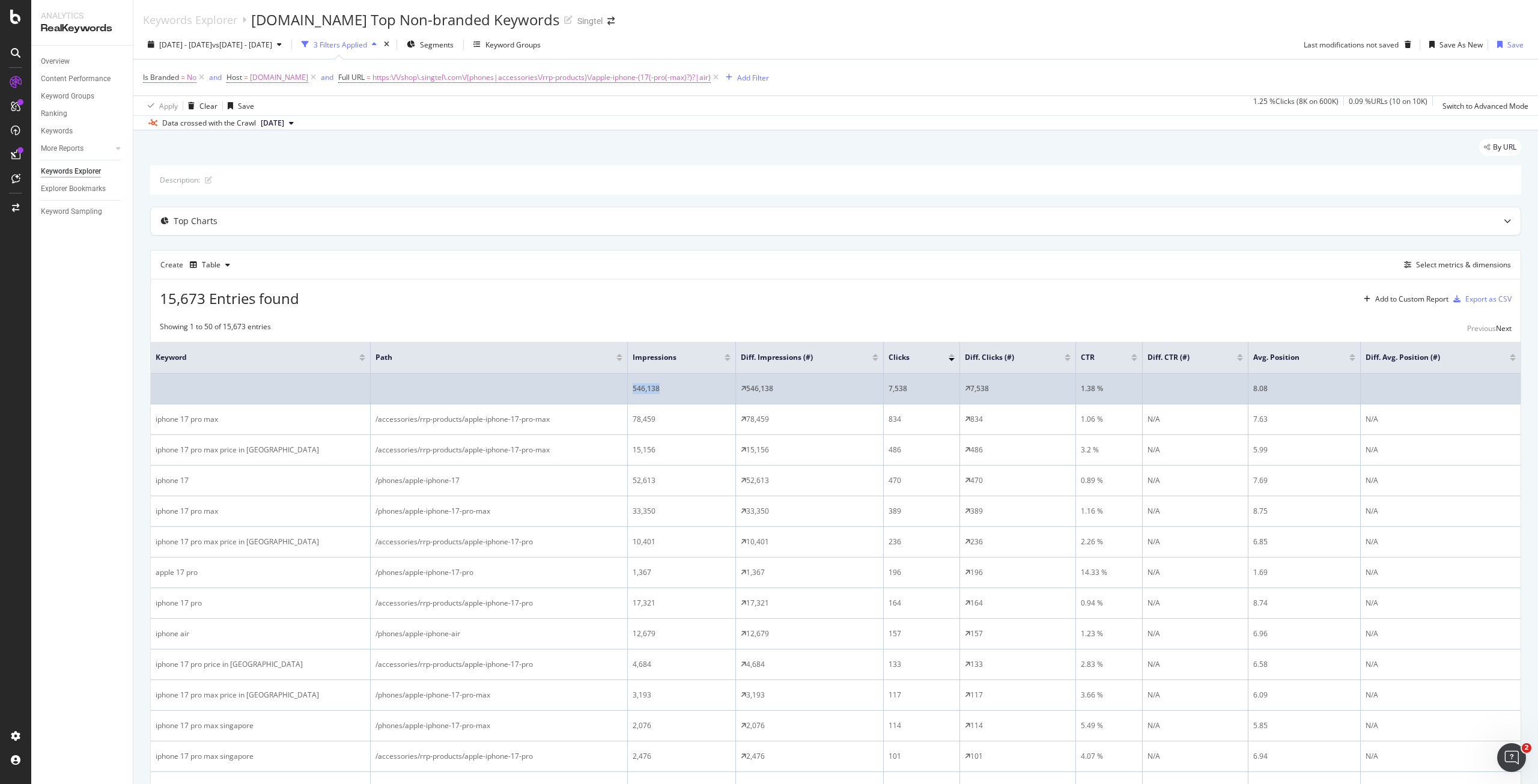
drag, startPoint x: 699, startPoint y: 391, endPoint x: 613, endPoint y: 390, distance: 86.0
click at [613, 390] on tr "546,138 546,138 7,538 7,538 1.38 % 8.08" at bounding box center [836, 388] width 1370 height 31
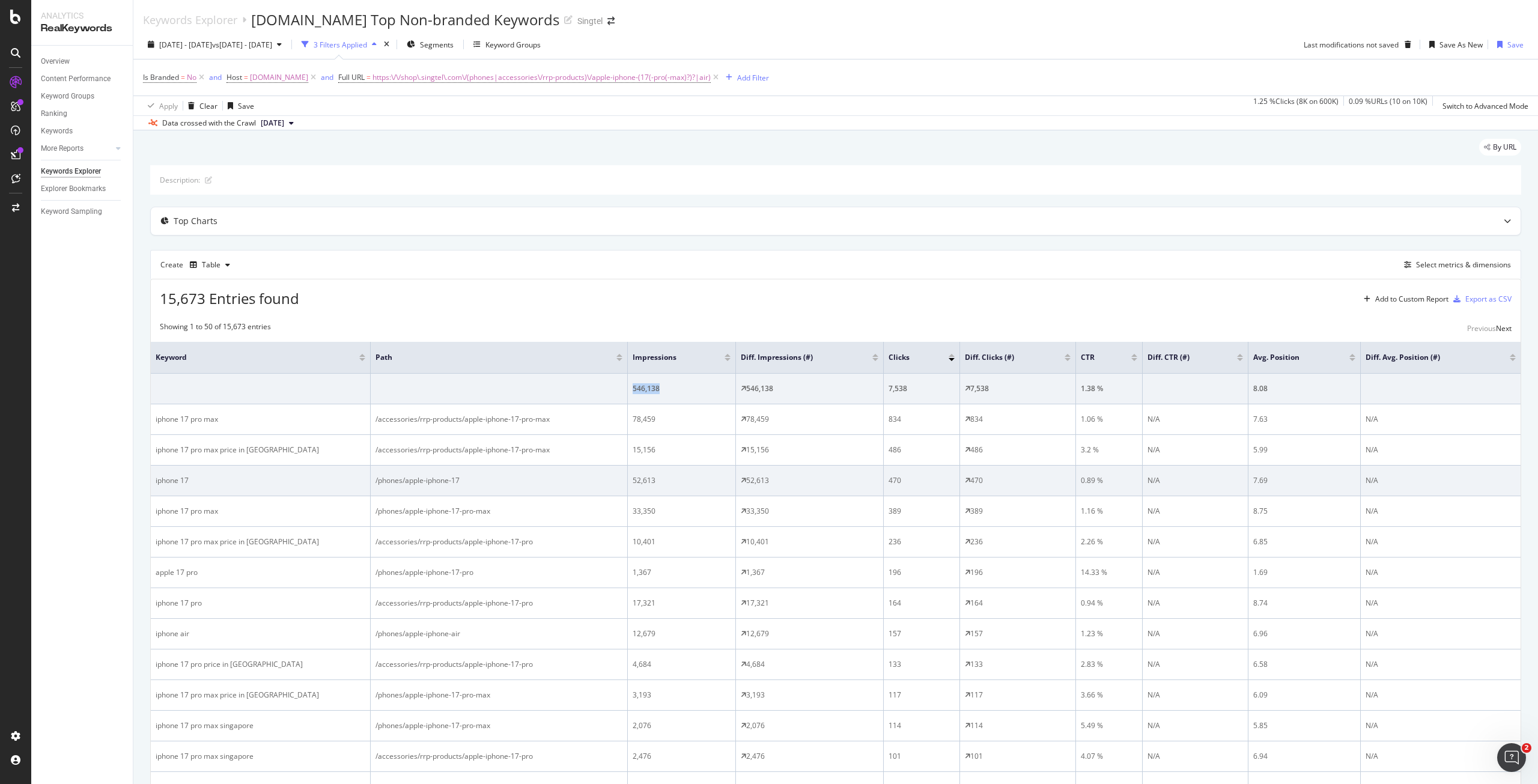
copy tr "546,138"
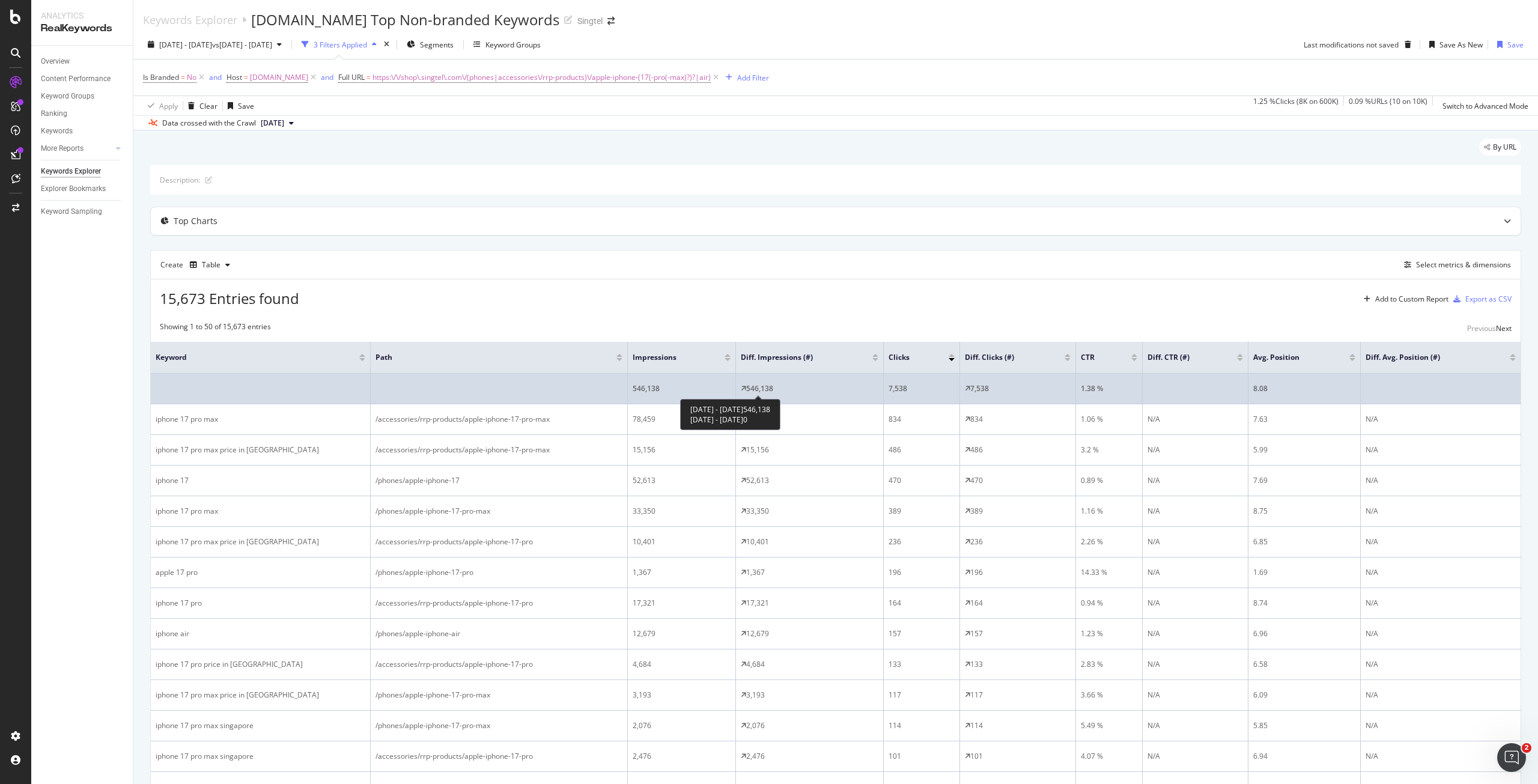
click at [767, 392] on div "546,138" at bounding box center [759, 389] width 27 height 11
drag, startPoint x: 784, startPoint y: 384, endPoint x: 748, endPoint y: 391, distance: 36.7
click at [748, 391] on div "546,138" at bounding box center [810, 389] width 138 height 11
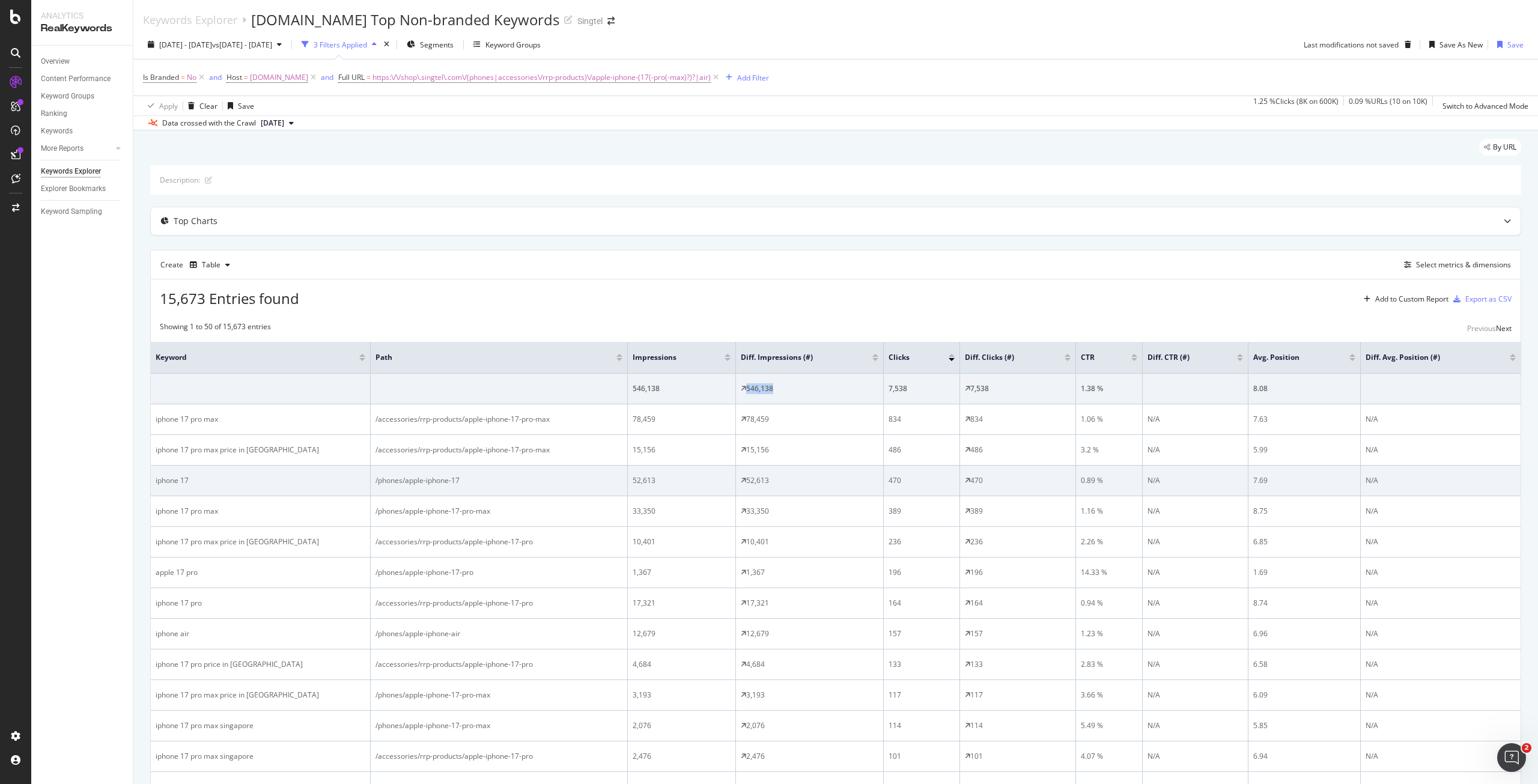
copy div "546,138"
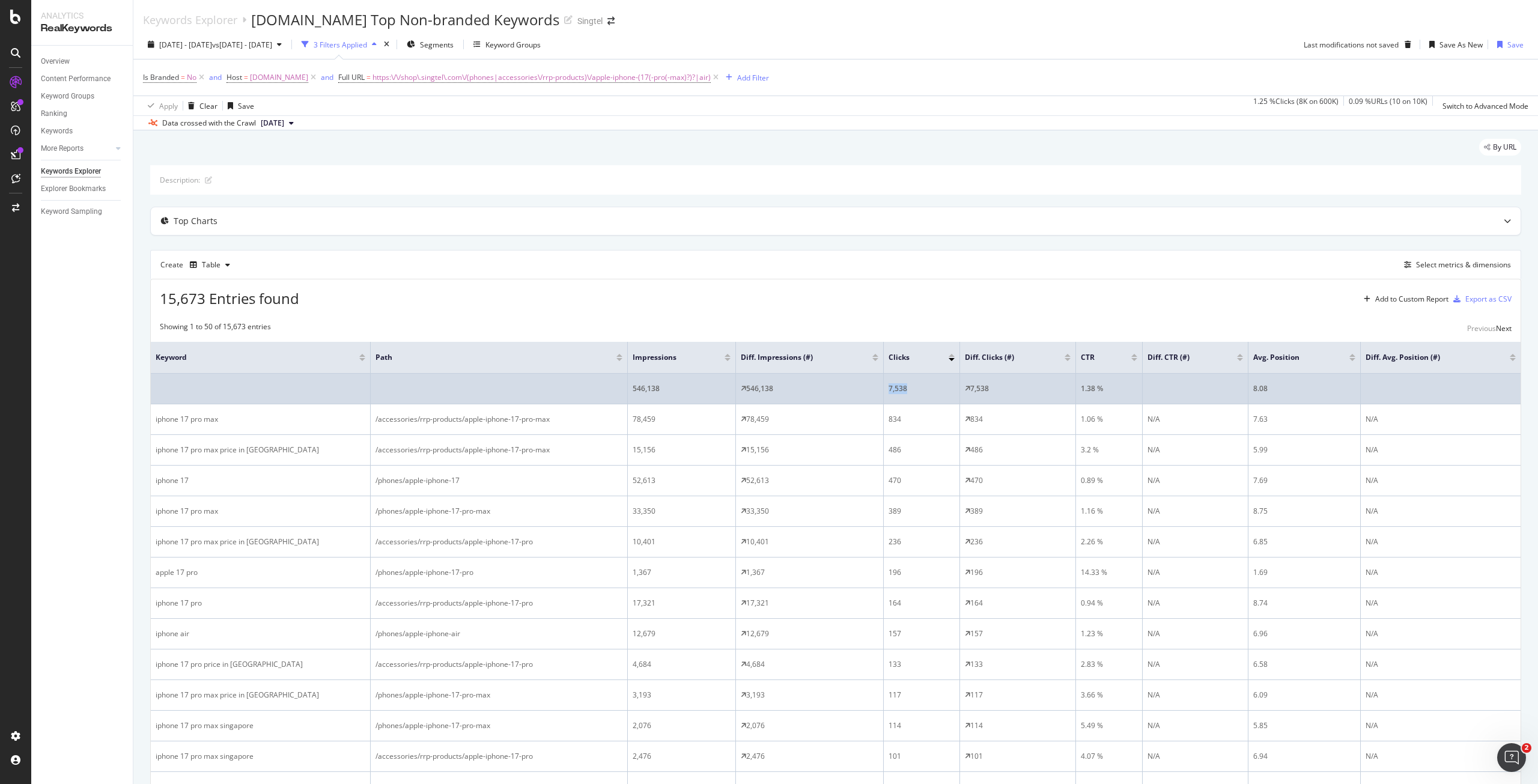
drag, startPoint x: 918, startPoint y: 387, endPoint x: 883, endPoint y: 386, distance: 35.0
click at [883, 386] on tr "546,138 546,138 7,538 7,538 1.38 % 8.08" at bounding box center [836, 388] width 1370 height 31
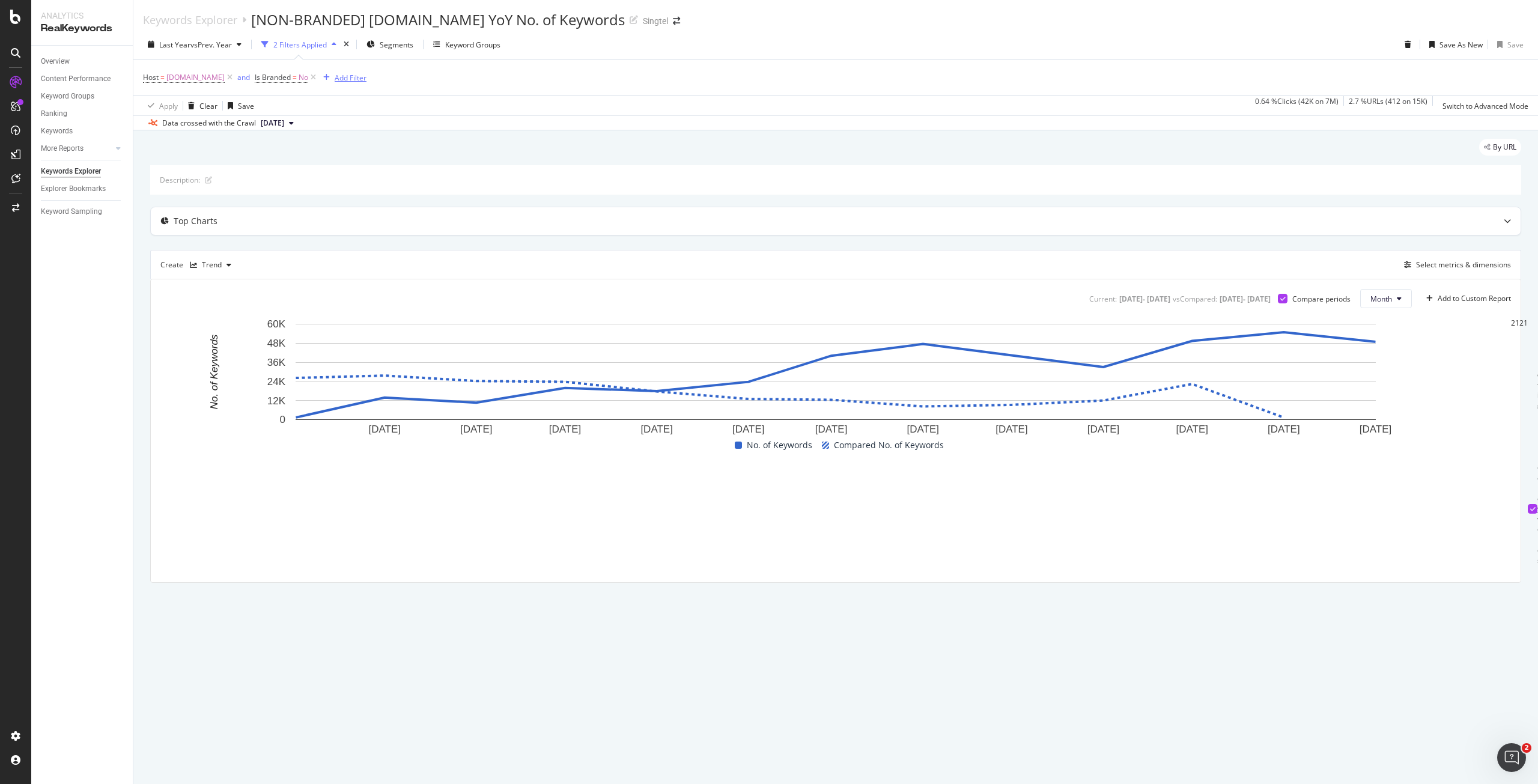
click at [352, 83] on div "Add Filter" at bounding box center [342, 78] width 48 height 13
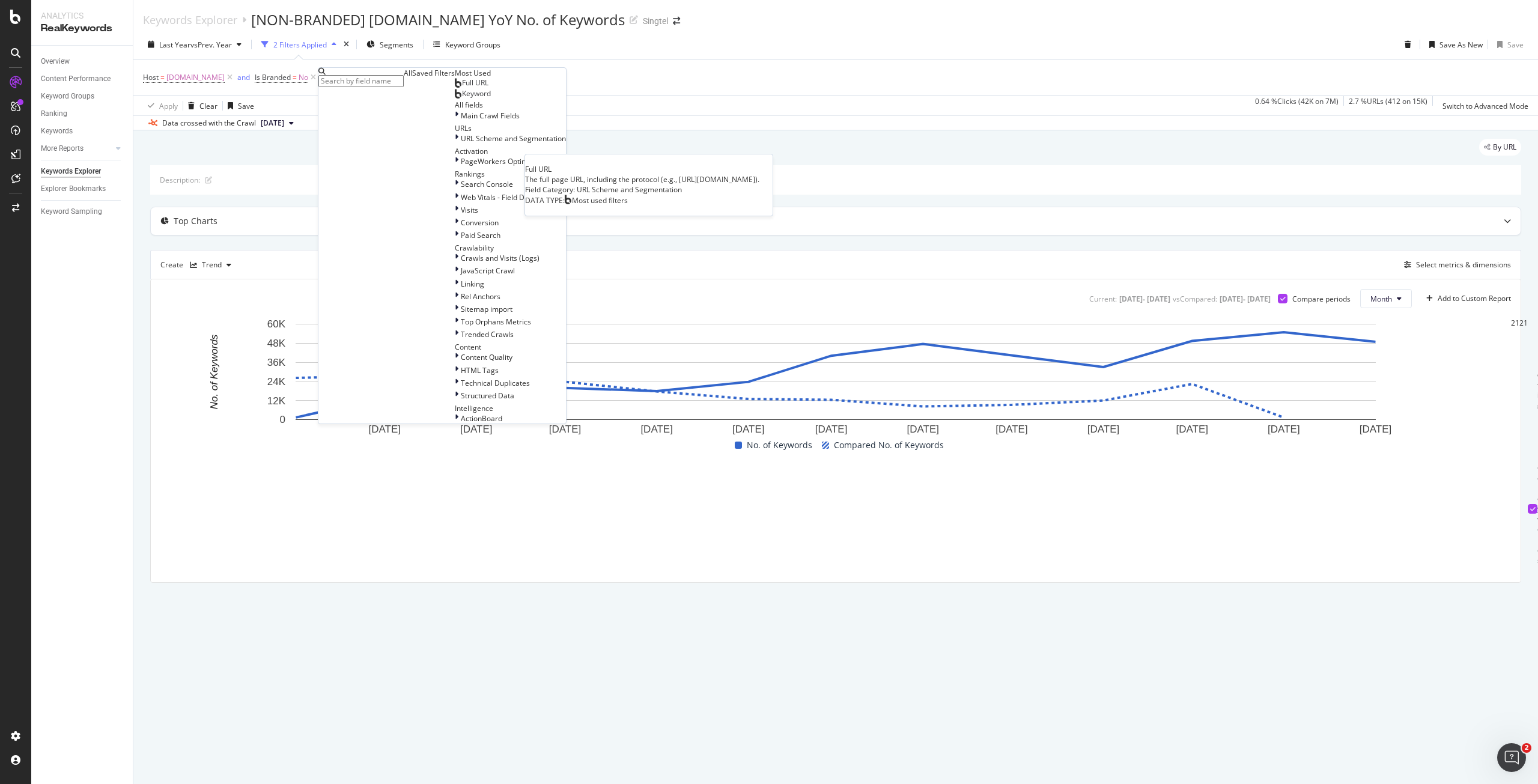
click at [462, 87] on span "Full URL" at bounding box center [475, 83] width 26 height 10
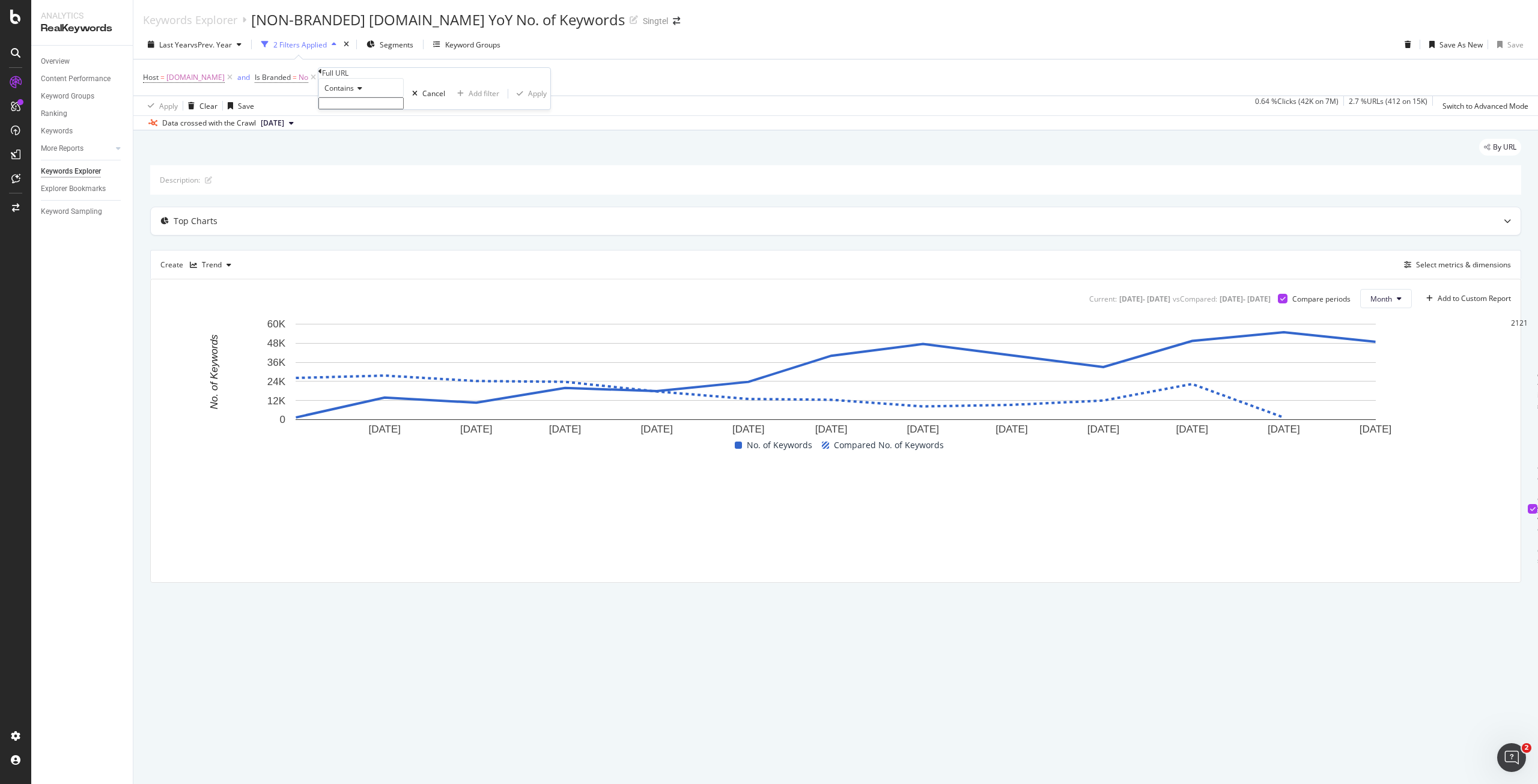
click at [366, 98] on div "Contains" at bounding box center [360, 87] width 85 height 19
click at [372, 210] on span "Matches regex" at bounding box center [346, 204] width 50 height 10
click at [404, 110] on input "text" at bounding box center [360, 103] width 85 height 12
click at [374, 93] on span "Matches regex" at bounding box center [349, 87] width 50 height 10
click at [370, 187] on div "Contains" at bounding box center [361, 179] width 84 height 12
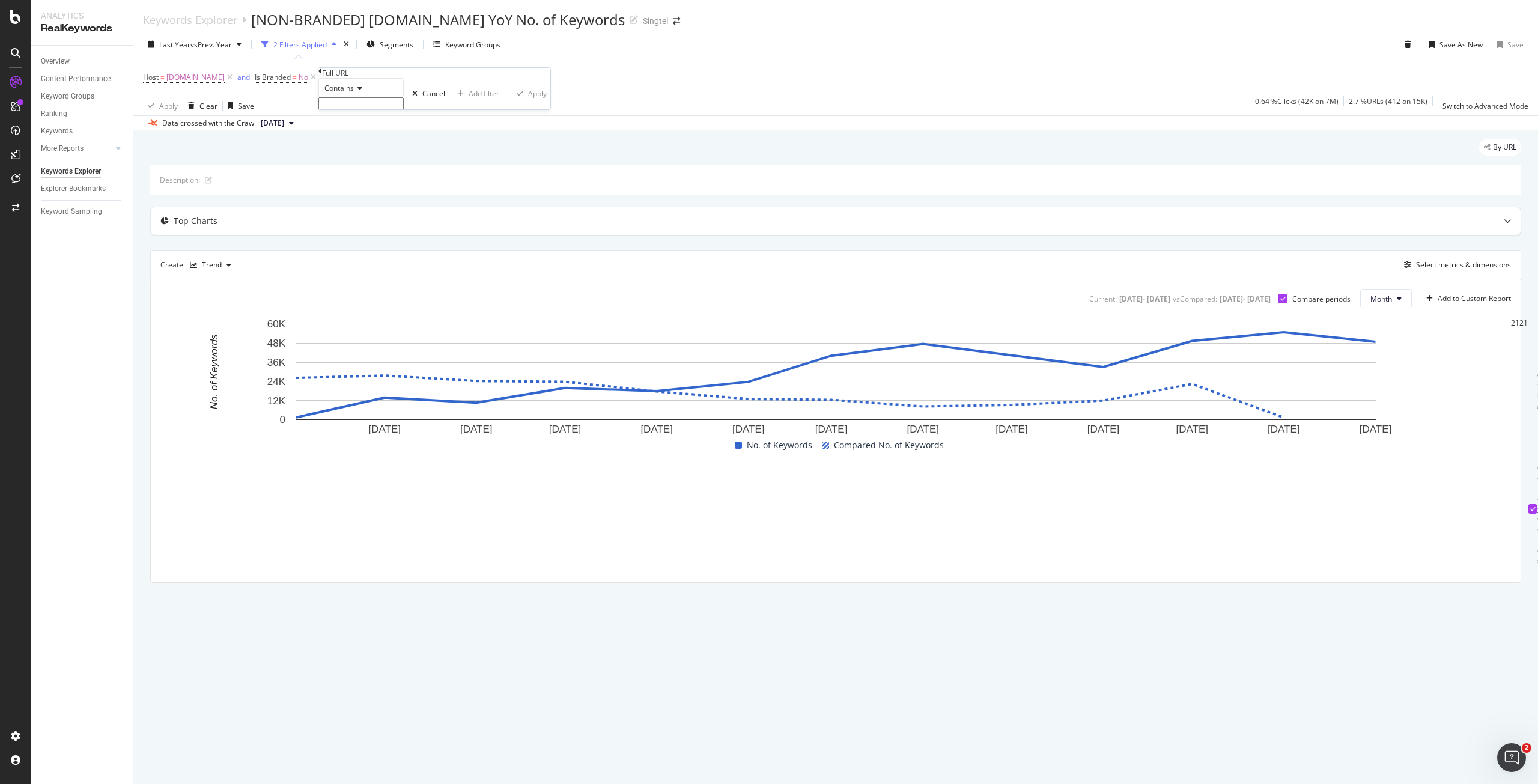
click at [388, 110] on input "text" at bounding box center [360, 103] width 85 height 12
type input "/apple-iphone"
click at [528, 102] on div "Apply" at bounding box center [538, 97] width 19 height 10
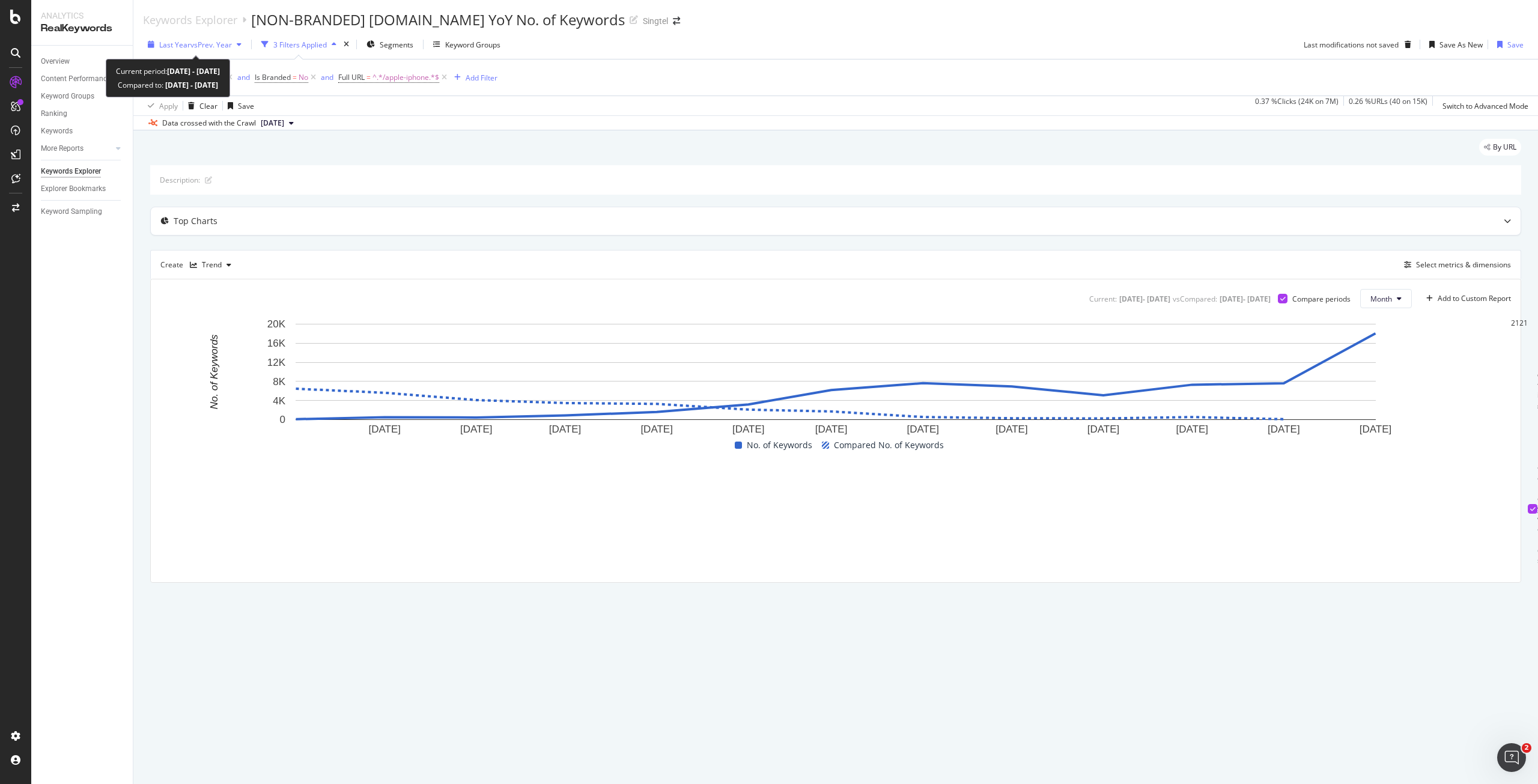
click at [184, 46] on span "Last Year" at bounding box center [175, 44] width 31 height 10
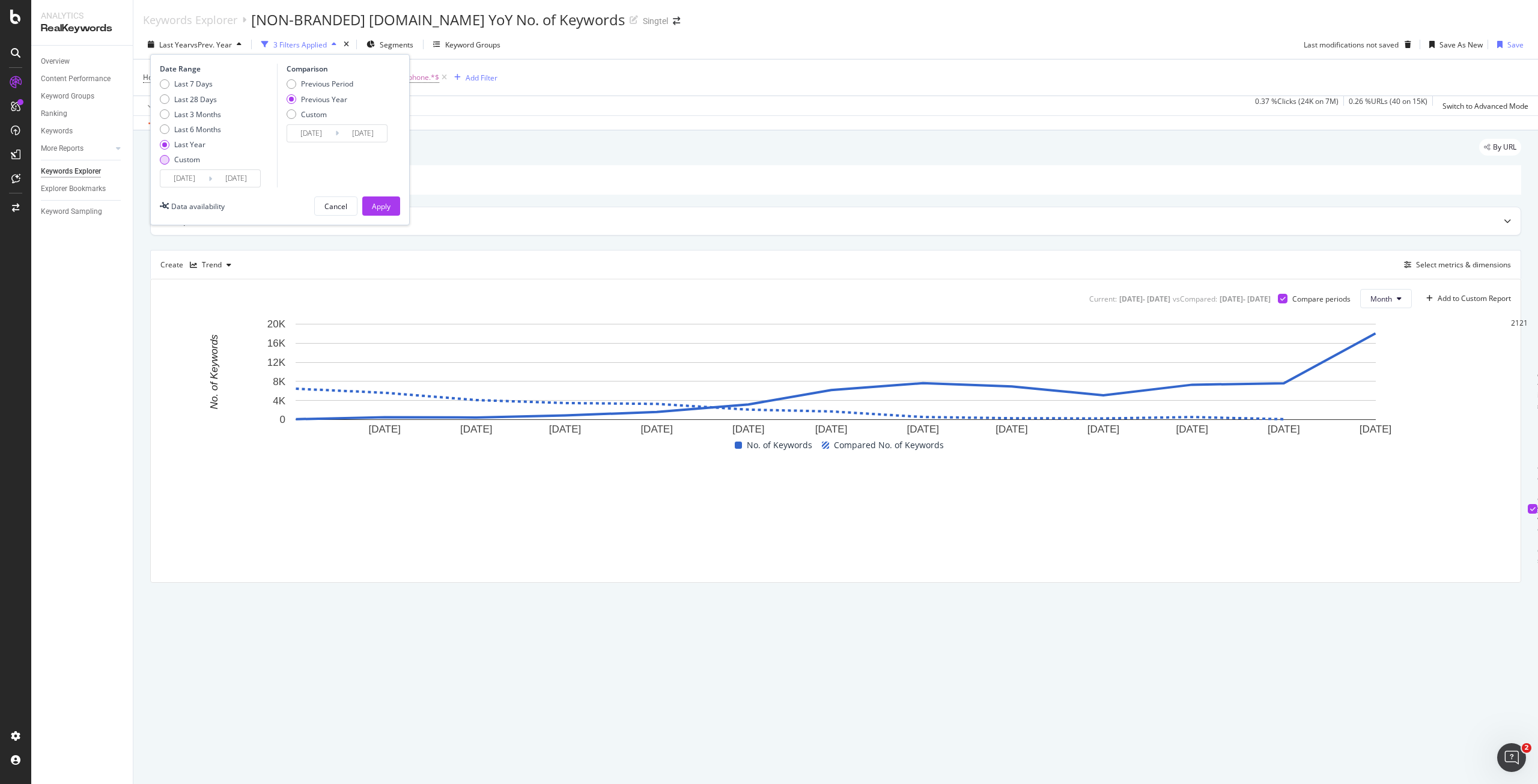
click at [186, 163] on div "Custom" at bounding box center [188, 159] width 26 height 10
type input "[DATE]"
click at [191, 179] on input "[DATE]" at bounding box center [184, 178] width 48 height 17
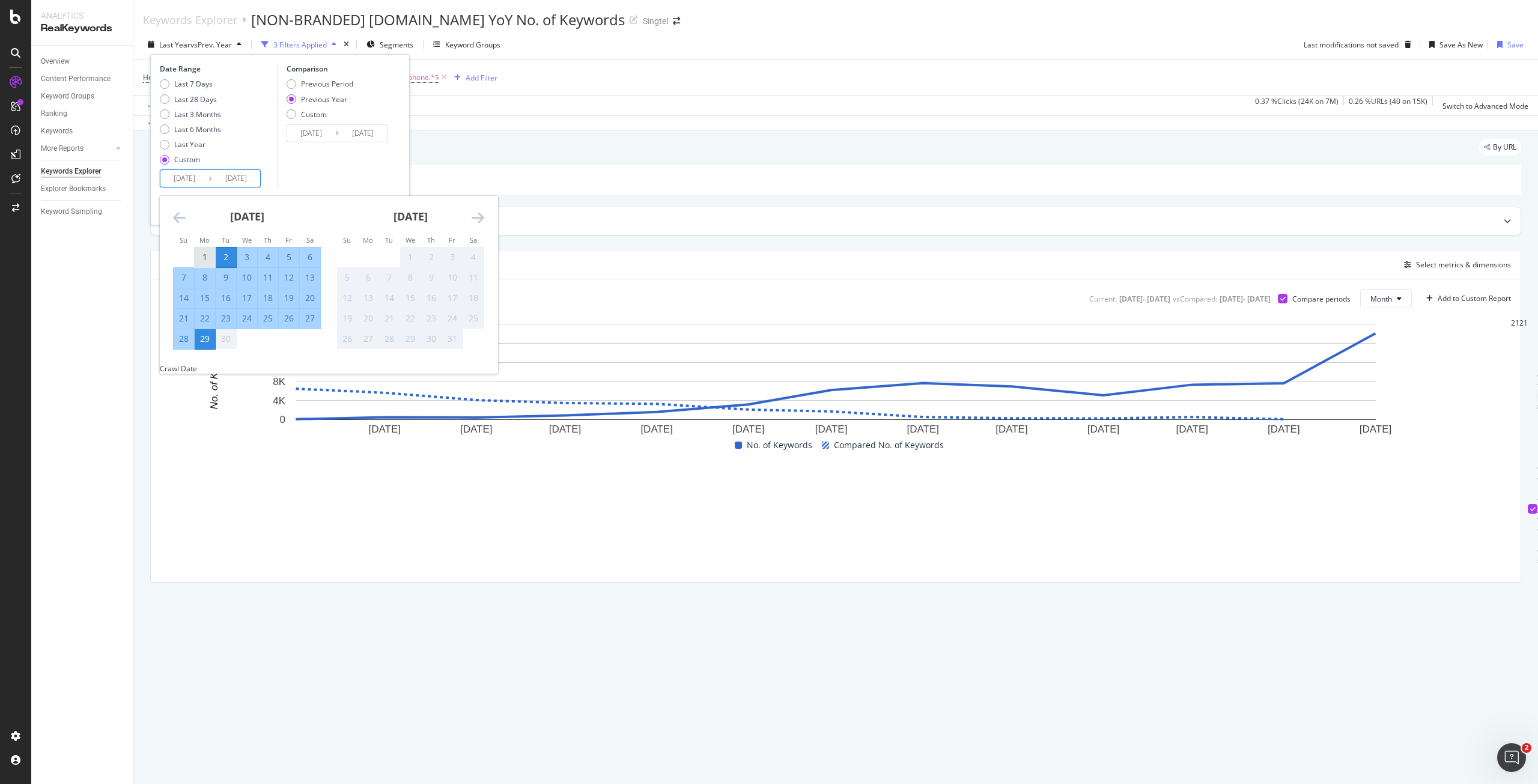
click at [199, 259] on div "1" at bounding box center [205, 257] width 21 height 12
type input "[DATE]"
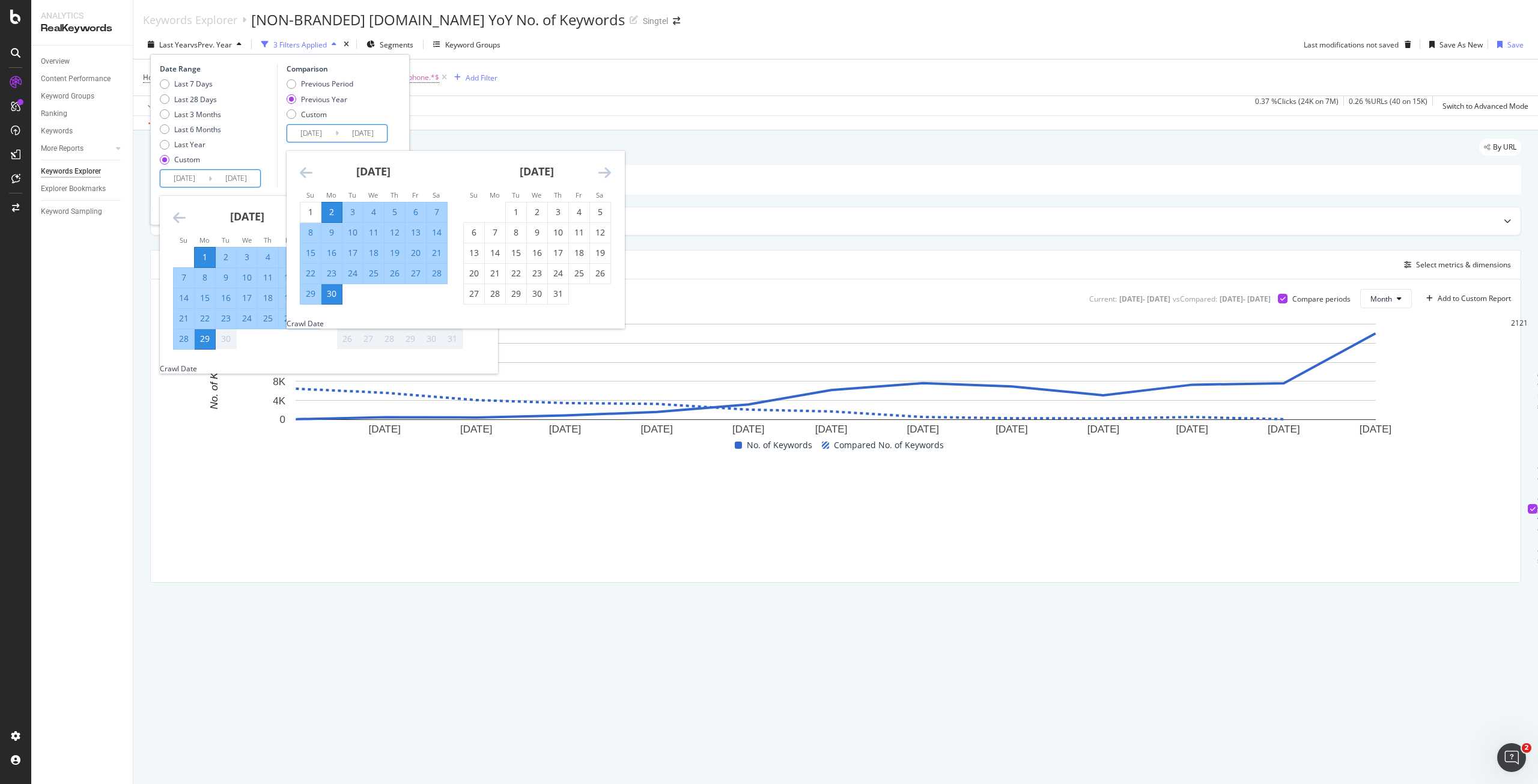
click at [315, 134] on input "[DATE]" at bounding box center [311, 133] width 48 height 17
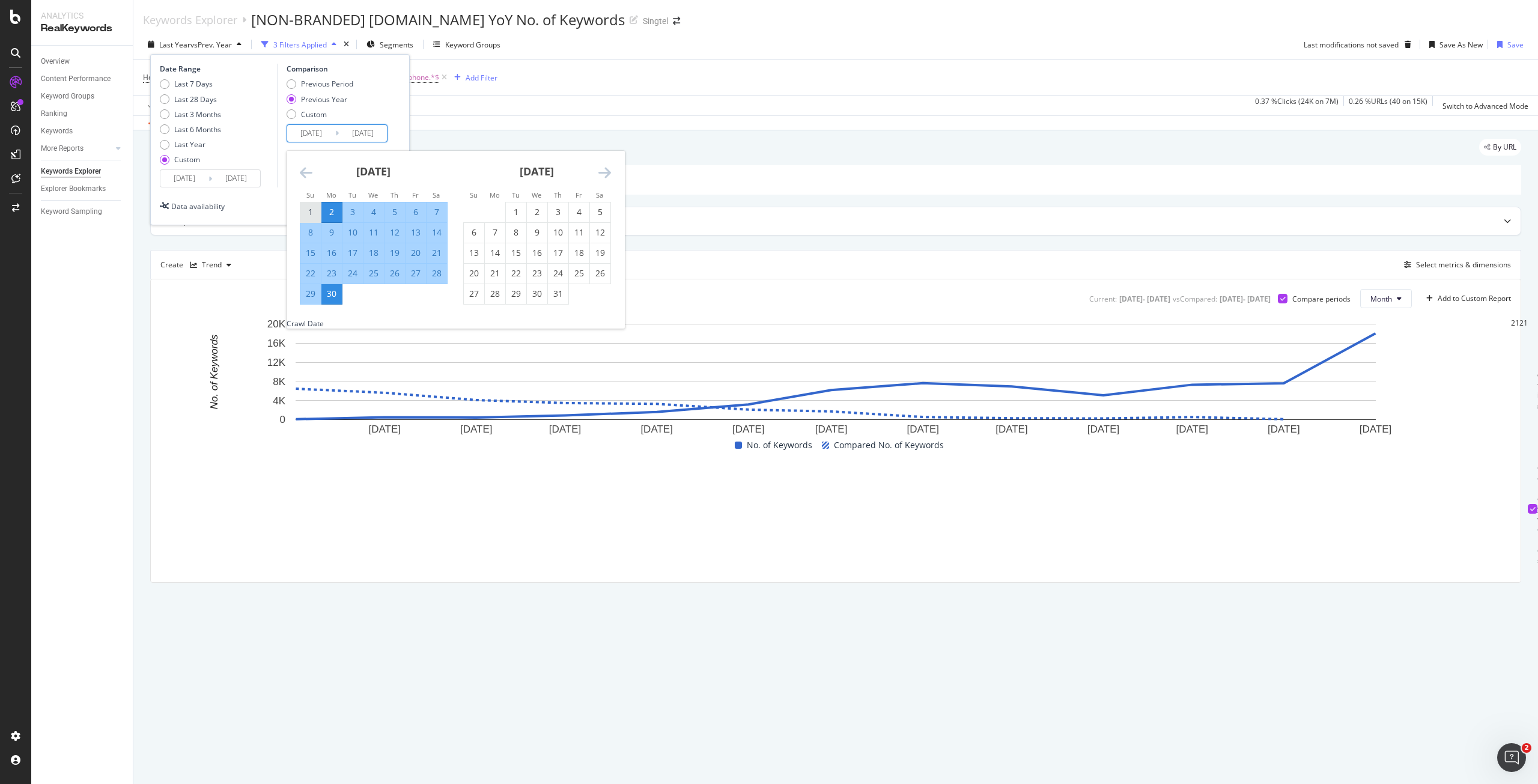
click at [313, 207] on div "1" at bounding box center [311, 212] width 21 height 12
type input "[DATE]"
click at [310, 300] on div "29" at bounding box center [311, 294] width 21 height 12
type input "[DATE]"
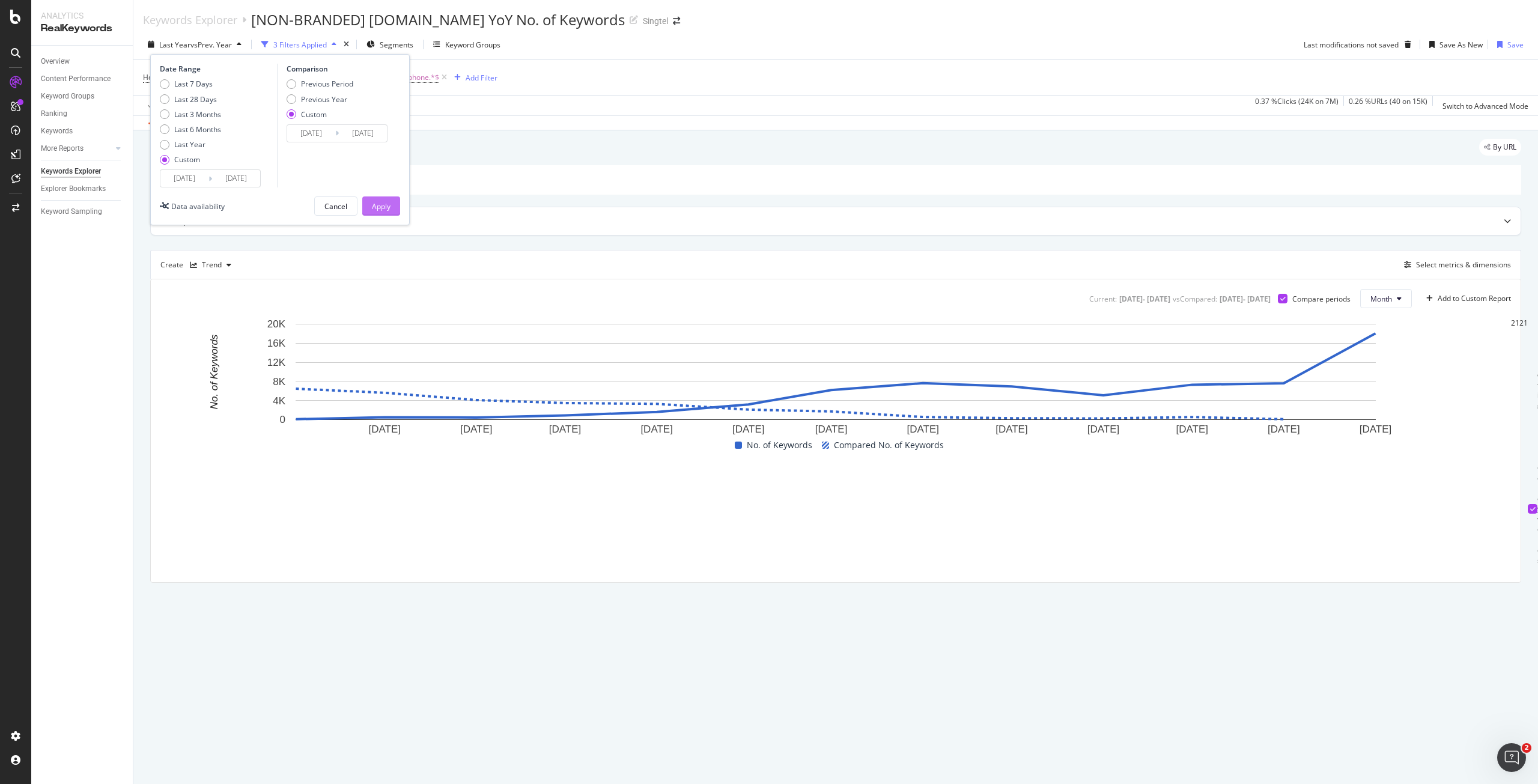
click at [381, 205] on div "Apply" at bounding box center [381, 206] width 19 height 10
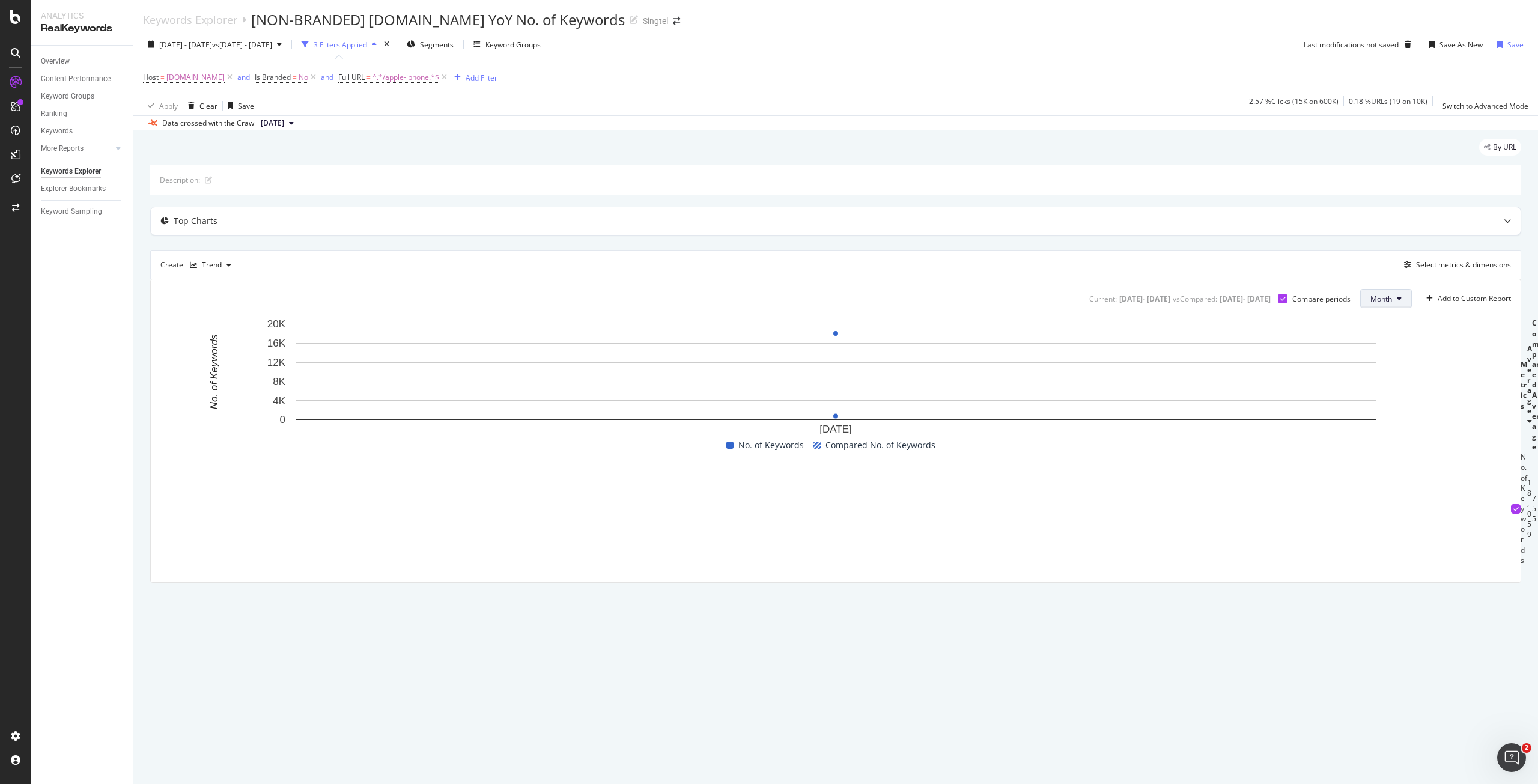
click at [1382, 296] on span "Month" at bounding box center [1381, 298] width 22 height 10
click at [1393, 341] on span "Week" at bounding box center [1380, 345] width 23 height 11
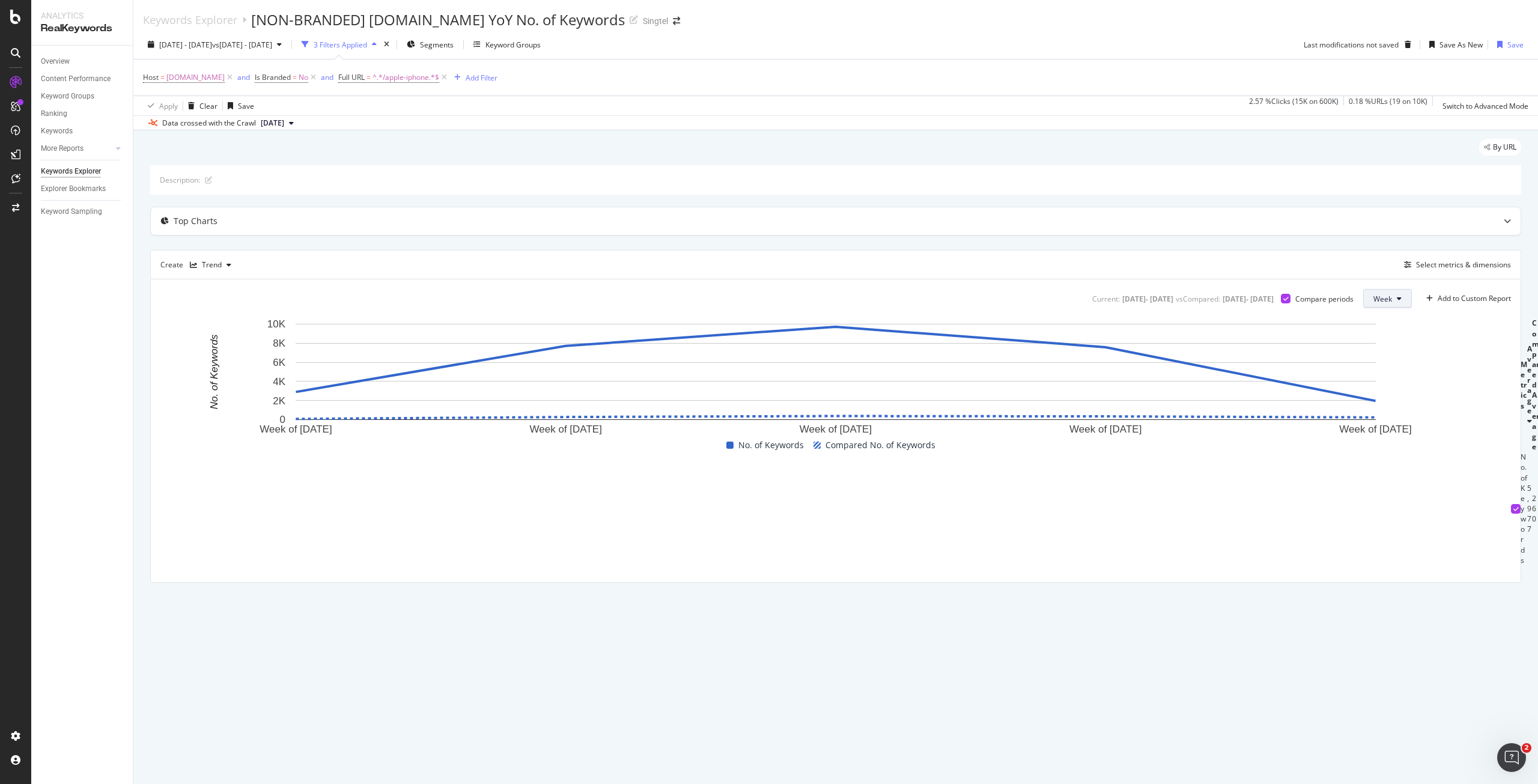
click at [1393, 294] on button "Week" at bounding box center [1388, 298] width 49 height 19
click at [1385, 322] on span "Day" at bounding box center [1383, 323] width 22 height 11
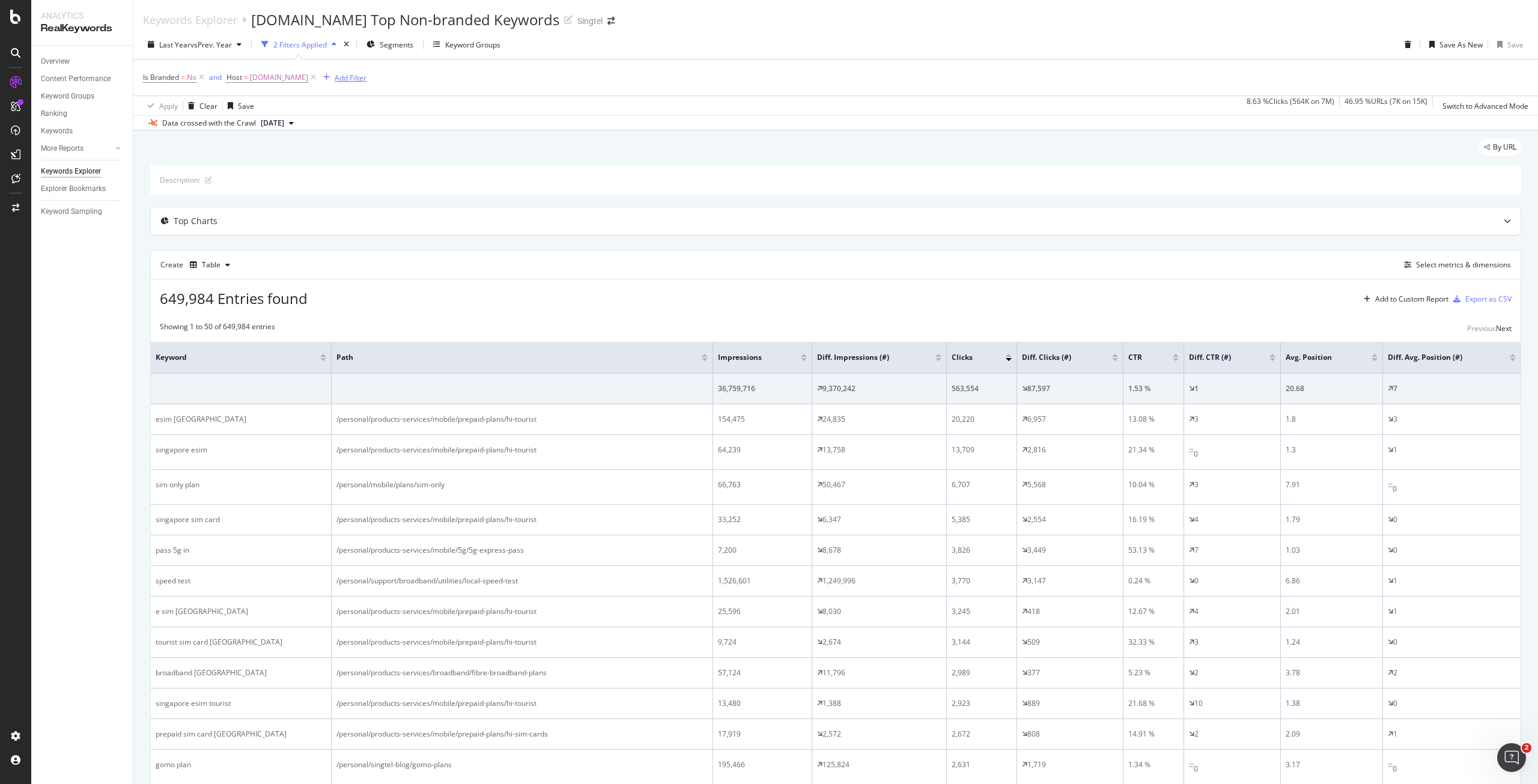
click at [360, 80] on div "Add Filter" at bounding box center [351, 77] width 32 height 10
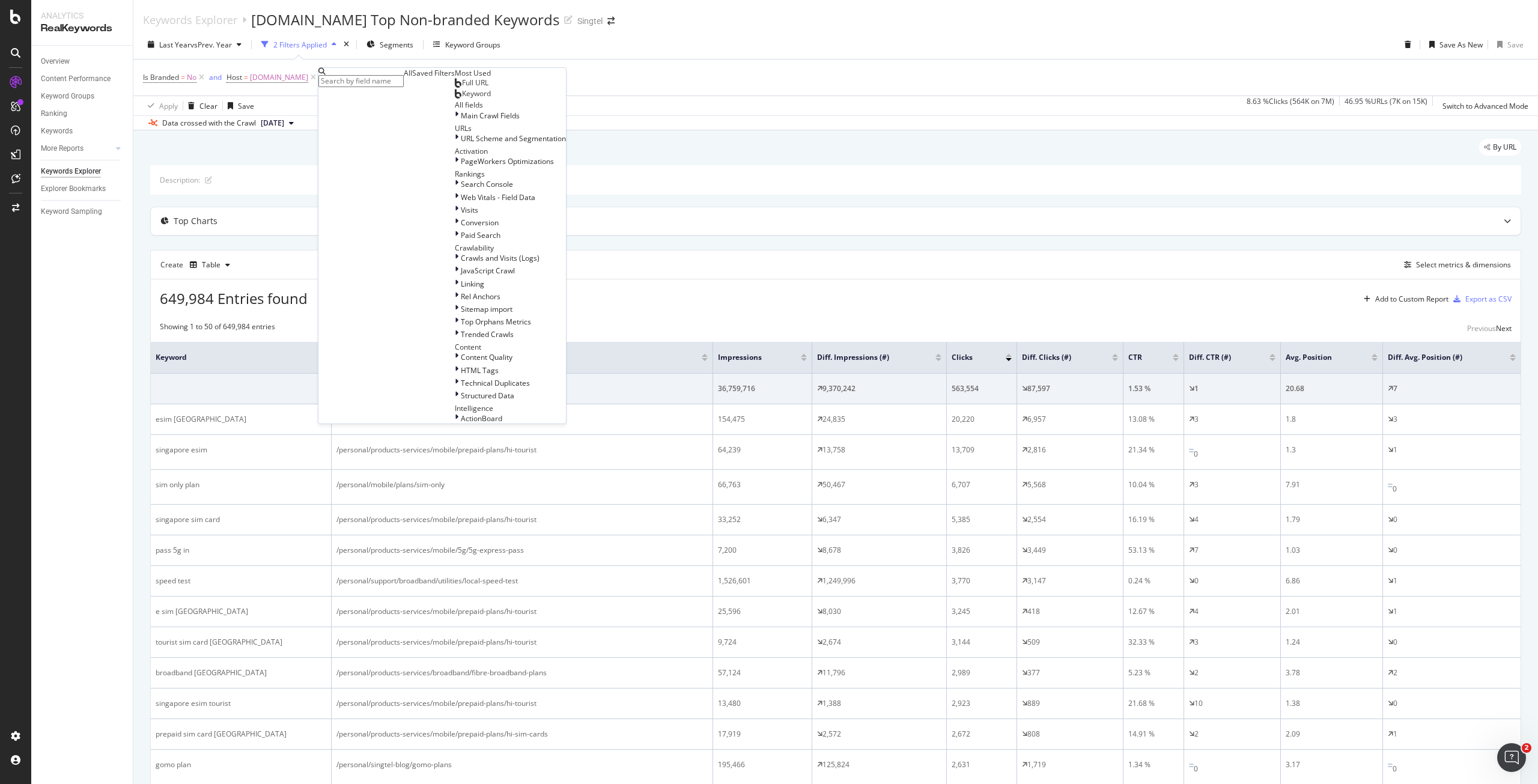
click at [462, 98] on span "Keyword" at bounding box center [476, 93] width 29 height 10
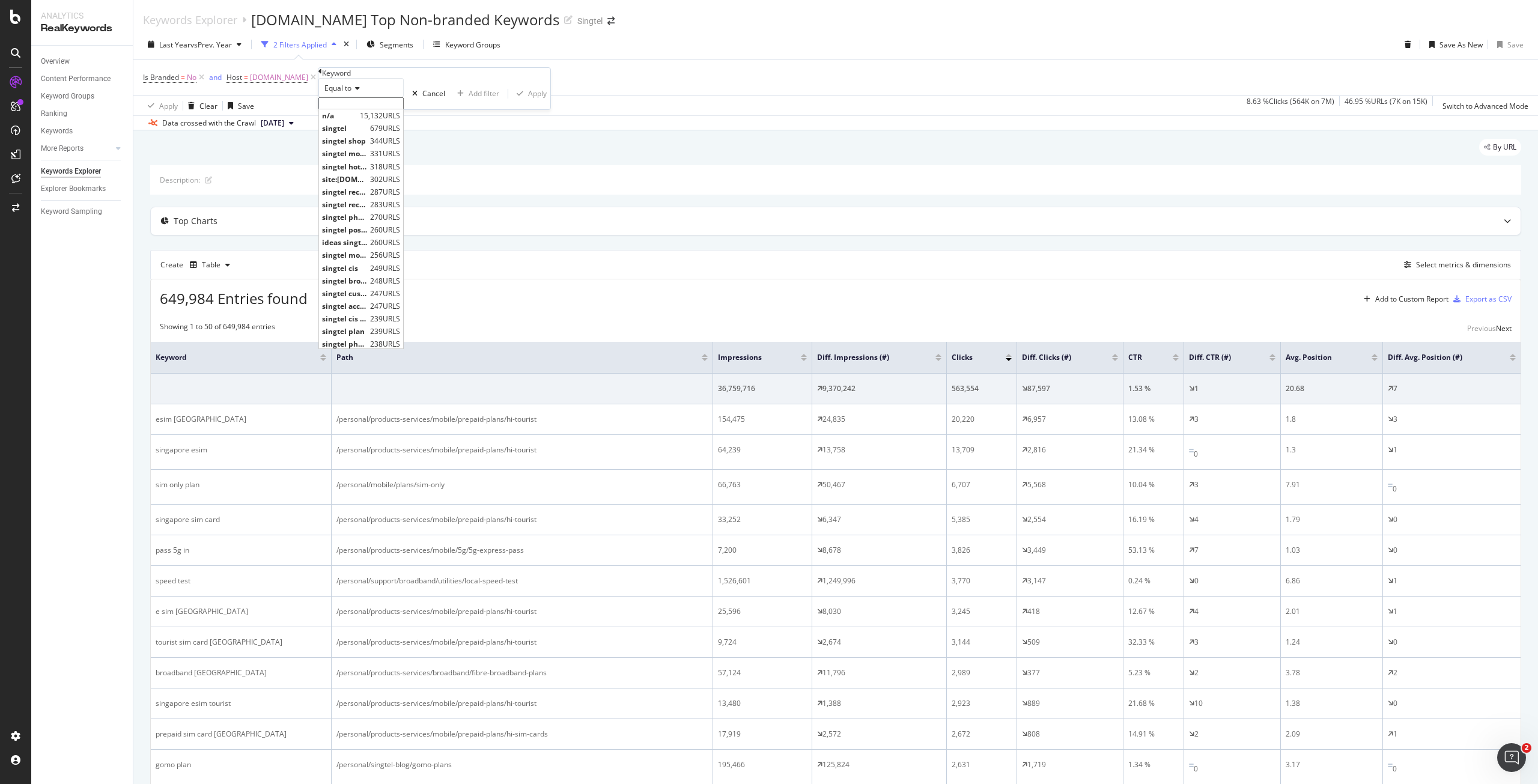
click at [343, 110] on input "text" at bounding box center [360, 103] width 85 height 12
paste input "^(https:\/\/www\.singtel\.com\/personal\/(products-services\/mobile\/info\/ipho…"
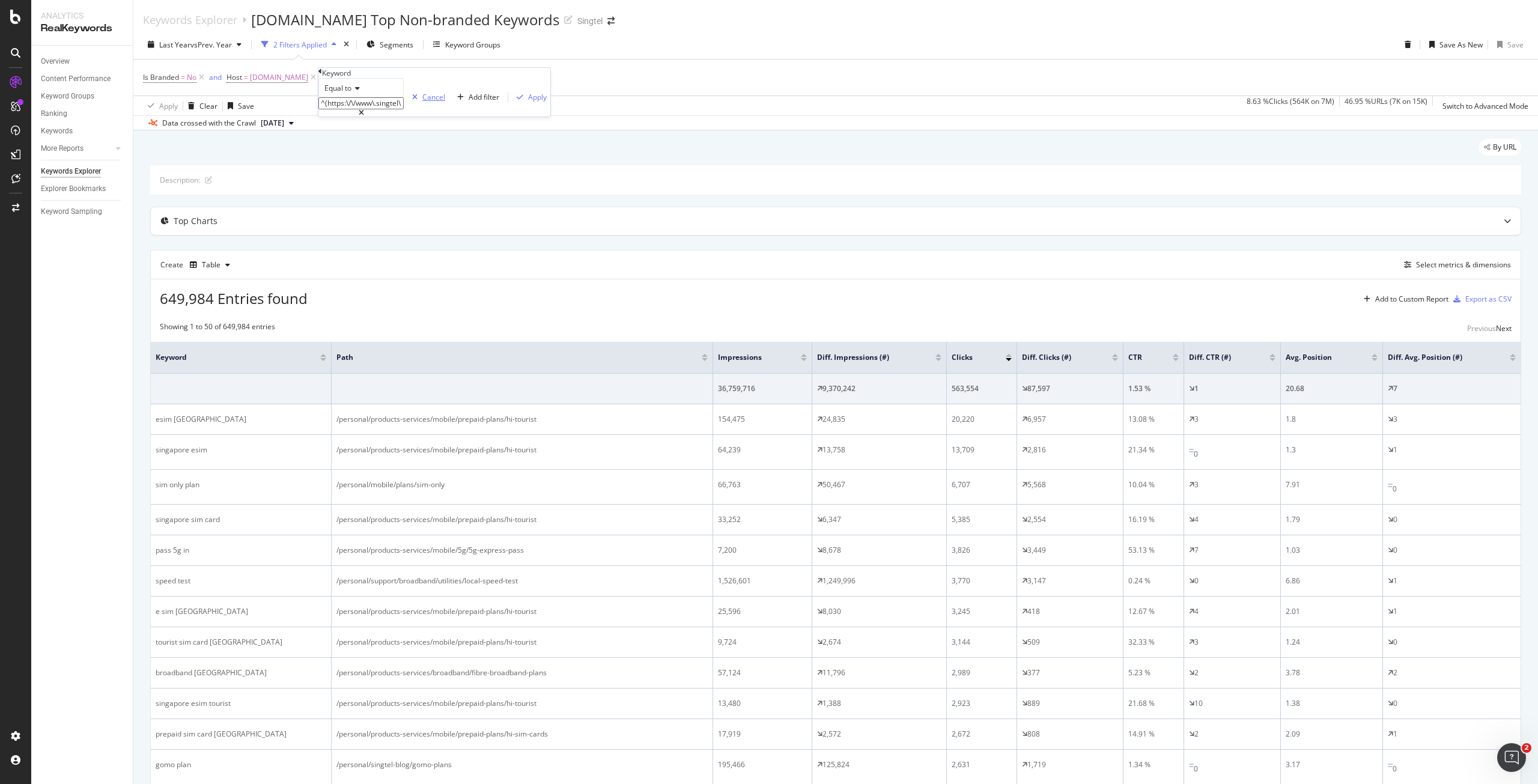
scroll to position [0, 392]
type input "^(https:\/\/www\.singtel\.com\/personal\/(products-services\/mobile\/info\/ipho…"
click at [528, 102] on div "Apply" at bounding box center [538, 97] width 19 height 10
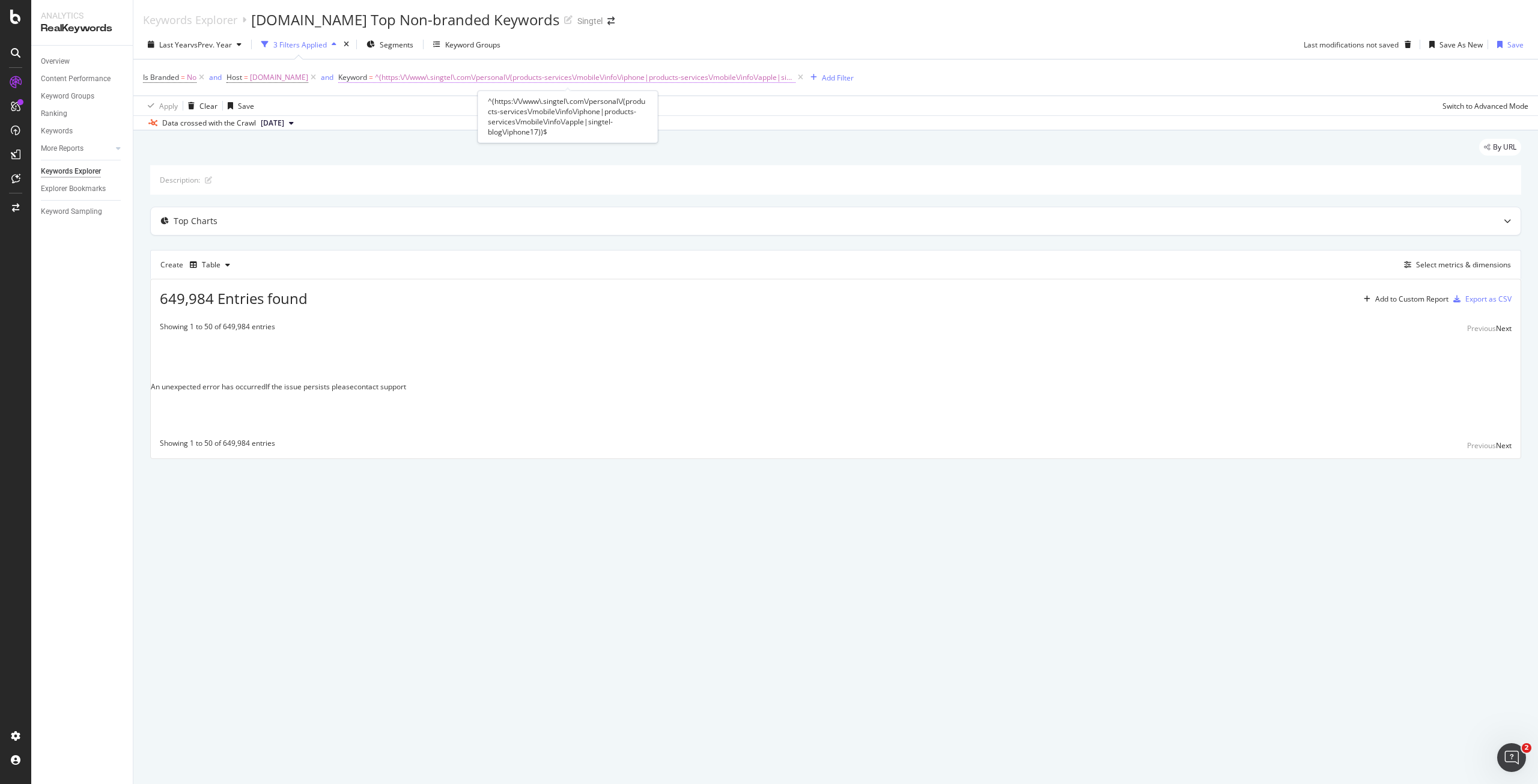
click at [654, 79] on span "^(https:\/\/www\.singtel\.com\/personal\/(products-services\/mobile\/info\/ipho…" at bounding box center [586, 78] width 420 height 17
click at [796, 75] on icon at bounding box center [800, 77] width 10 height 12
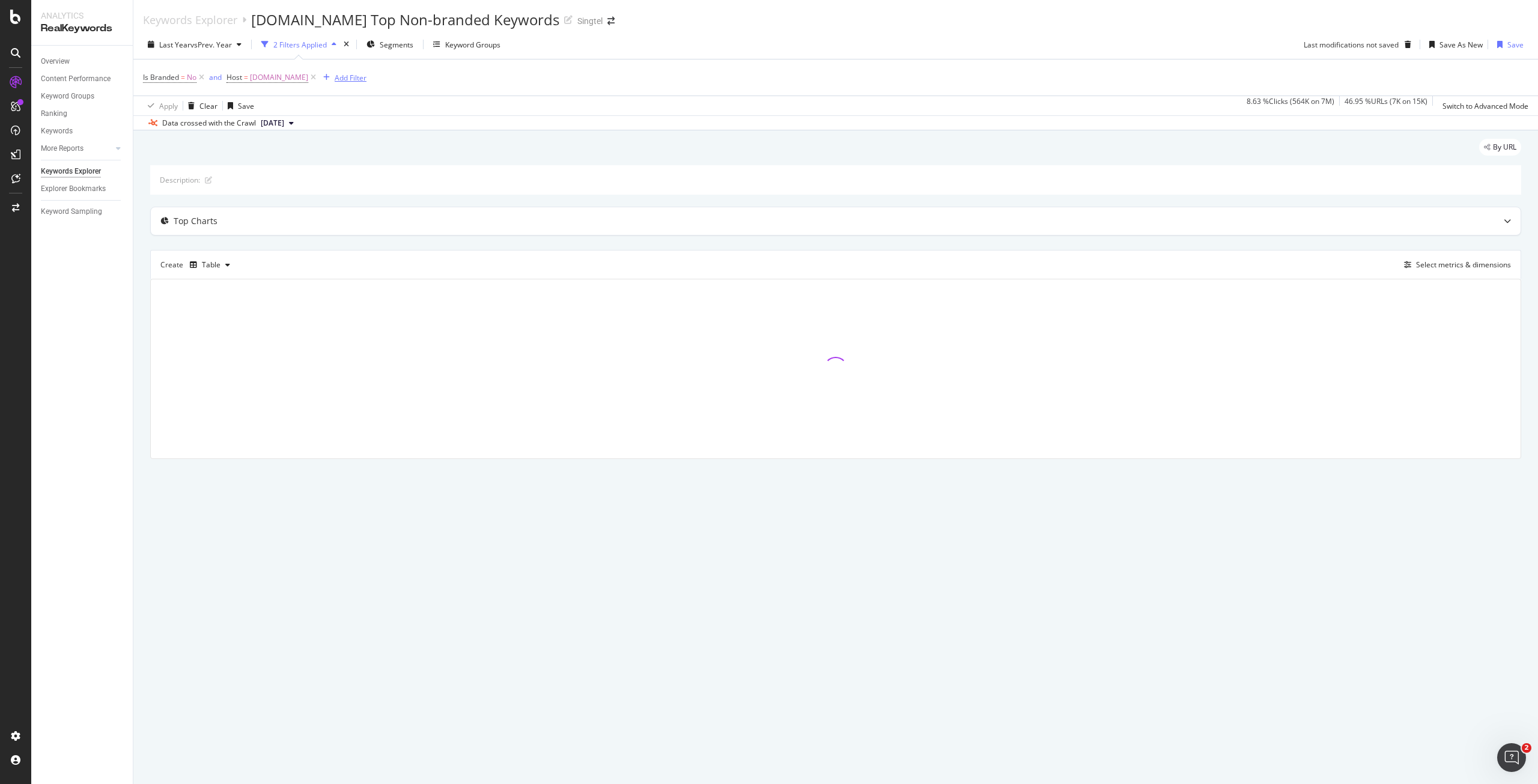
click at [361, 78] on div "Add Filter" at bounding box center [351, 77] width 32 height 10
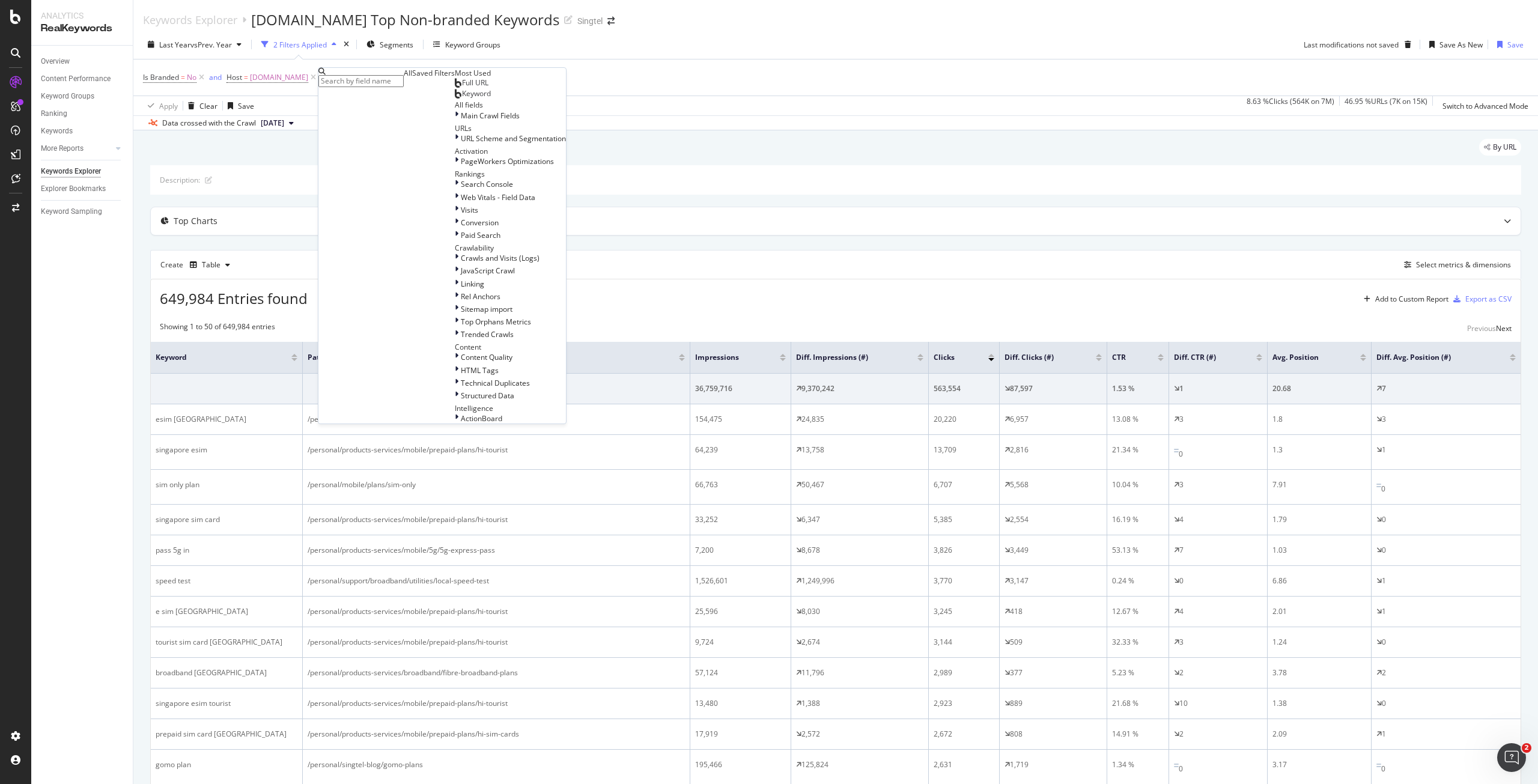
click at [462, 98] on span "Keyword" at bounding box center [476, 93] width 29 height 10
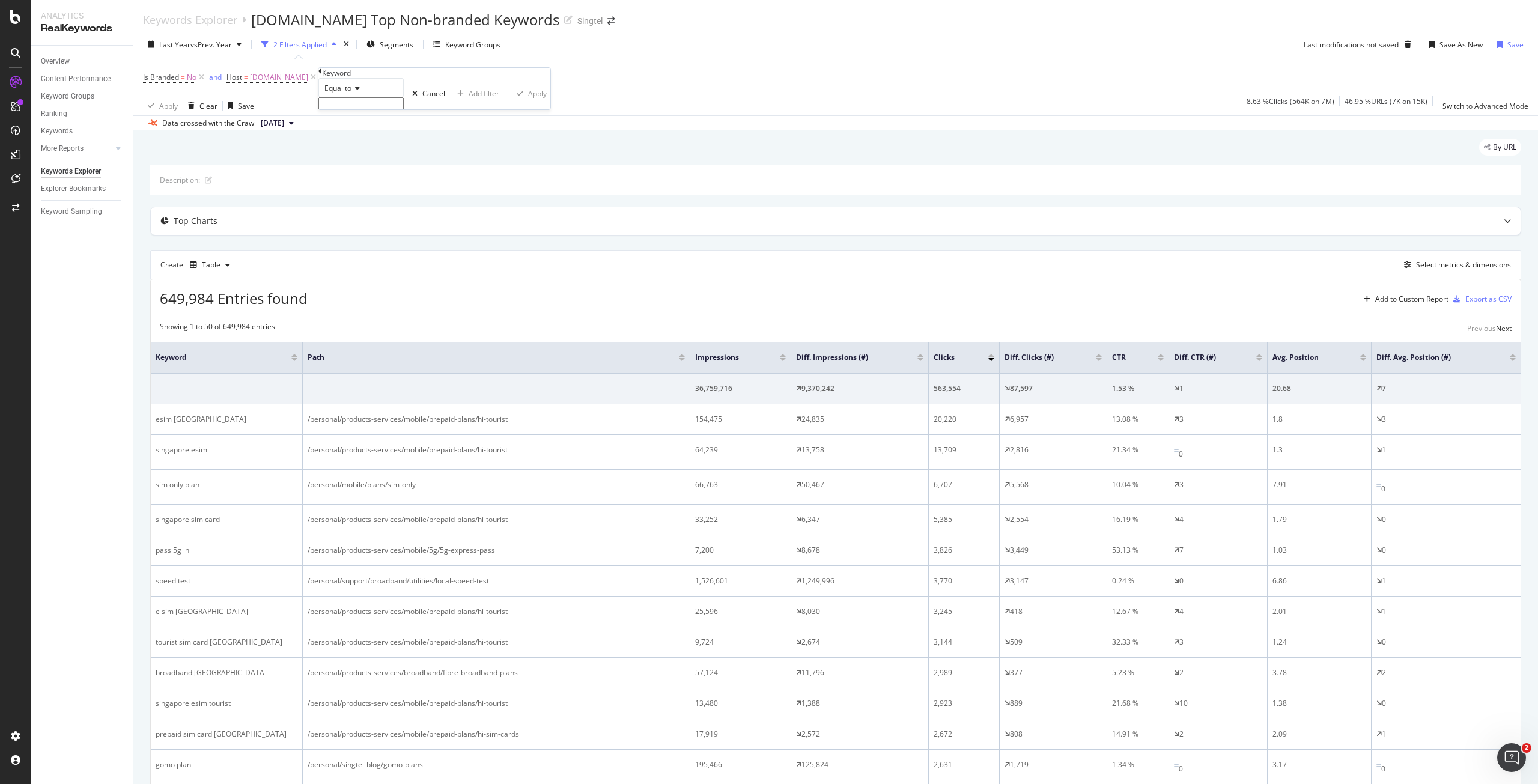
click at [538, 99] on div "Apply Clear Save 8.63 % Clicks ( 564K on 7M ) 46.95 % URLs ( 7K on 15K ) Switch…" at bounding box center [835, 105] width 1405 height 20
click at [402, 70] on span "Keyword = missing value" at bounding box center [388, 78] width 99 height 17
click at [431, 79] on icon at bounding box center [433, 77] width 10 height 12
click at [357, 77] on div "Add Filter" at bounding box center [351, 77] width 32 height 10
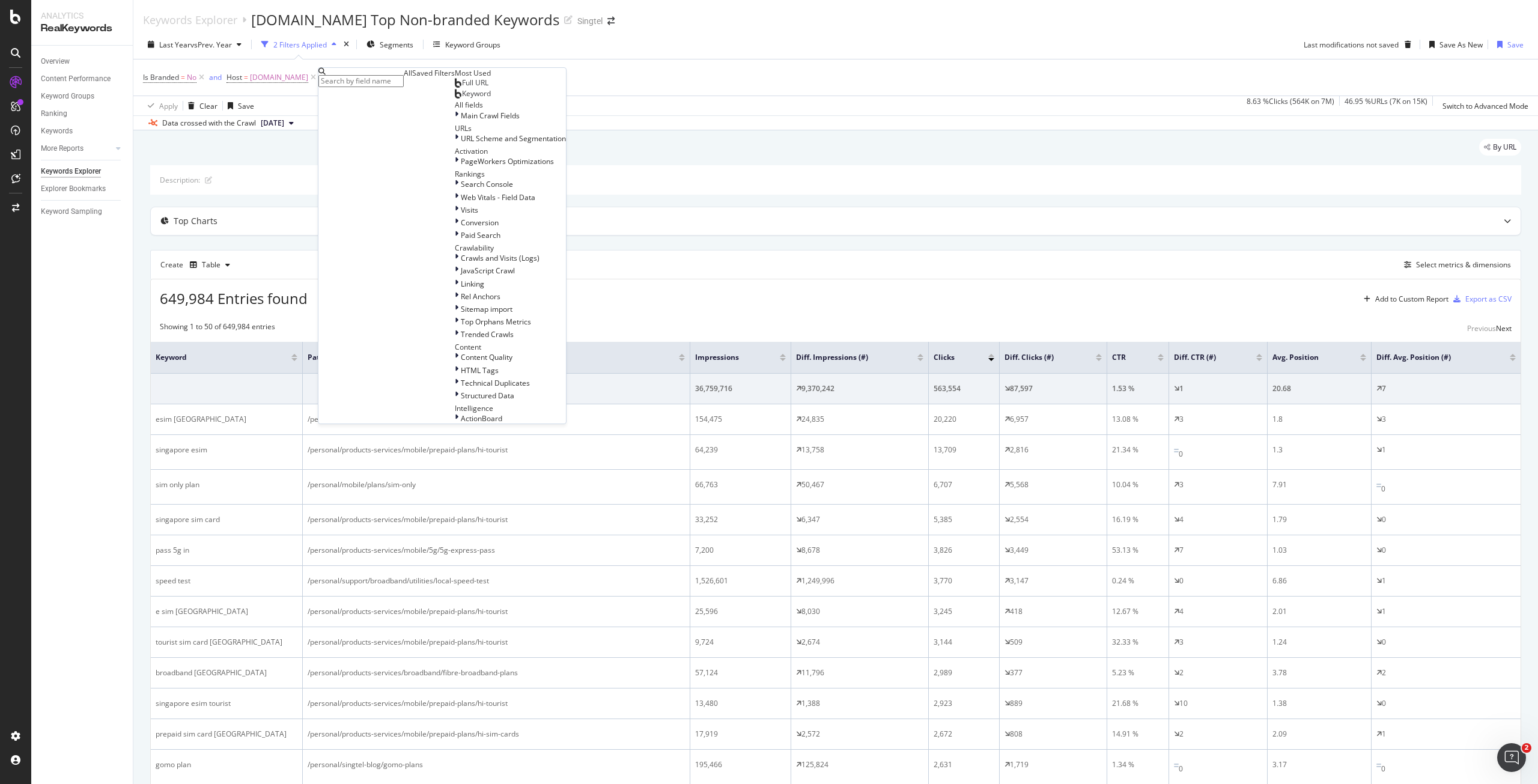
click at [455, 87] on div "Full URL" at bounding box center [472, 83] width 34 height 9
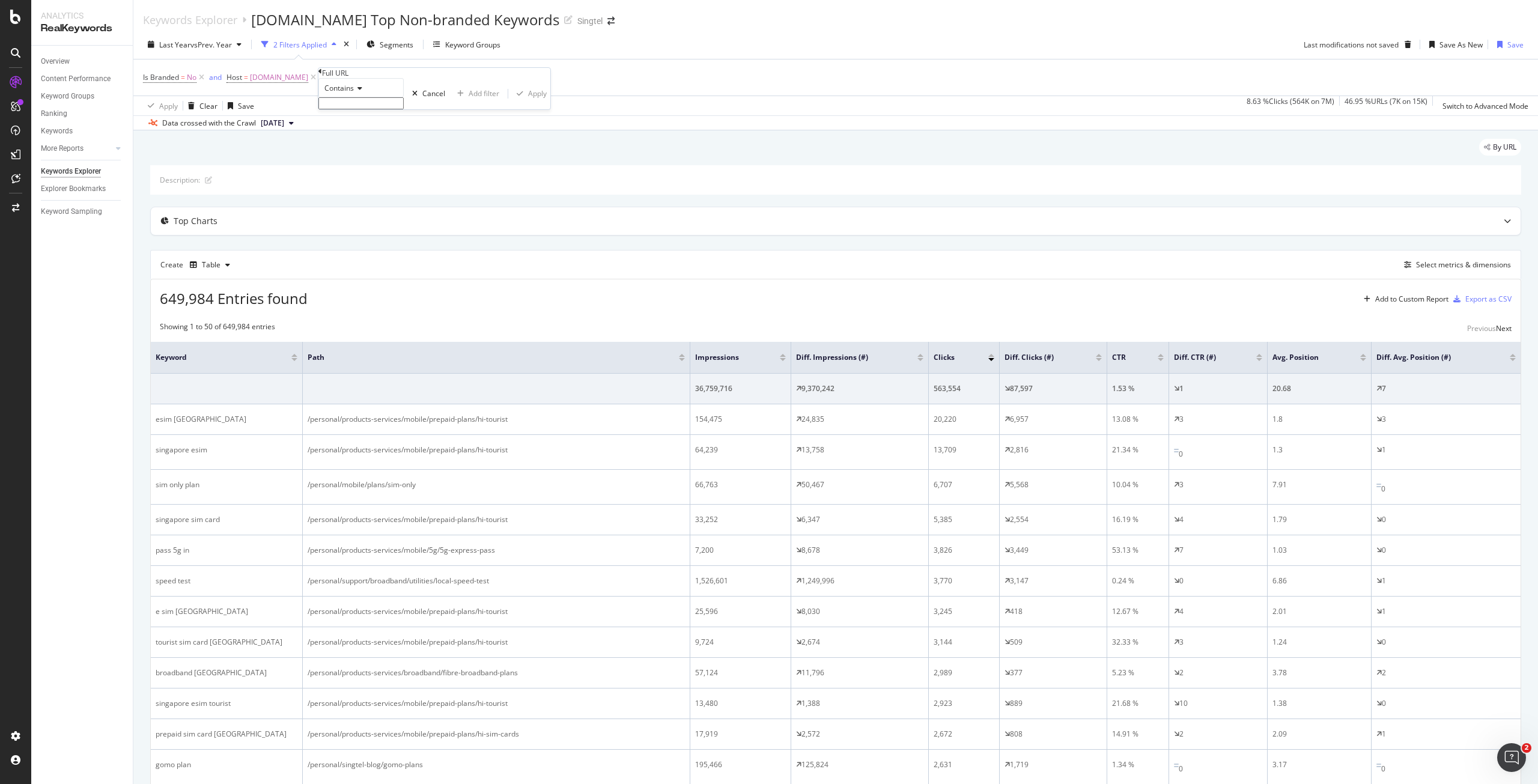
click at [354, 93] on span "Contains" at bounding box center [339, 87] width 29 height 10
click at [387, 211] on div "Matches regex" at bounding box center [361, 204] width 84 height 12
click at [389, 110] on input "text" at bounding box center [360, 103] width 85 height 12
paste input "^(https:\/\/www\.singtel\.com\/personal\/(products-services\/mobile\/info\/ipho…"
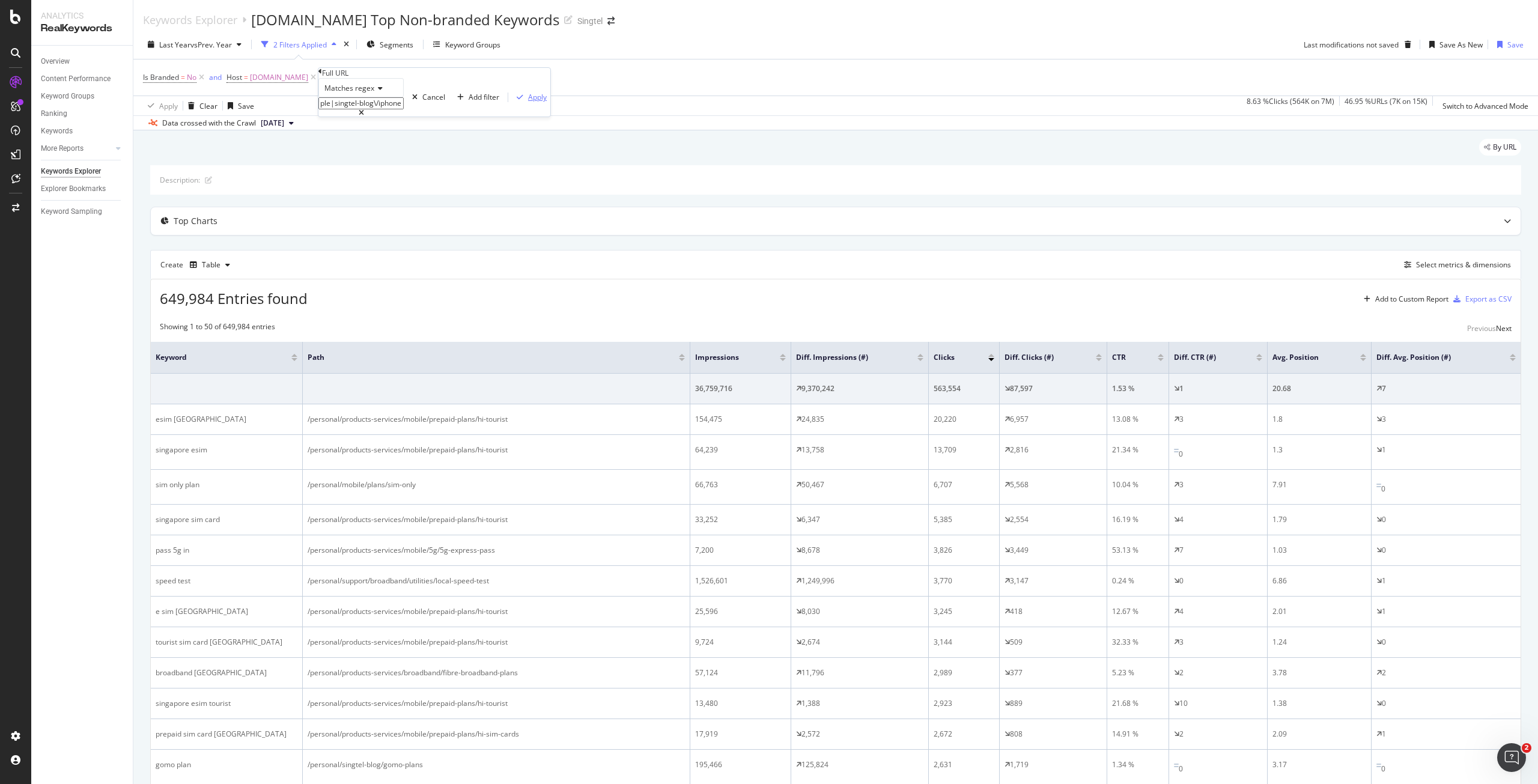
type input "^(https:\/\/www\.singtel\.com\/personal\/(products-services\/mobile\/info\/ipho…"
click at [528, 102] on div "Apply" at bounding box center [538, 97] width 19 height 10
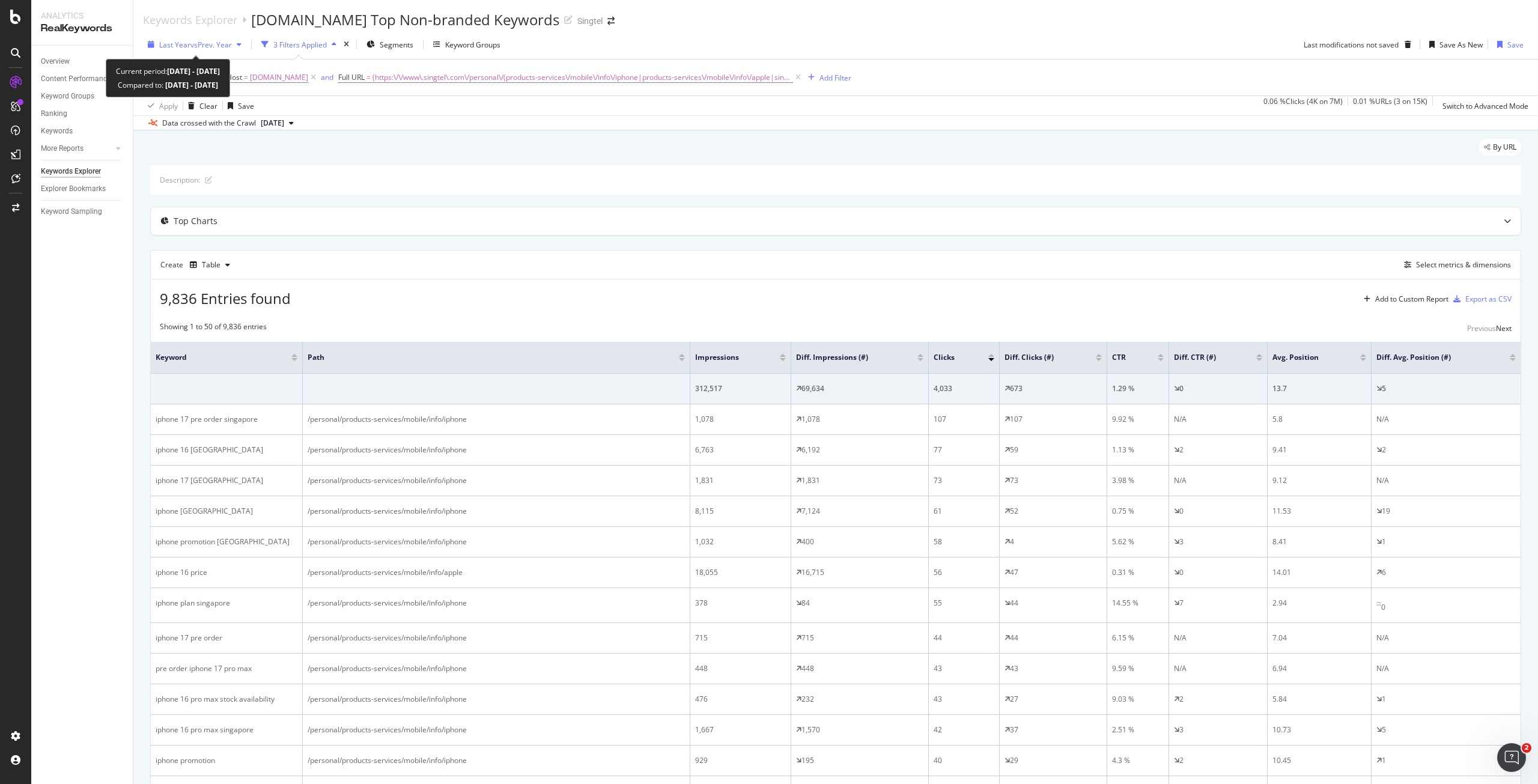
click at [222, 40] on span "vs Prev. Year" at bounding box center [211, 44] width 41 height 10
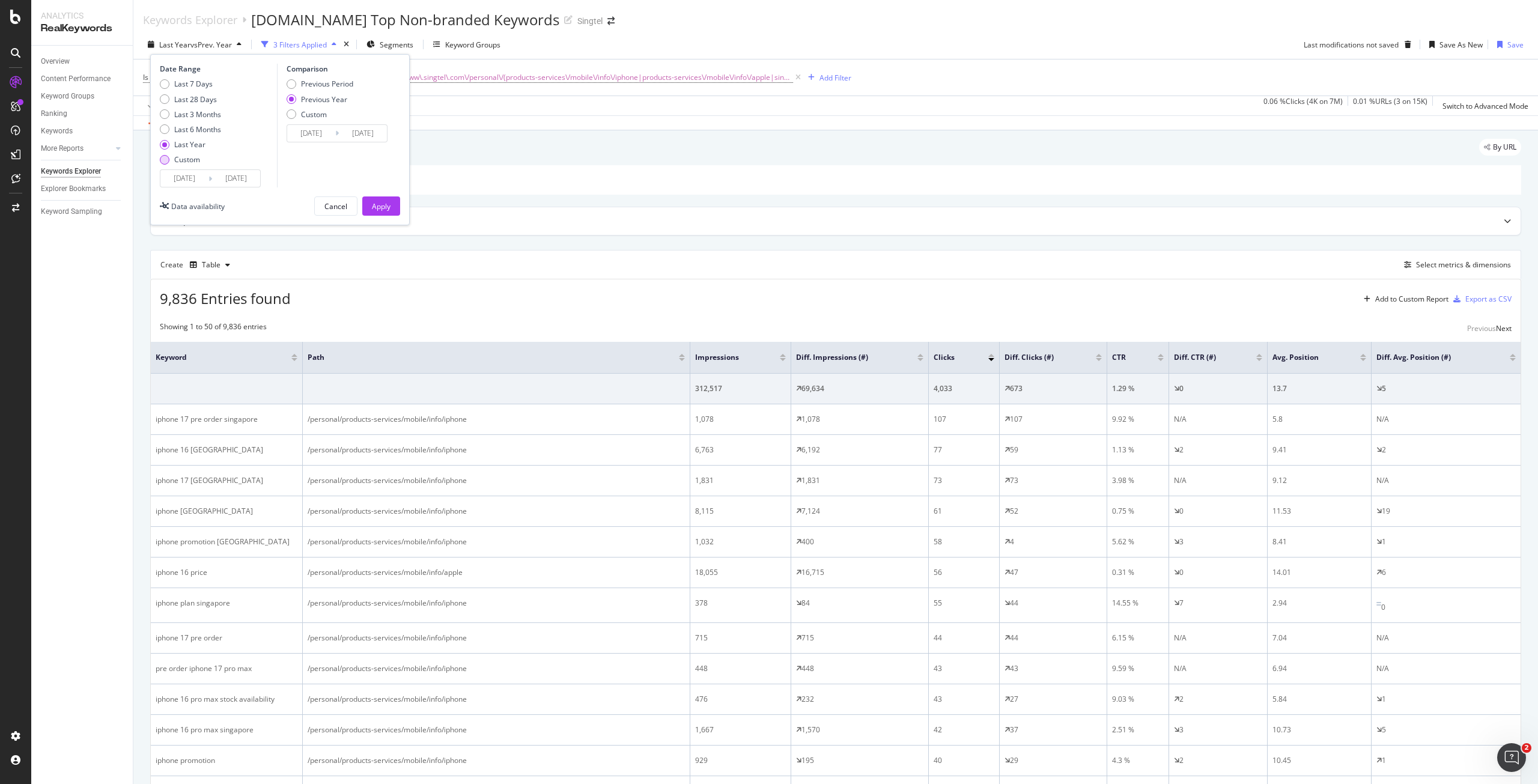
click at [180, 158] on div "Custom" at bounding box center [188, 159] width 26 height 10
type input "[DATE]"
click at [188, 175] on input "[DATE]" at bounding box center [184, 178] width 48 height 17
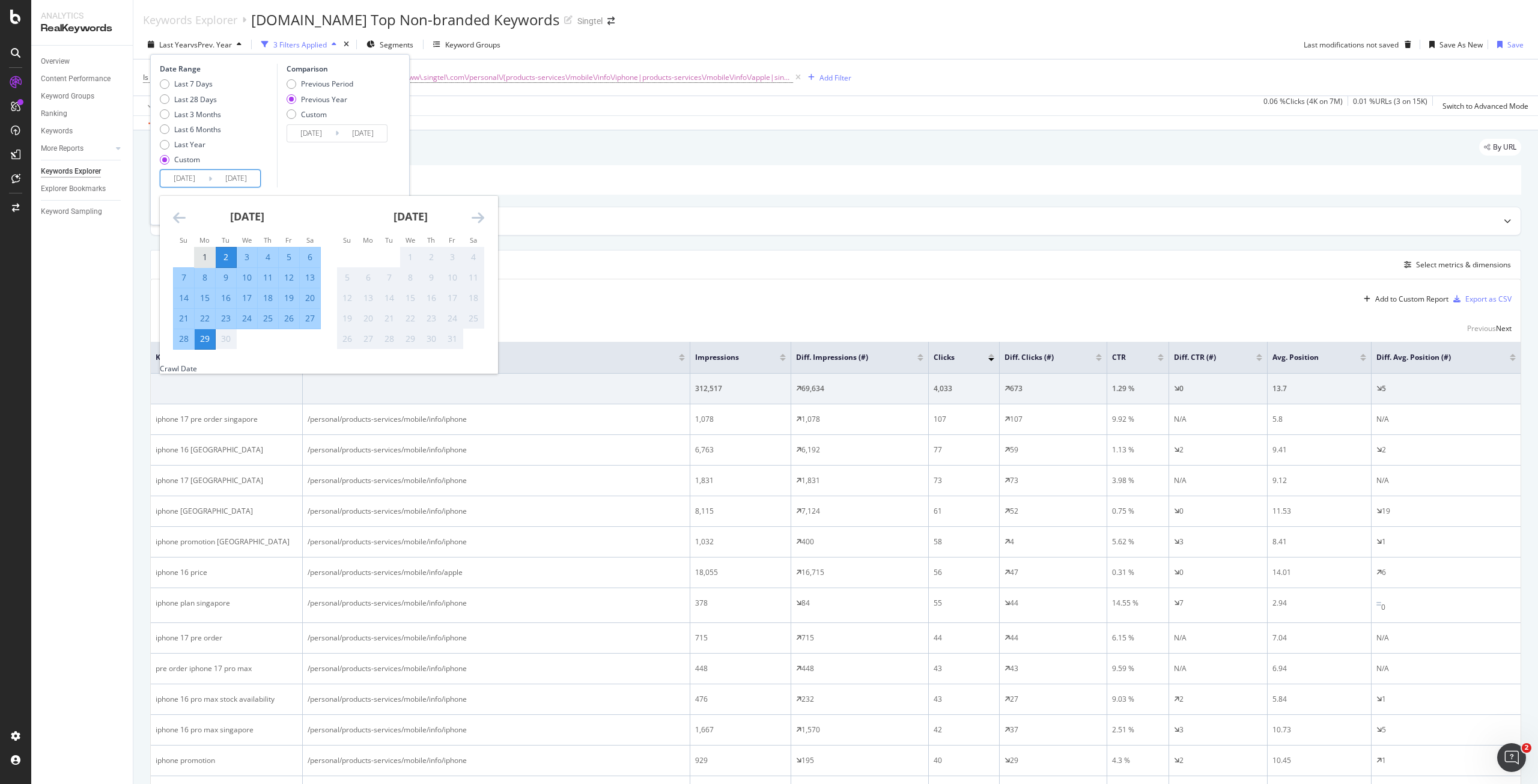
click at [198, 258] on div "1" at bounding box center [205, 257] width 21 height 12
type input "[DATE]"
click at [324, 84] on div "Previous Period" at bounding box center [327, 83] width 53 height 10
type input "[DATE]"
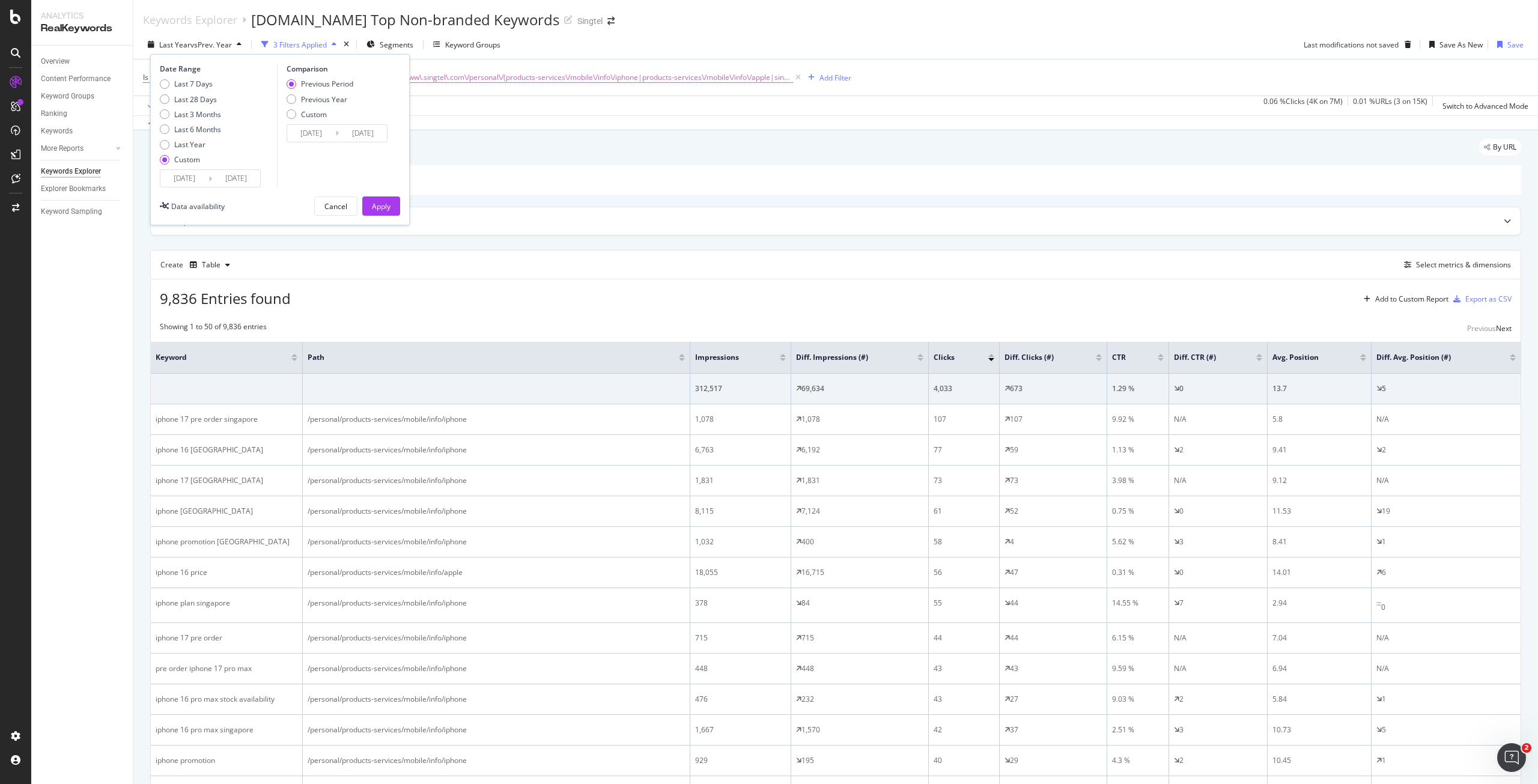
click at [325, 93] on div "Previous Period Previous Year Custom" at bounding box center [319, 101] width 67 height 45
click at [327, 99] on div "Previous Year" at bounding box center [324, 99] width 46 height 10
type input "[DATE]"
click at [316, 138] on input "[DATE]" at bounding box center [311, 133] width 48 height 17
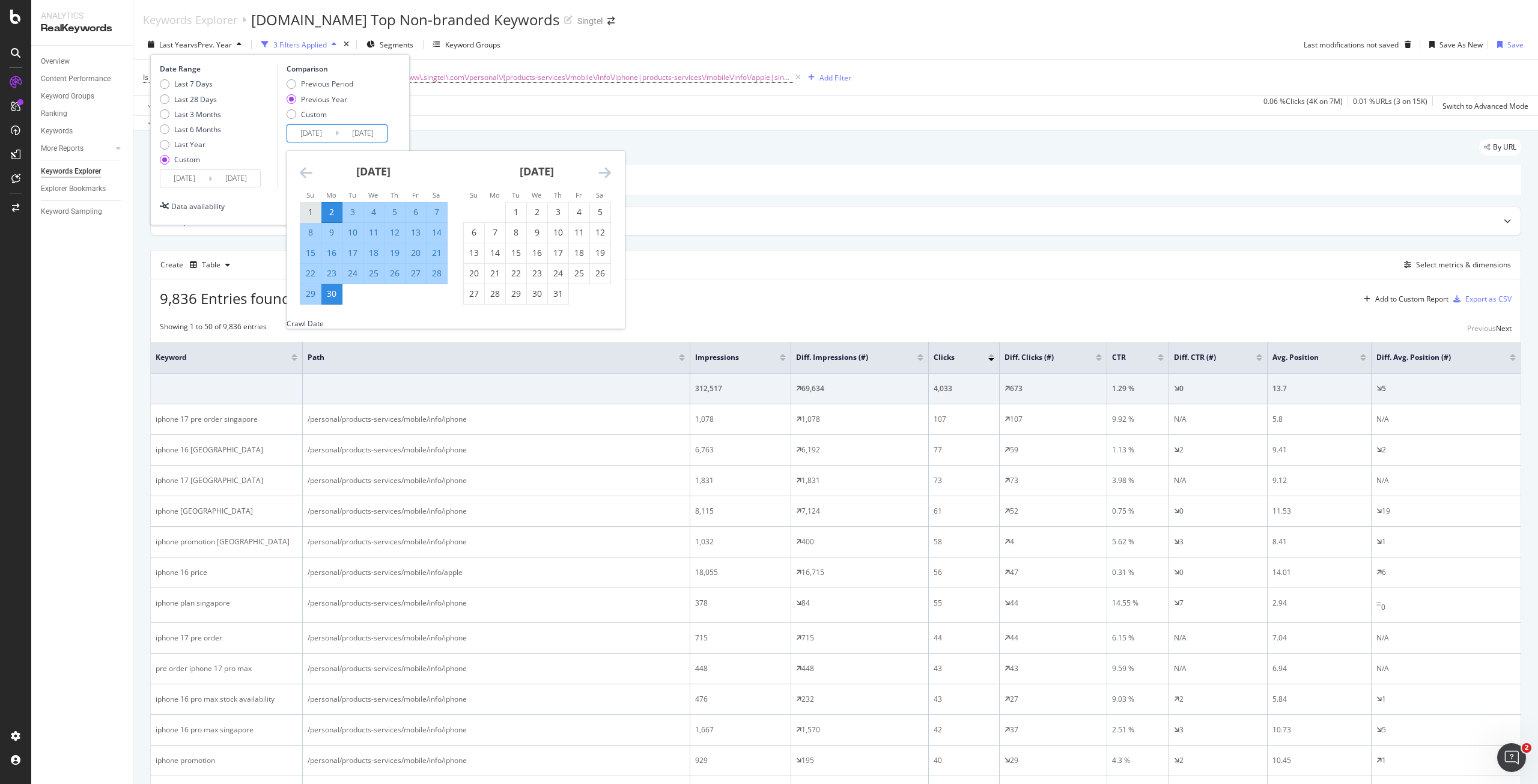
click at [305, 208] on div "1" at bounding box center [311, 212] width 21 height 12
type input "[DATE]"
click at [306, 297] on div "29" at bounding box center [311, 294] width 21 height 12
type input "[DATE]"
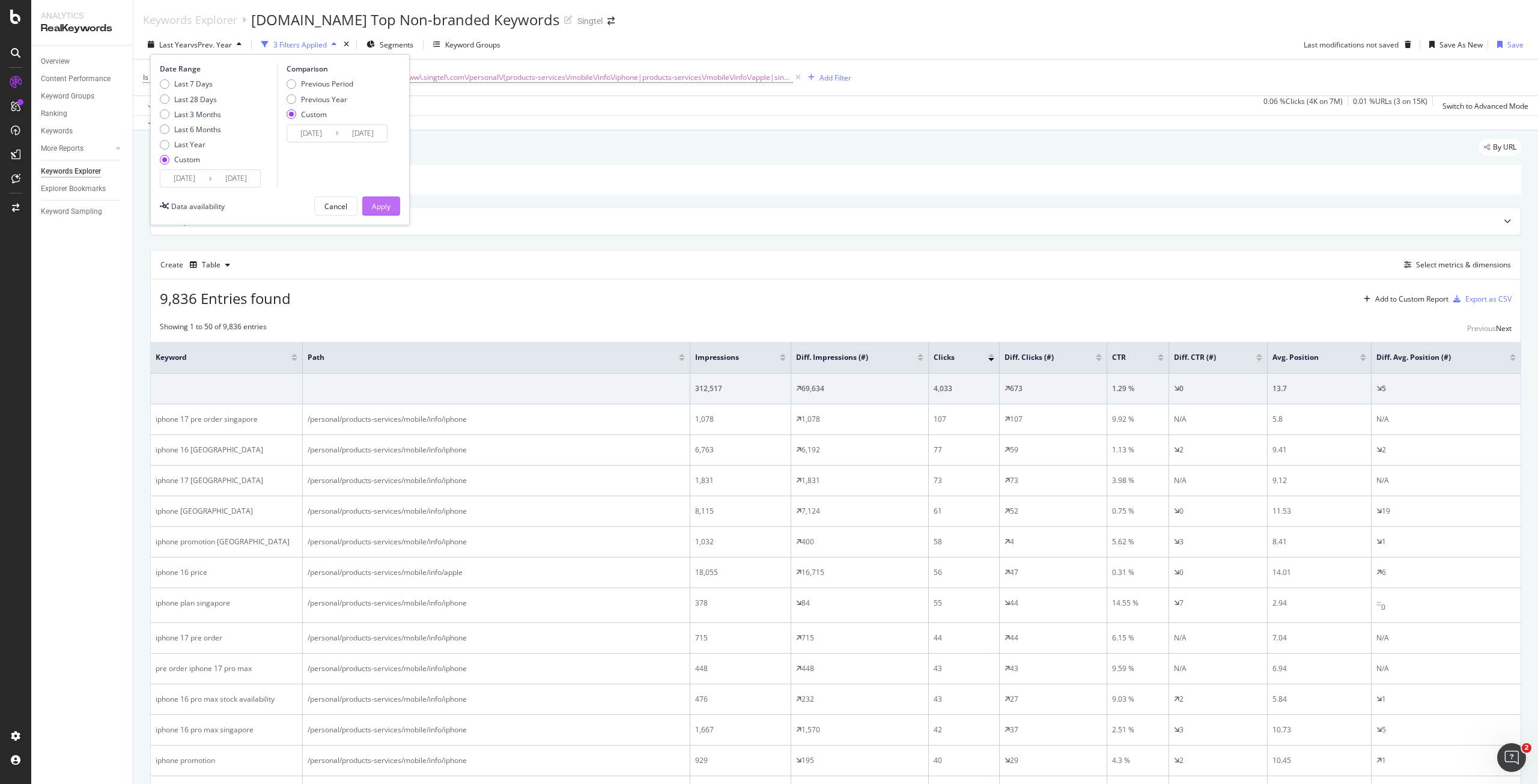
click at [386, 206] on div "Apply" at bounding box center [381, 206] width 19 height 10
click at [1469, 301] on div "Export as CSV" at bounding box center [1488, 298] width 46 height 10
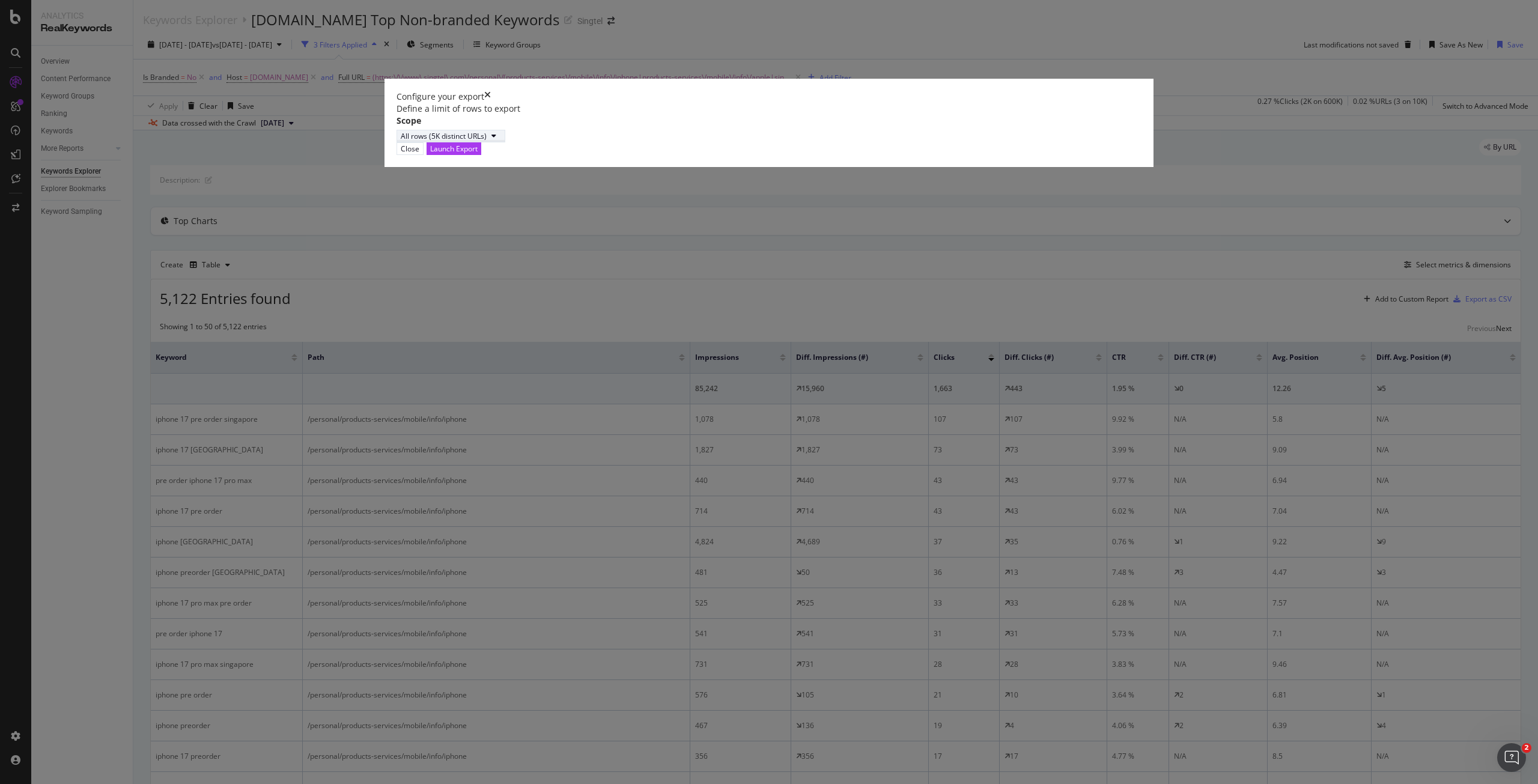
click at [487, 141] on div "All rows (5K distinct URLs)" at bounding box center [444, 136] width 86 height 10
click at [611, 449] on div "Define a limit" at bounding box center [610, 451] width 44 height 10
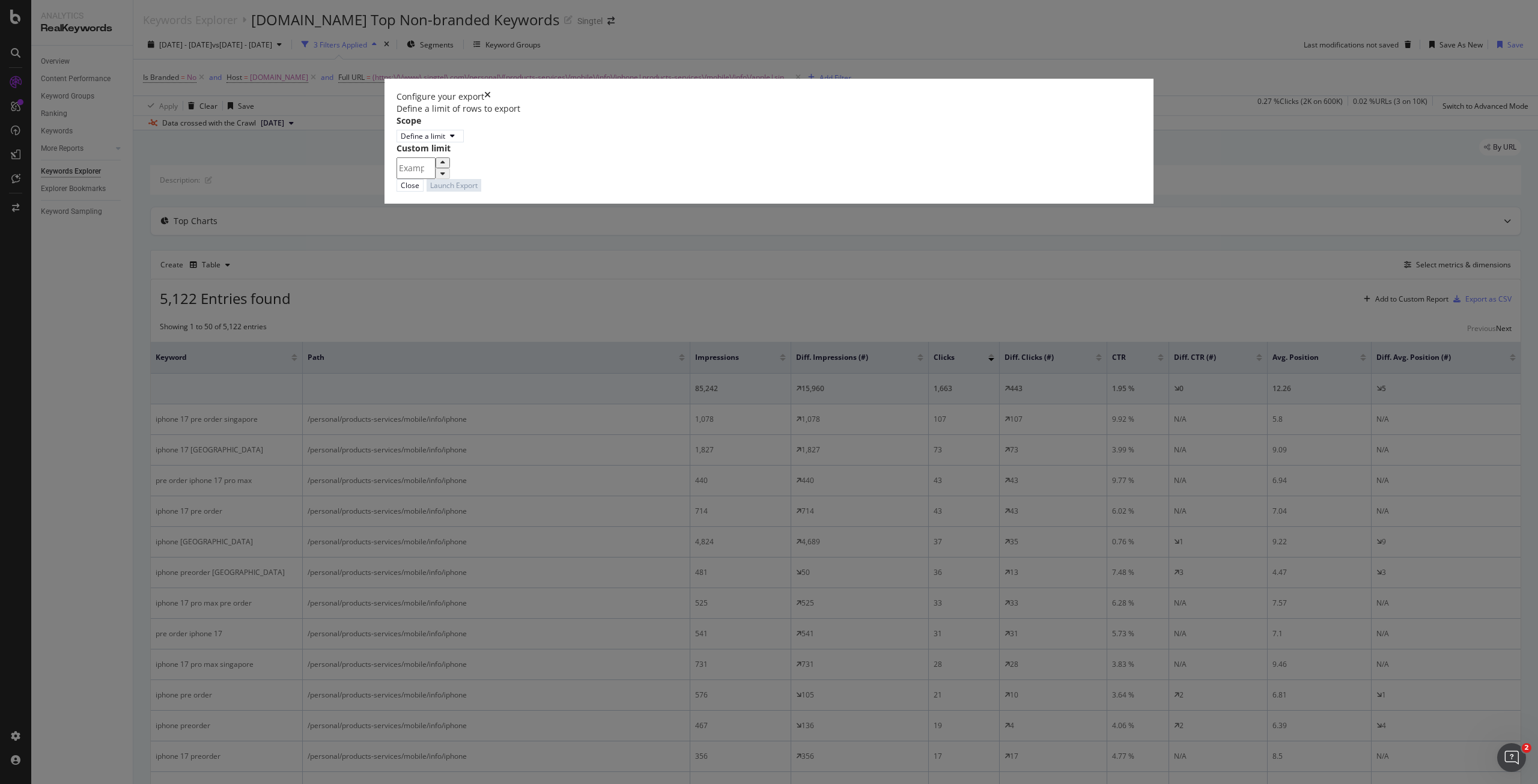
click at [435, 179] on input "modal" at bounding box center [417, 168] width 39 height 22
type input "50"
click at [478, 190] on div "Launch Export" at bounding box center [454, 185] width 48 height 10
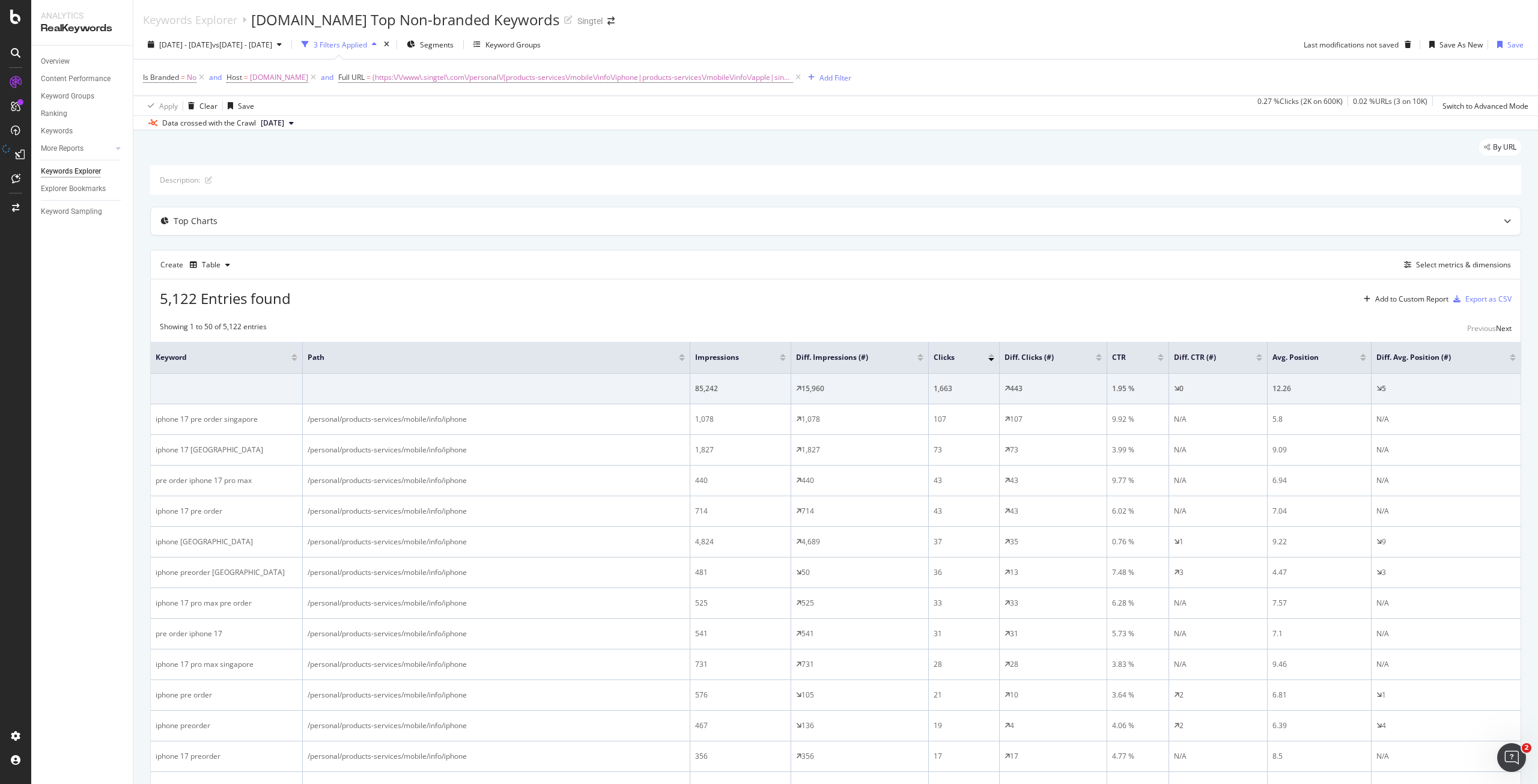
click at [1294, 301] on div "5,122 Entries found Add to Custom Report Export as CSV" at bounding box center [836, 294] width 1370 height 29
click at [1084, 292] on div "5,122 Entries found Add to Custom Report Export as CSV" at bounding box center [836, 294] width 1370 height 29
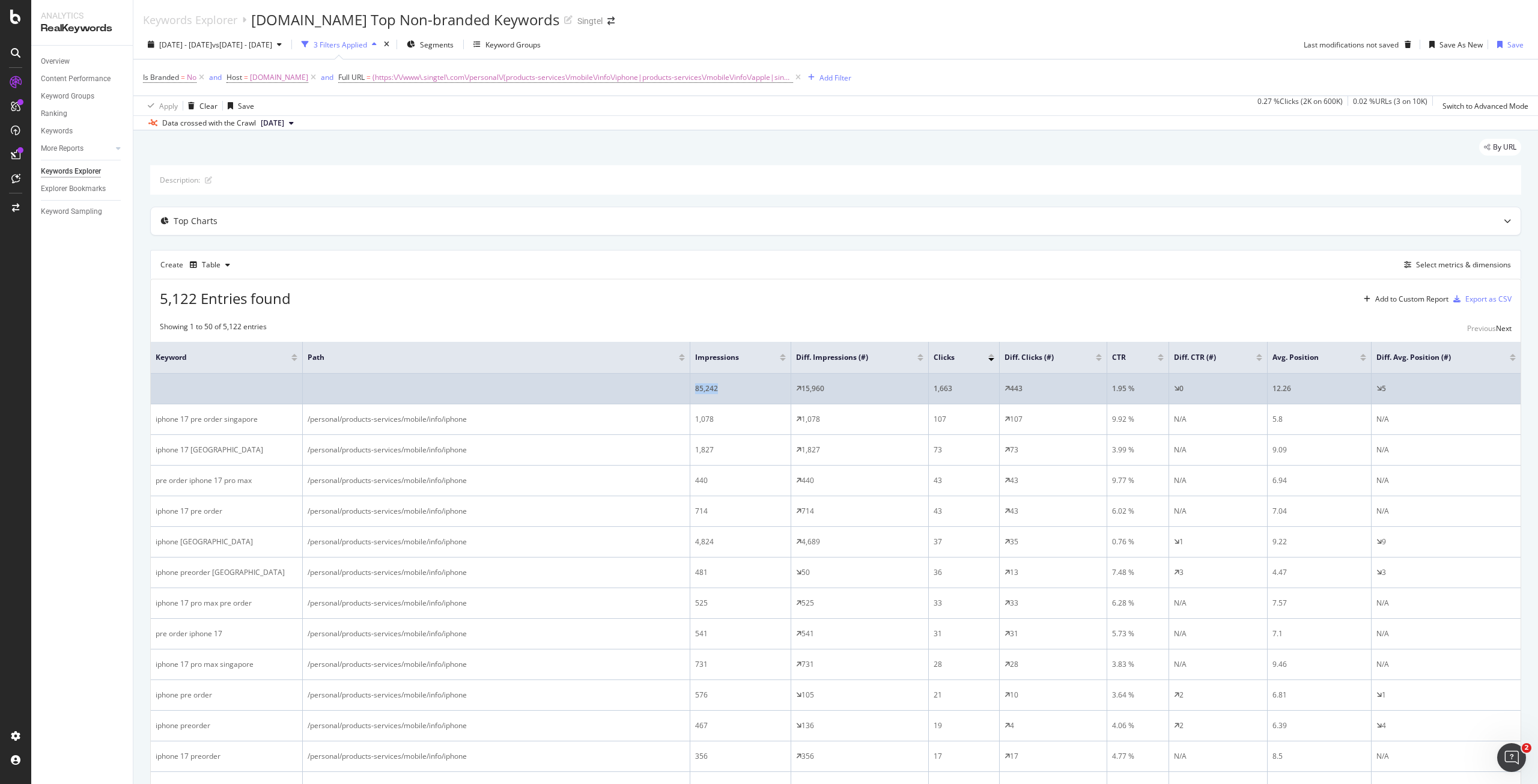
drag, startPoint x: 739, startPoint y: 390, endPoint x: 679, endPoint y: 386, distance: 60.1
click at [679, 386] on tr "85,242 15,960 1,663 443 1.95 % 0 12.26 5" at bounding box center [836, 388] width 1370 height 31
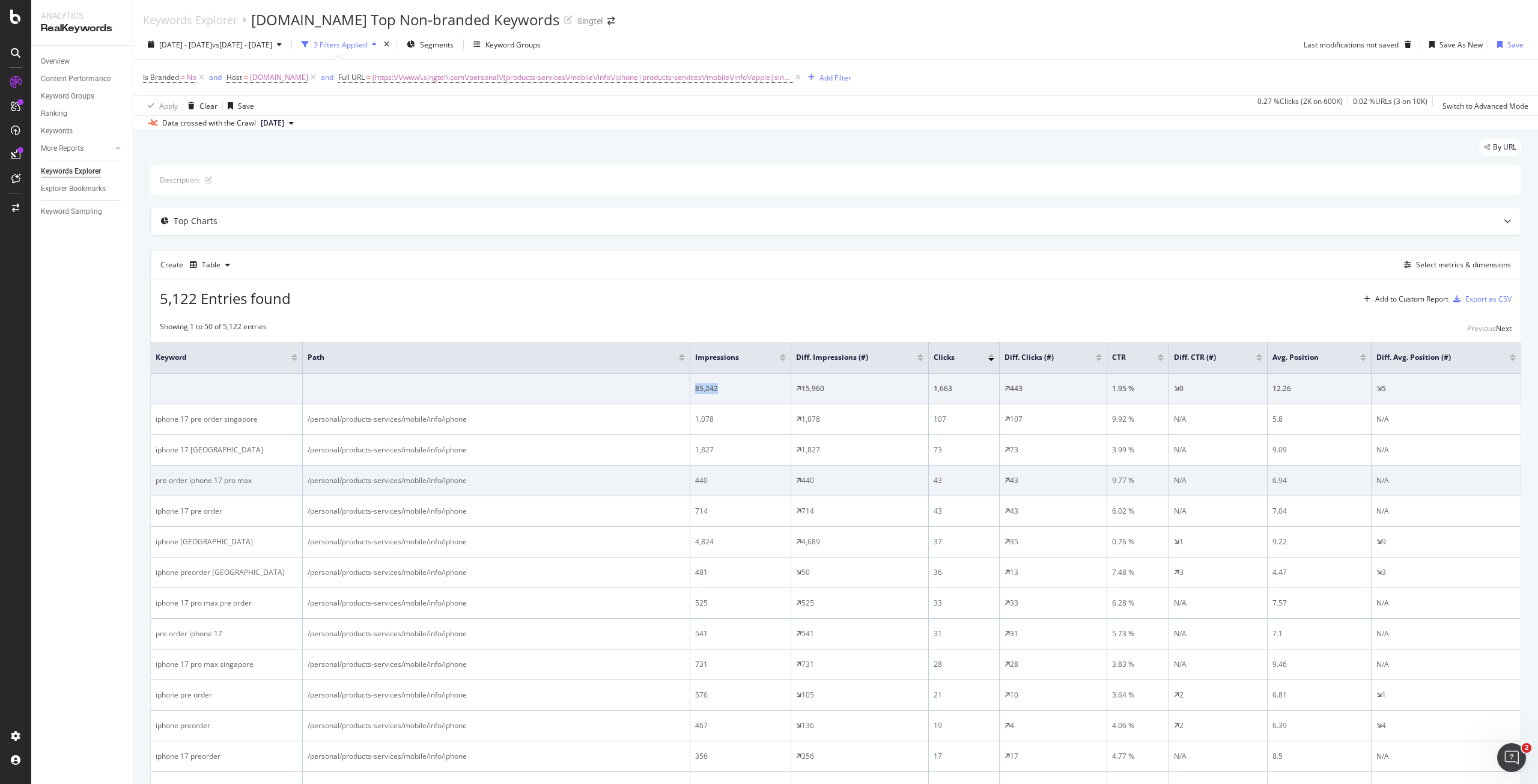
copy tr "85,242"
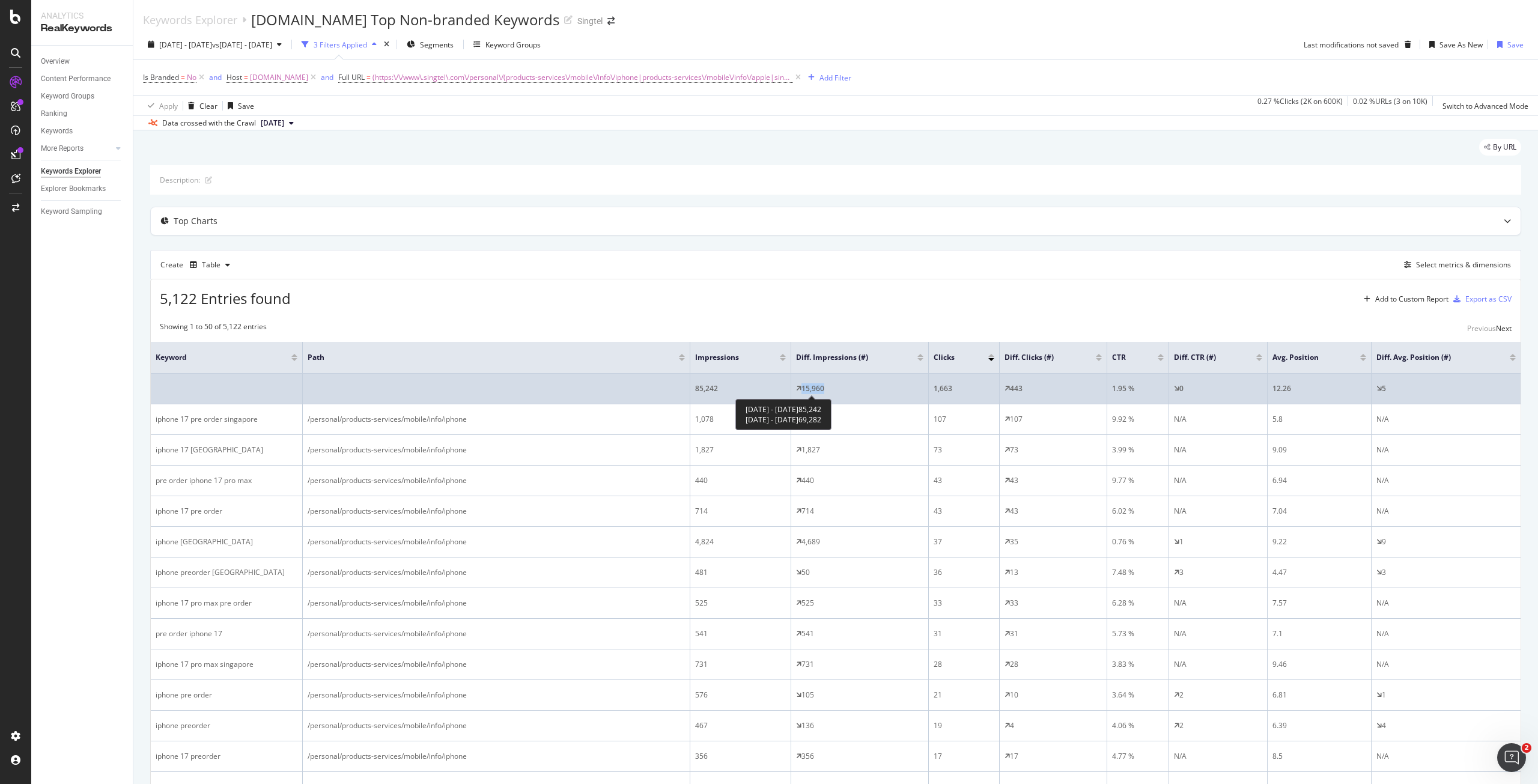
drag, startPoint x: 835, startPoint y: 386, endPoint x: 803, endPoint y: 392, distance: 32.6
click at [803, 392] on div "15,960" at bounding box center [860, 389] width 128 height 11
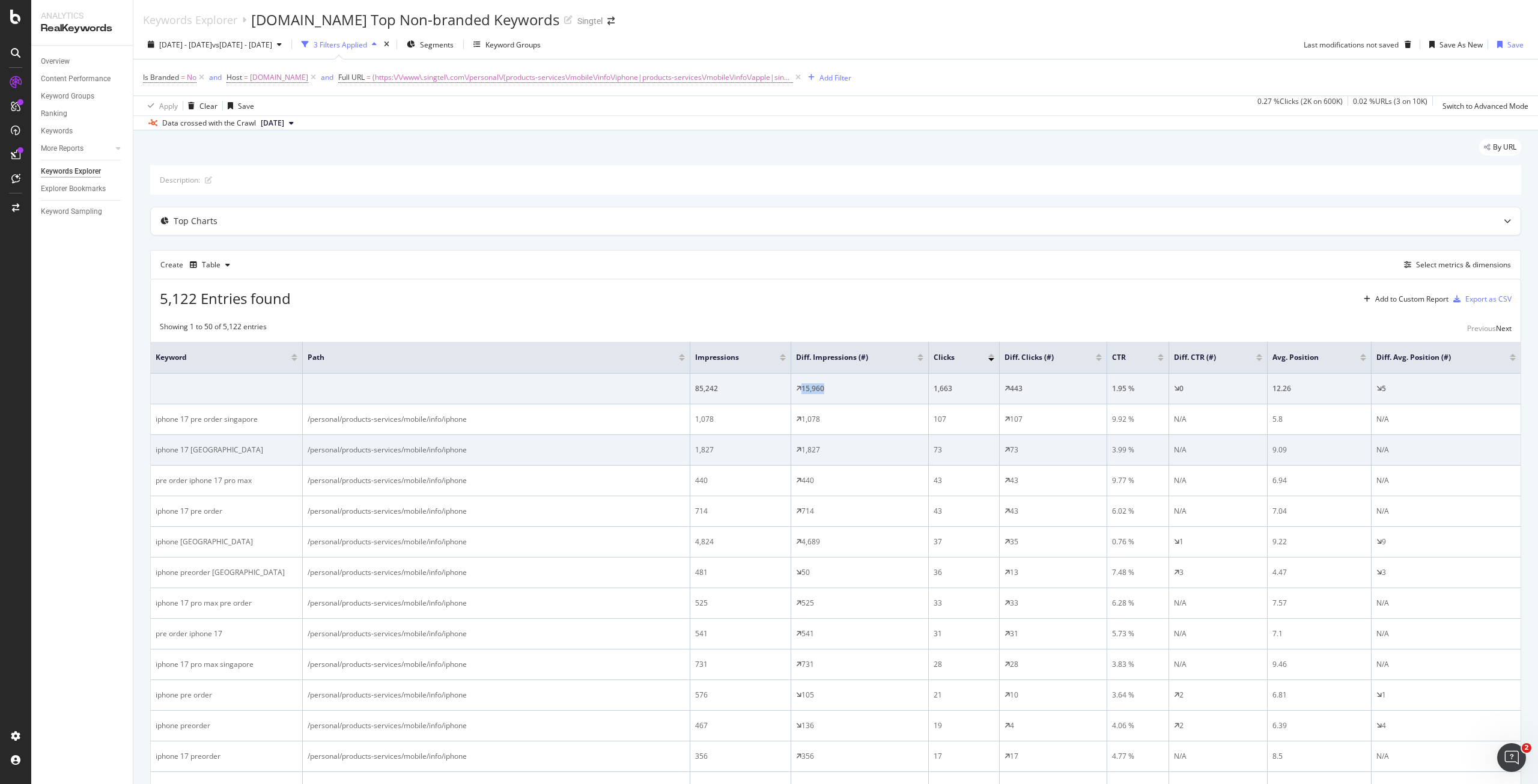
copy div "15,960"
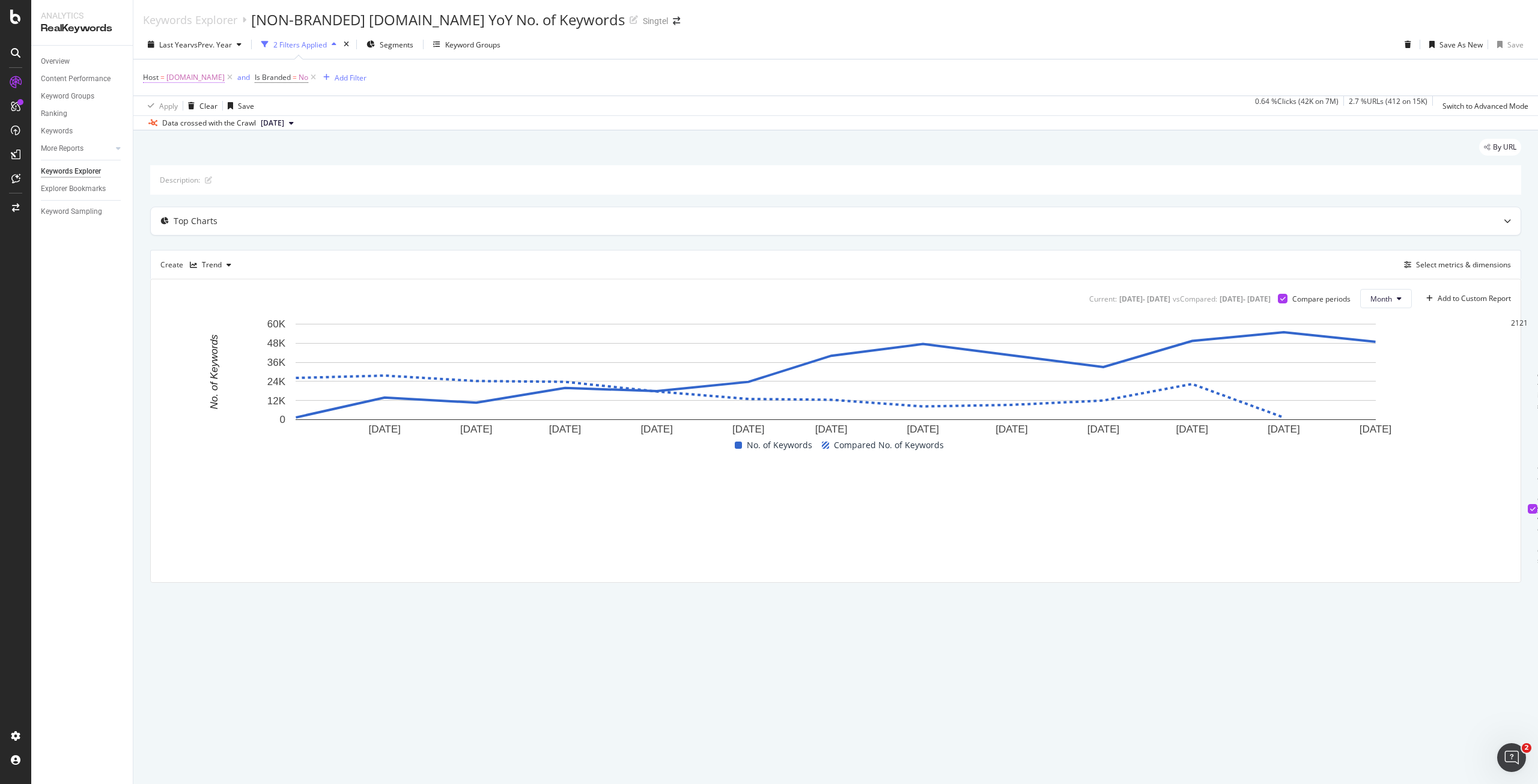
click at [191, 85] on span "[DOMAIN_NAME]" at bounding box center [195, 78] width 58 height 17
click at [207, 108] on input "[DOMAIN_NAME]" at bounding box center [186, 101] width 85 height 12
click at [182, 126] on span "[DOMAIN_NAME]" at bounding box center [164, 121] width 35 height 10
type input "[DOMAIN_NAME]"
click at [337, 100] on div "Apply" at bounding box center [354, 95] width 35 height 10
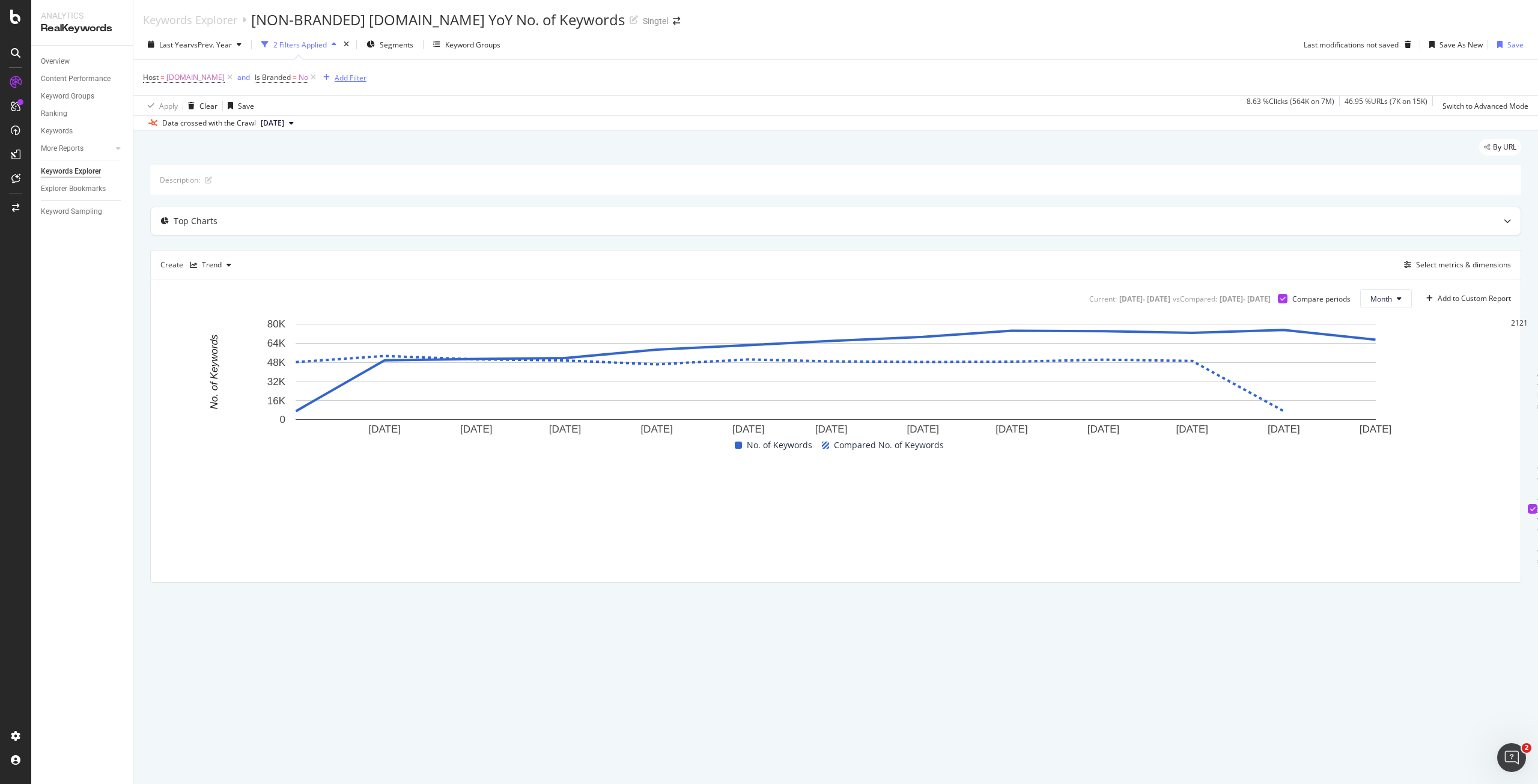
click at [337, 78] on div "Add Filter" at bounding box center [351, 77] width 32 height 10
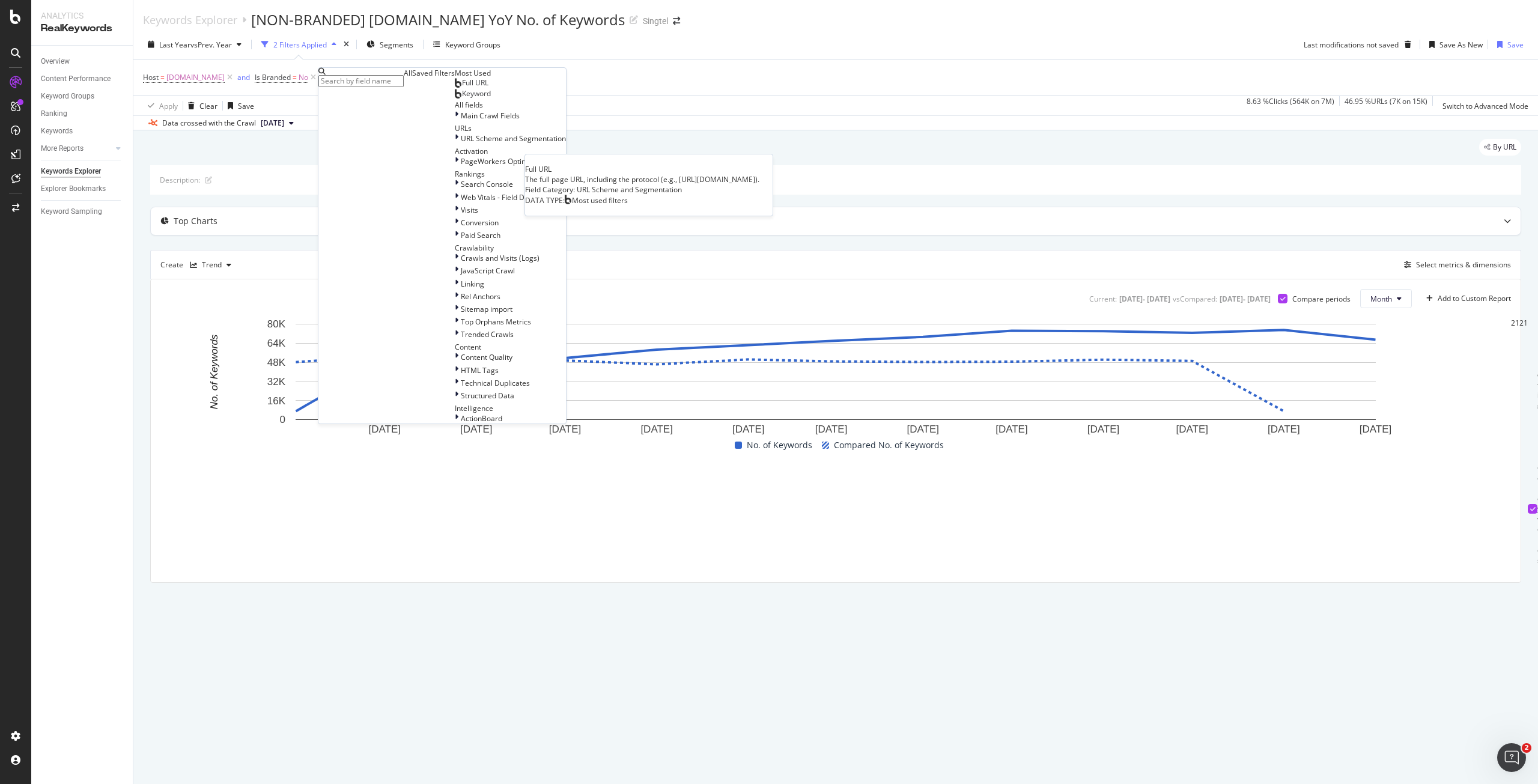
click at [462, 87] on span "Full URL" at bounding box center [475, 83] width 26 height 10
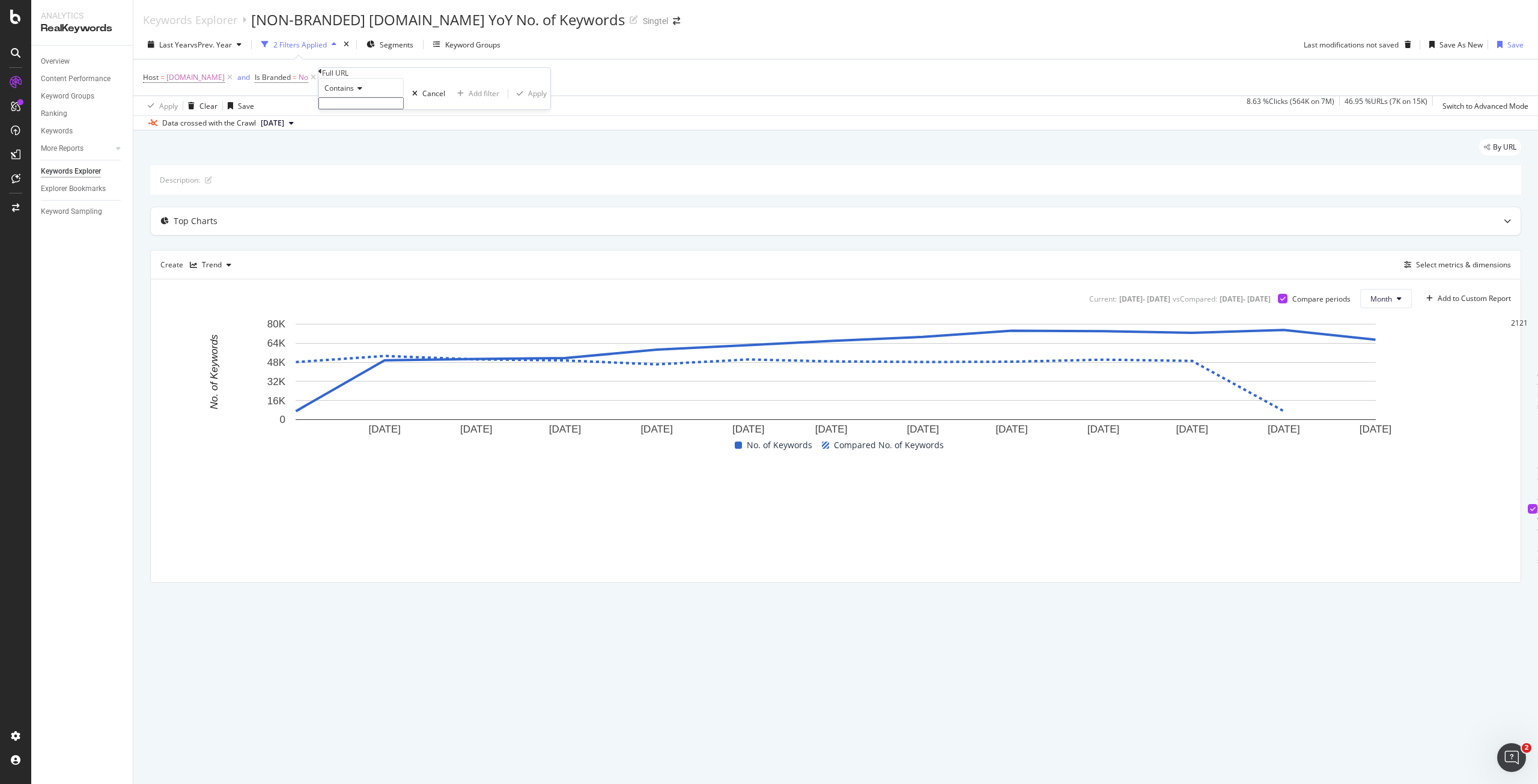
click at [362, 92] on icon at bounding box center [358, 88] width 8 height 8
click at [372, 210] on span "Matches regex" at bounding box center [346, 204] width 50 height 10
click at [404, 110] on input "text" at bounding box center [360, 103] width 85 height 12
paste input "^(https:\/\/www\.singtel\.com\/personal\/(products-services\/mobile\/info\/ipho…"
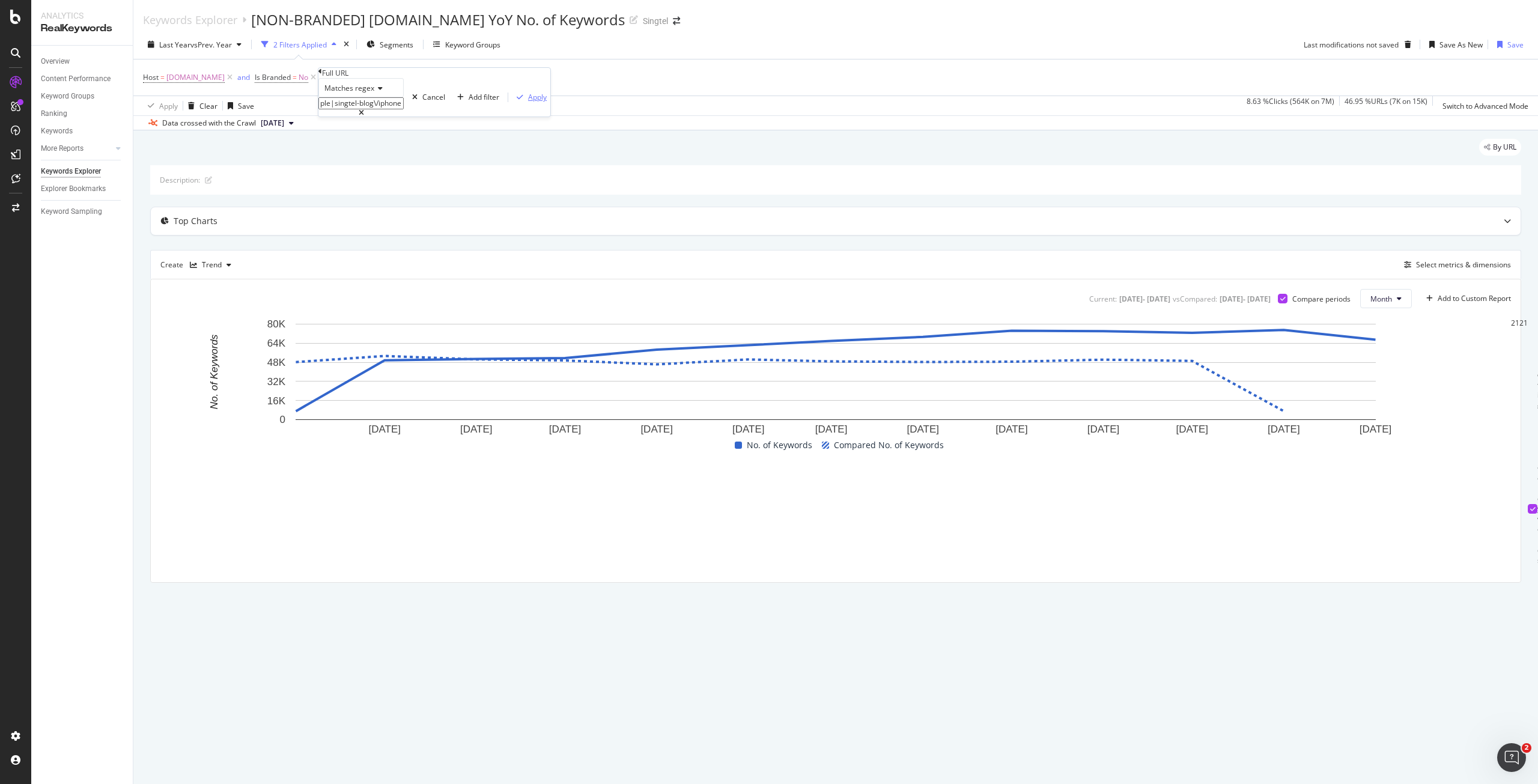
type input "^(https:\/\/www\.singtel\.com\/personal\/(products-services\/mobile\/info\/ipho…"
click at [528, 102] on div "Apply" at bounding box center [538, 97] width 19 height 10
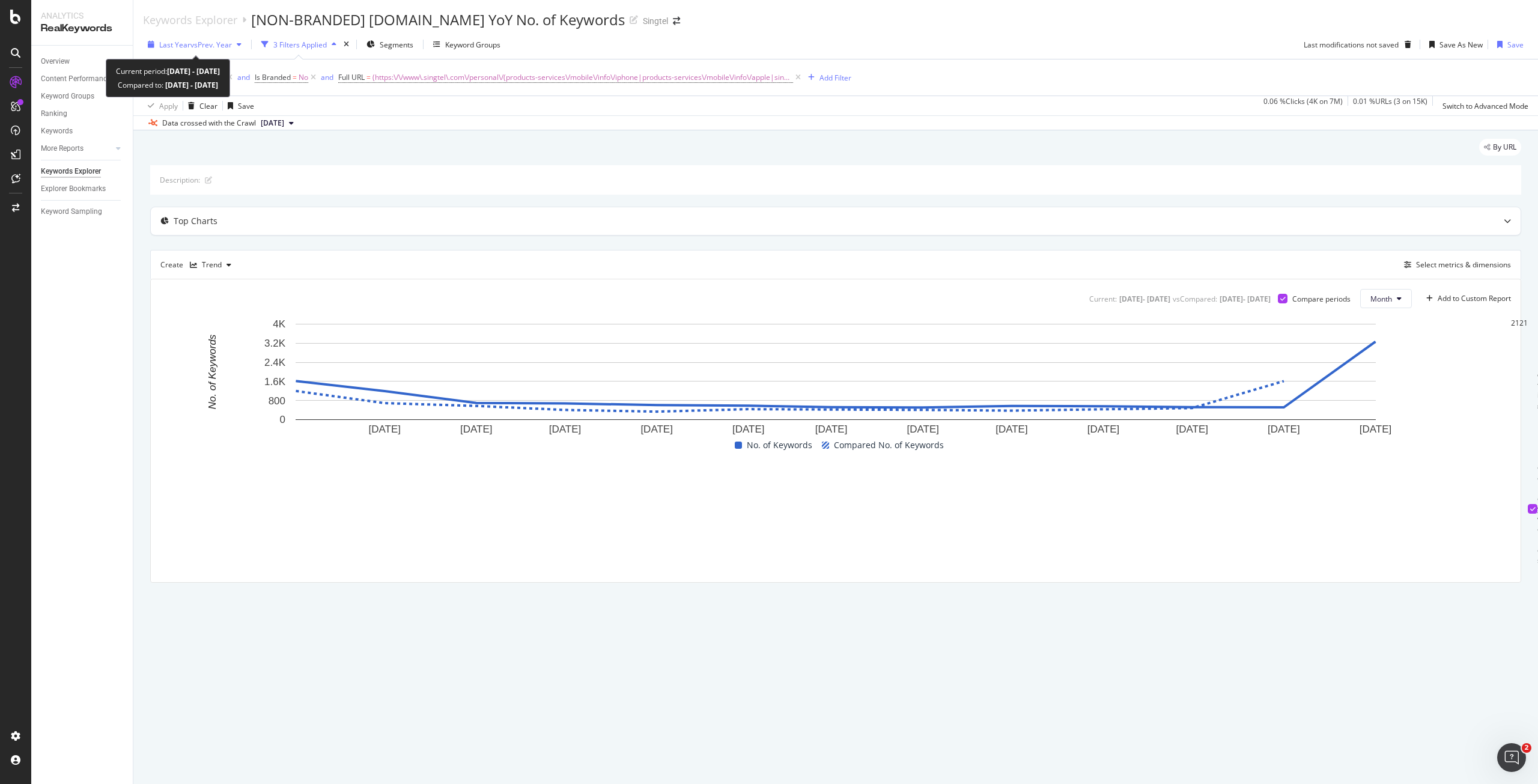
click at [220, 43] on span "vs Prev. Year" at bounding box center [211, 44] width 41 height 10
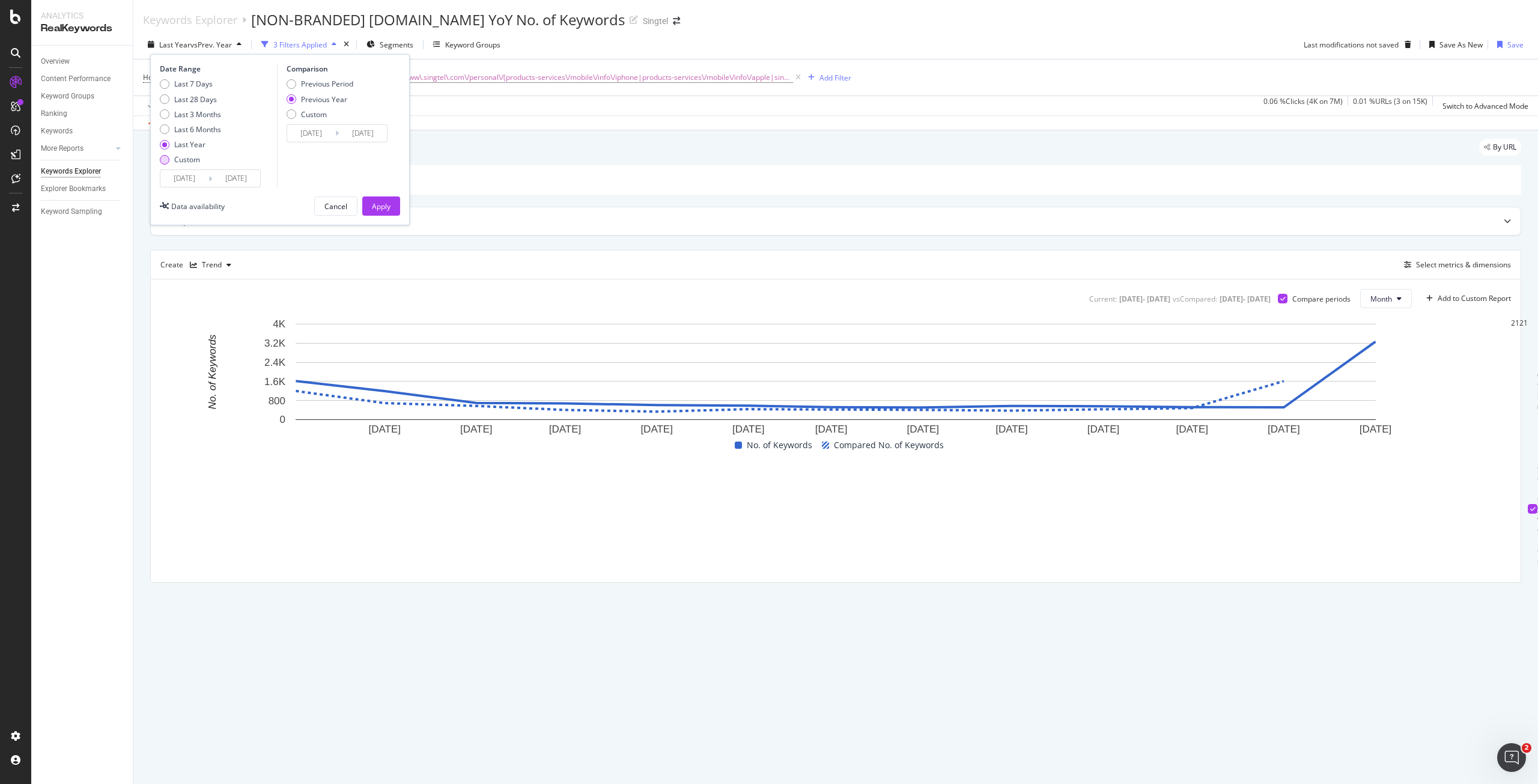
click at [191, 158] on div "Custom" at bounding box center [188, 159] width 26 height 10
type input "[DATE]"
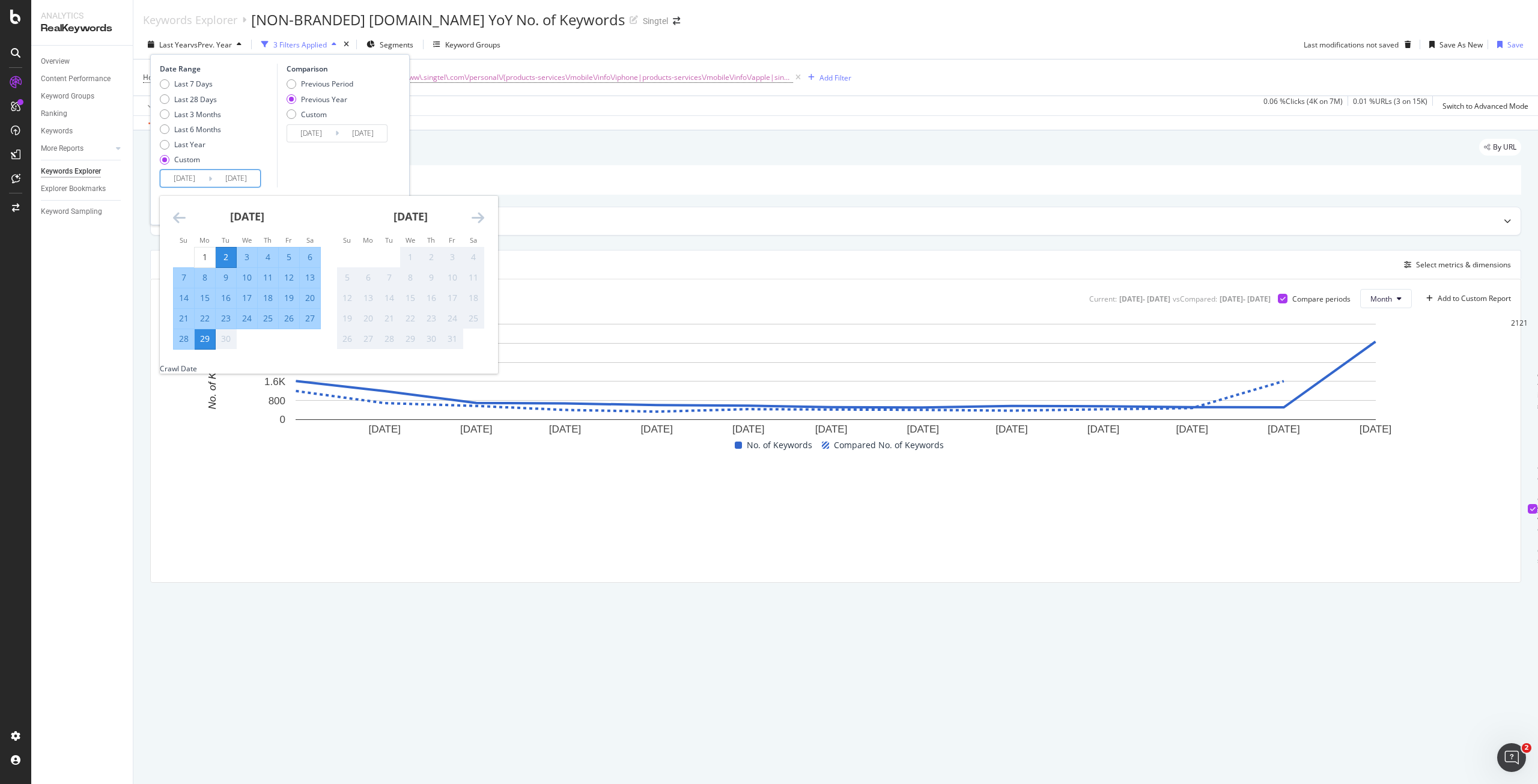
click at [198, 181] on input "[DATE]" at bounding box center [184, 178] width 48 height 17
click at [208, 256] on div "1" at bounding box center [205, 257] width 21 height 12
type input "[DATE]"
click at [349, 113] on div "Custom" at bounding box center [319, 114] width 67 height 10
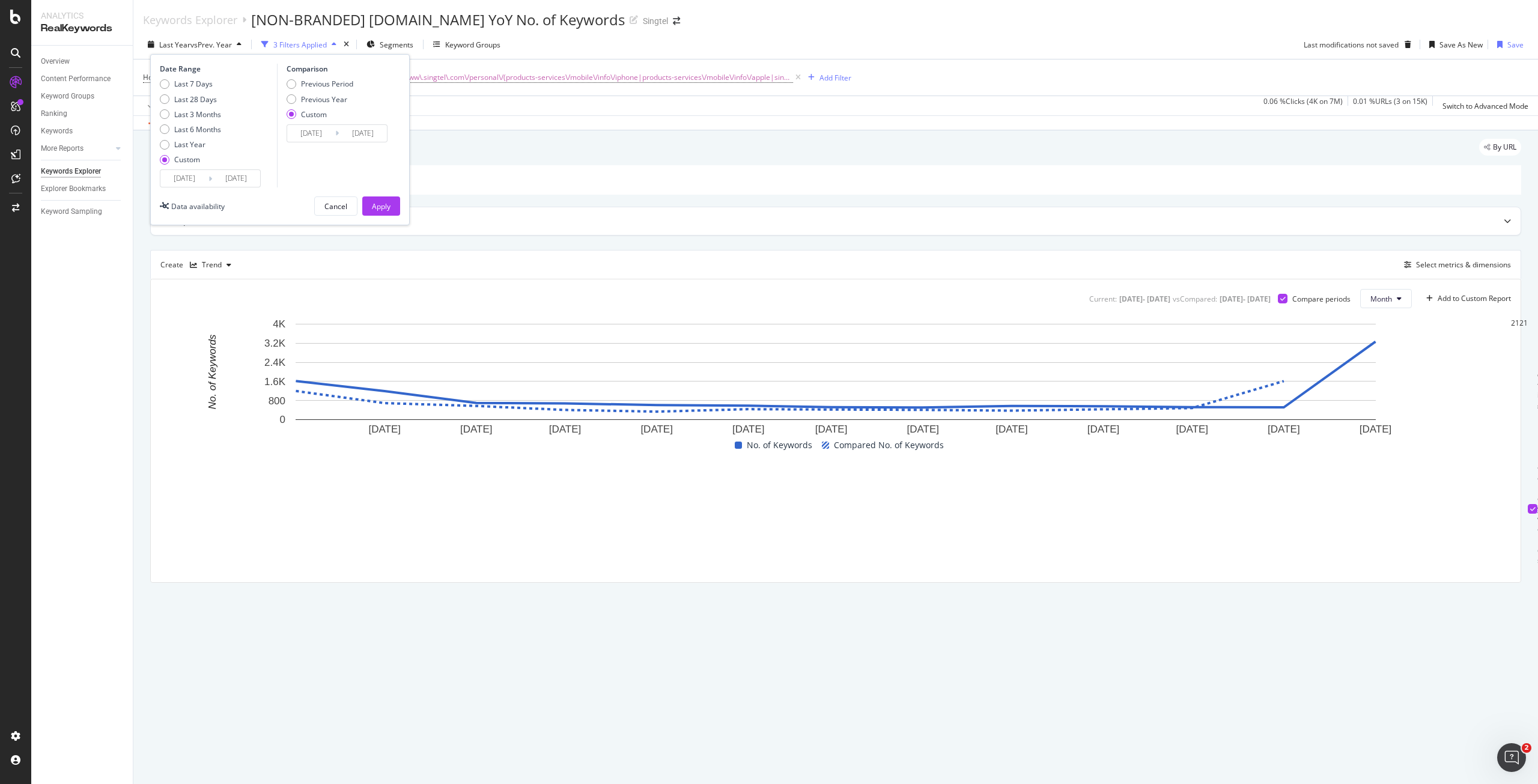
click at [324, 133] on input "[DATE]" at bounding box center [311, 133] width 48 height 17
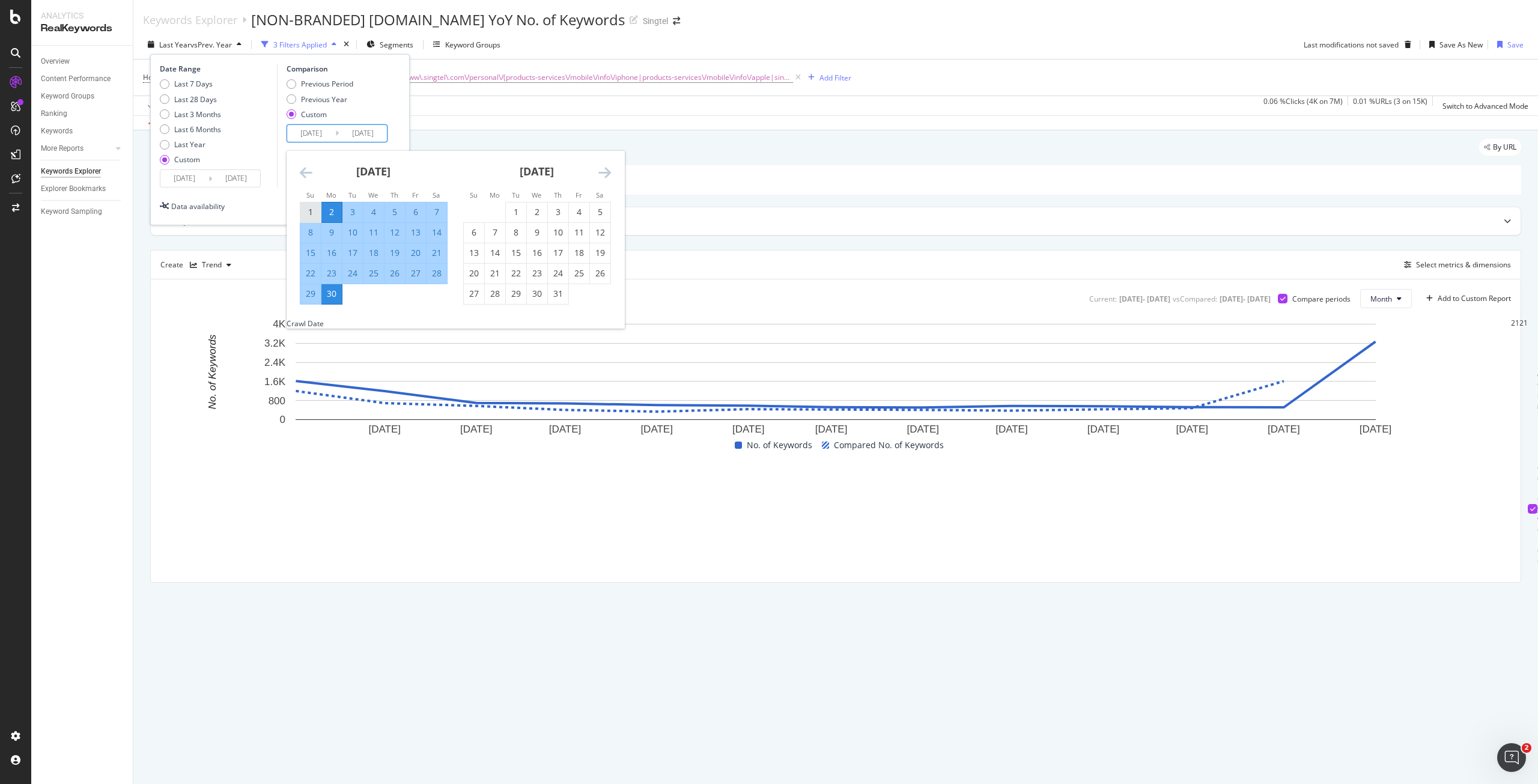
click at [316, 213] on div "1" at bounding box center [311, 212] width 21 height 12
type input "[DATE]"
click at [313, 299] on div "29" at bounding box center [311, 294] width 21 height 12
type input "[DATE]"
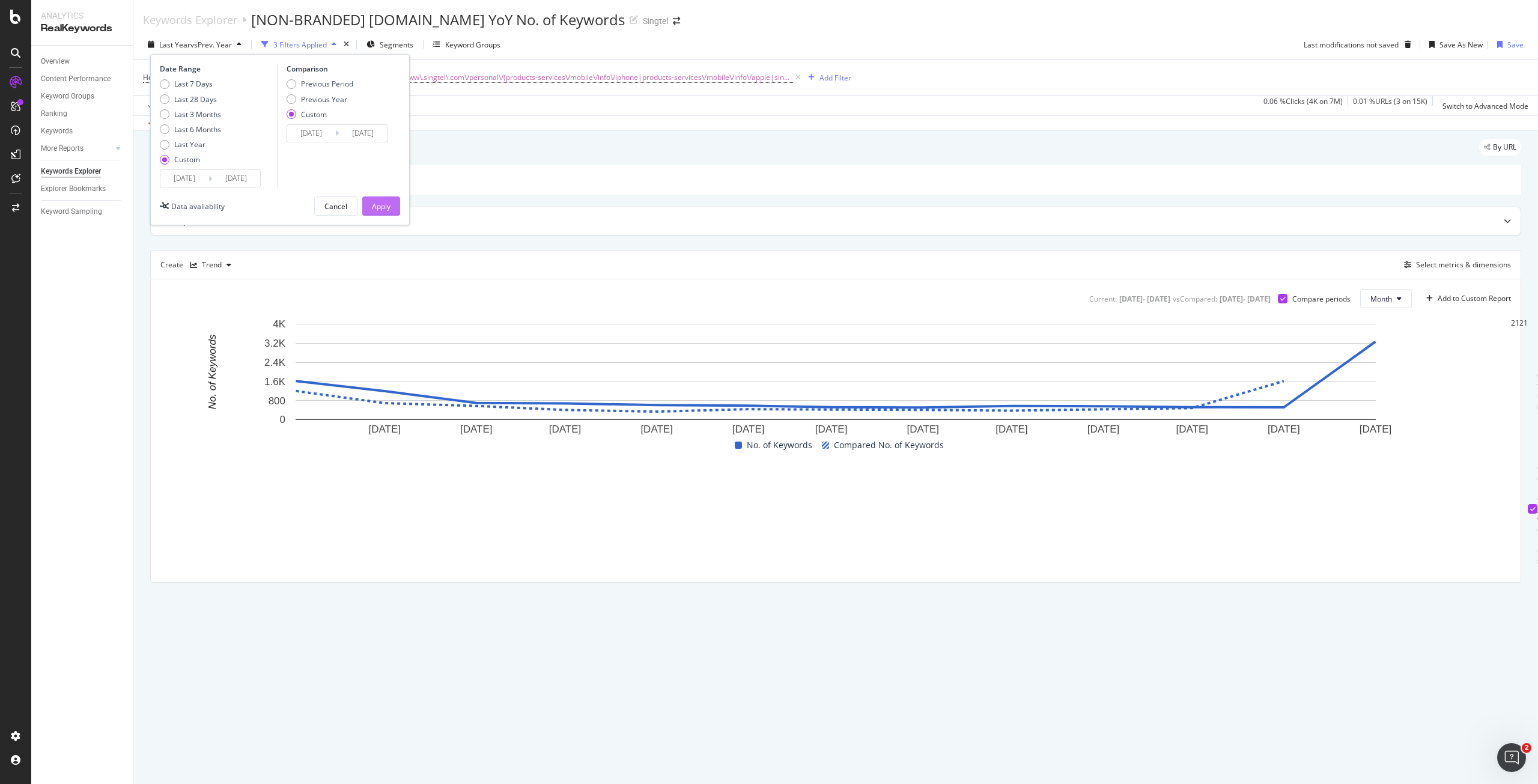
click at [372, 208] on div "Apply" at bounding box center [381, 206] width 19 height 10
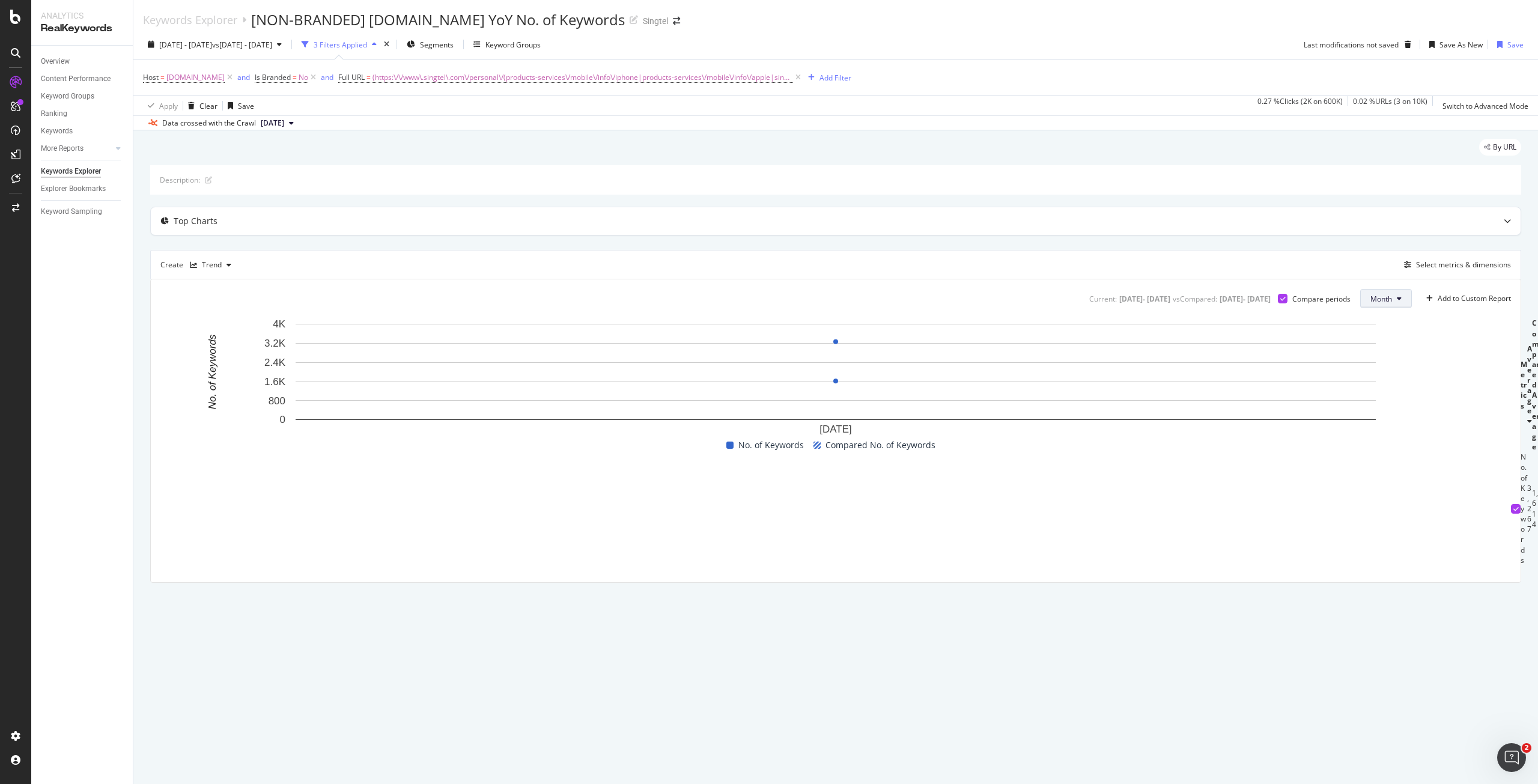
click at [1389, 293] on button "Month" at bounding box center [1386, 298] width 52 height 19
click at [1387, 329] on div "Day" at bounding box center [1380, 322] width 42 height 18
